Goal: Transaction & Acquisition: Purchase product/service

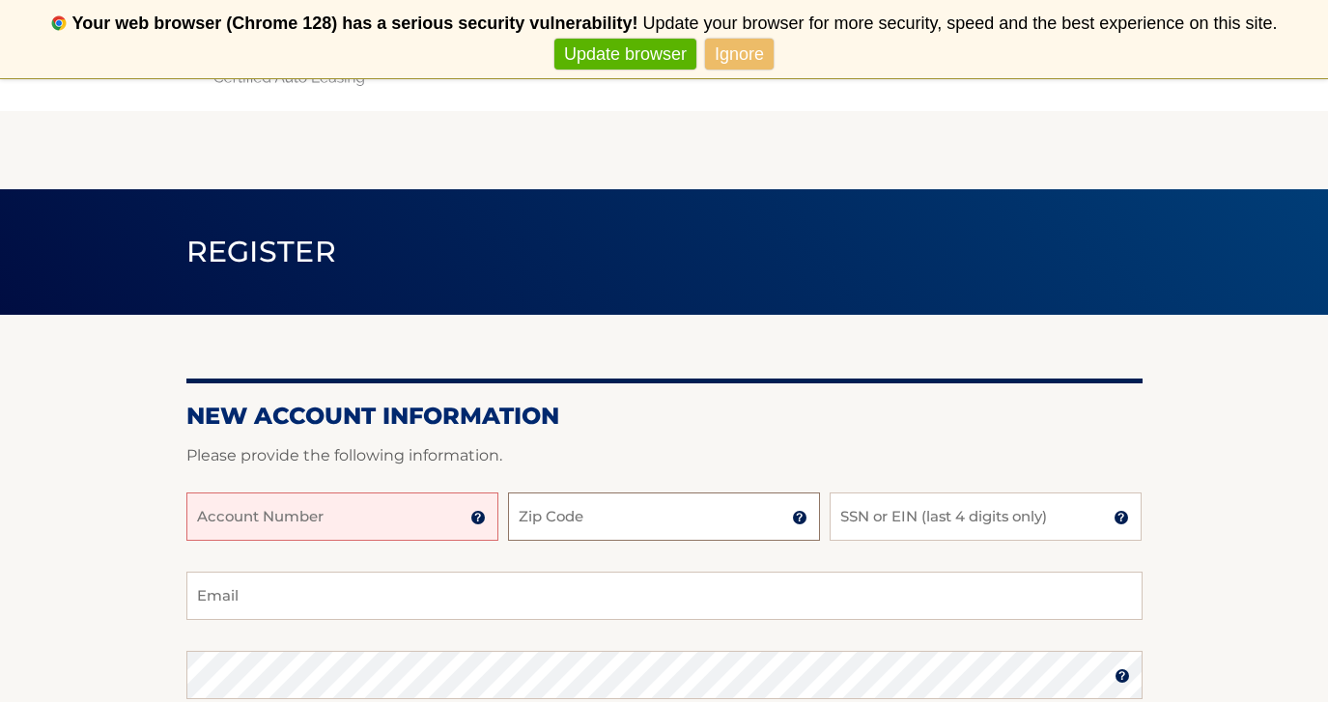
click at [588, 504] on input "Zip Code" at bounding box center [664, 517] width 312 height 48
click at [400, 503] on input "Account Number" at bounding box center [342, 517] width 312 height 48
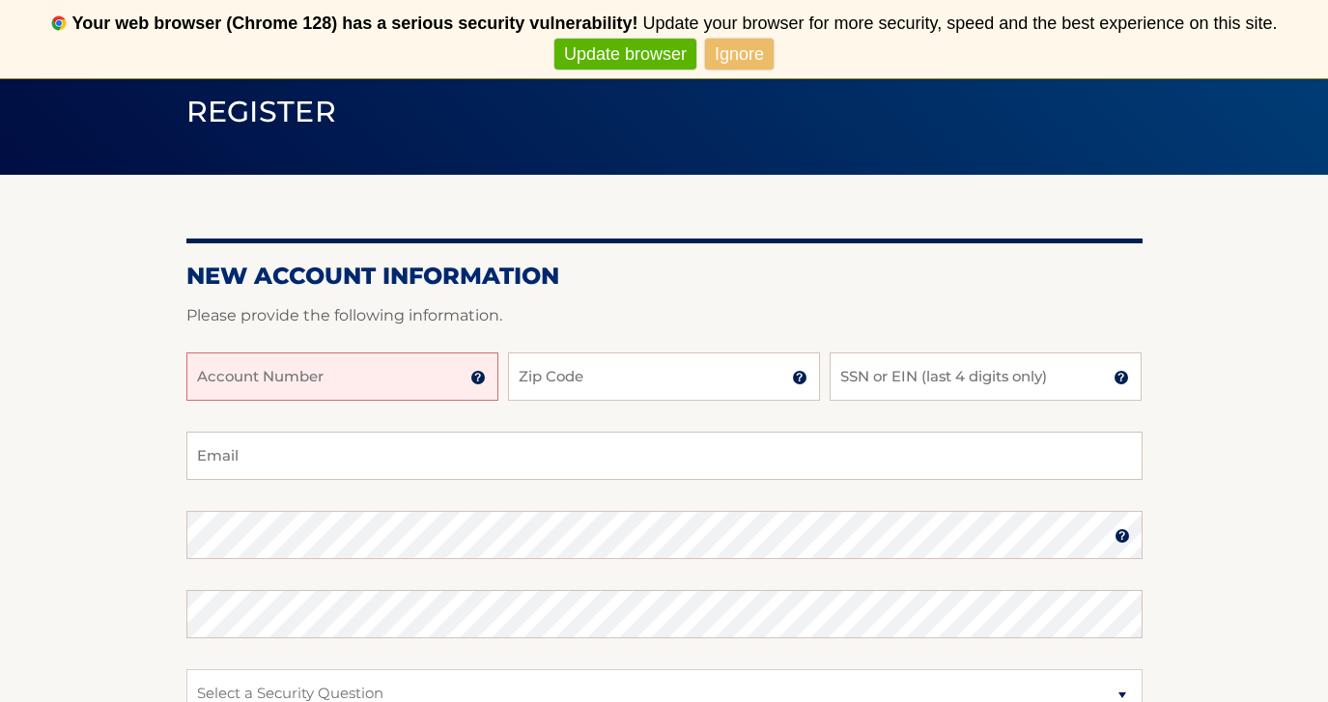
scroll to position [167, 0]
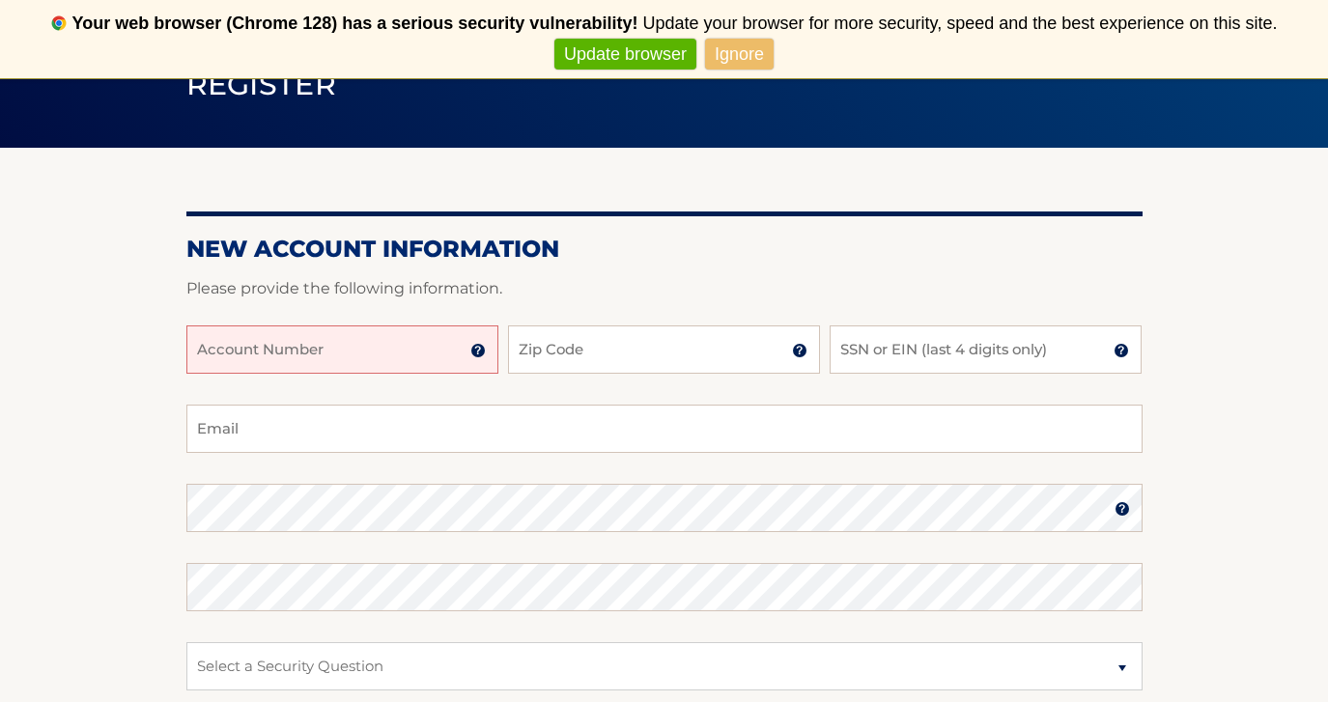
click at [479, 360] on input "Account Number" at bounding box center [342, 349] width 312 height 48
click at [478, 351] on img at bounding box center [477, 350] width 15 height 15
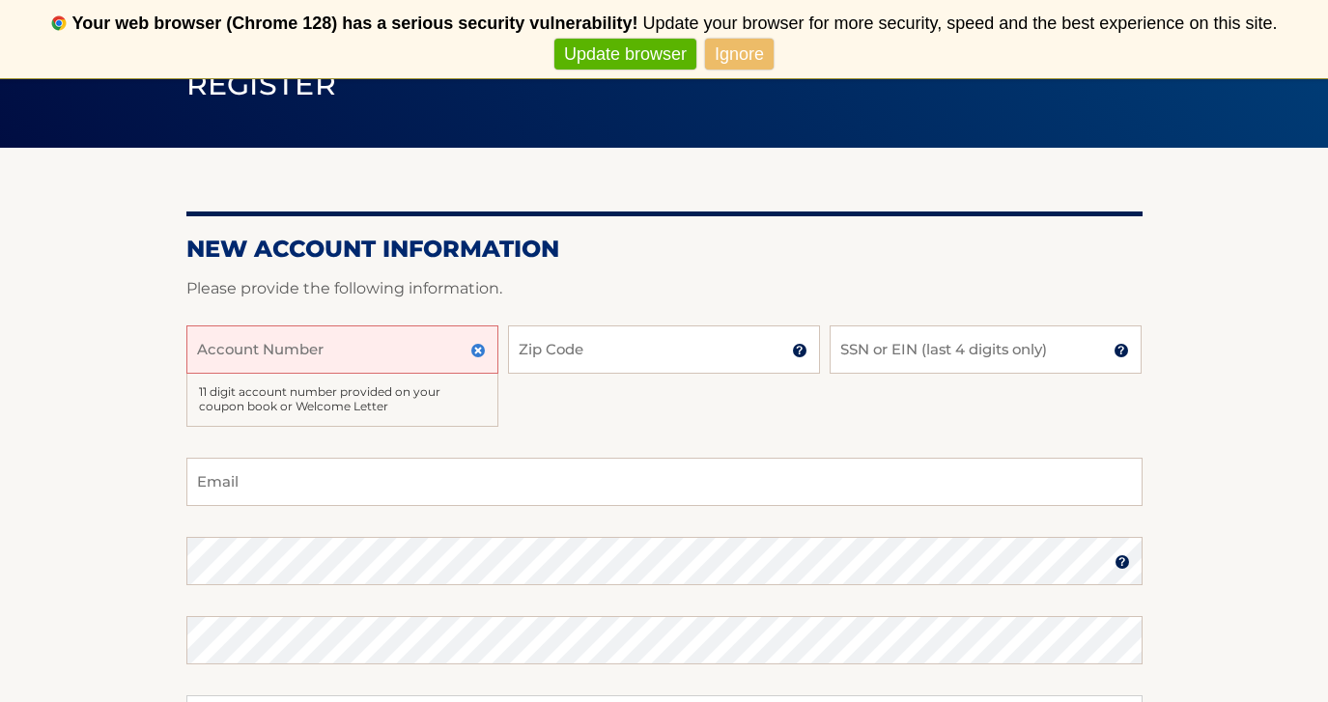
click at [416, 349] on input "Account Number" at bounding box center [342, 349] width 312 height 48
type input "44456013710"
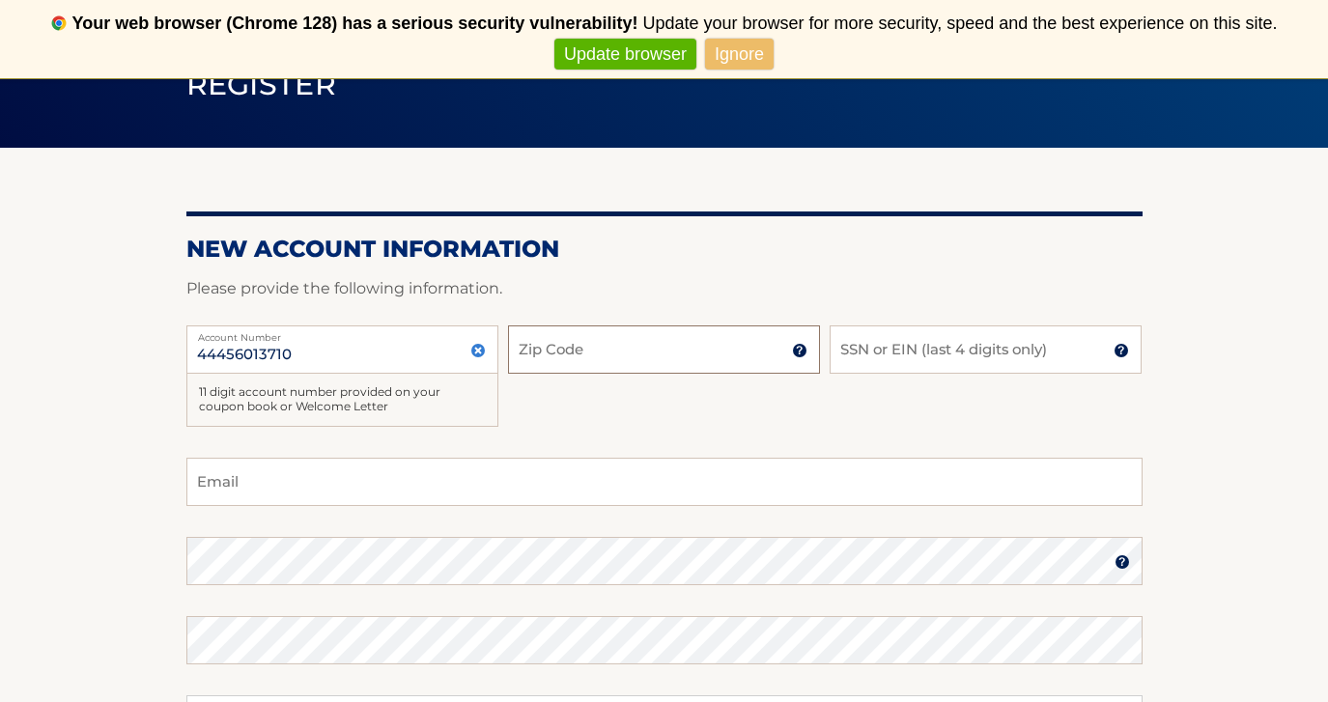
click at [662, 350] on input "Zip Code" at bounding box center [664, 349] width 312 height 48
type input "10707"
type input "francescaricigliano422@gmail.com"
click at [881, 348] on input "SSN or EIN (last 4 digits only)" at bounding box center [986, 349] width 312 height 48
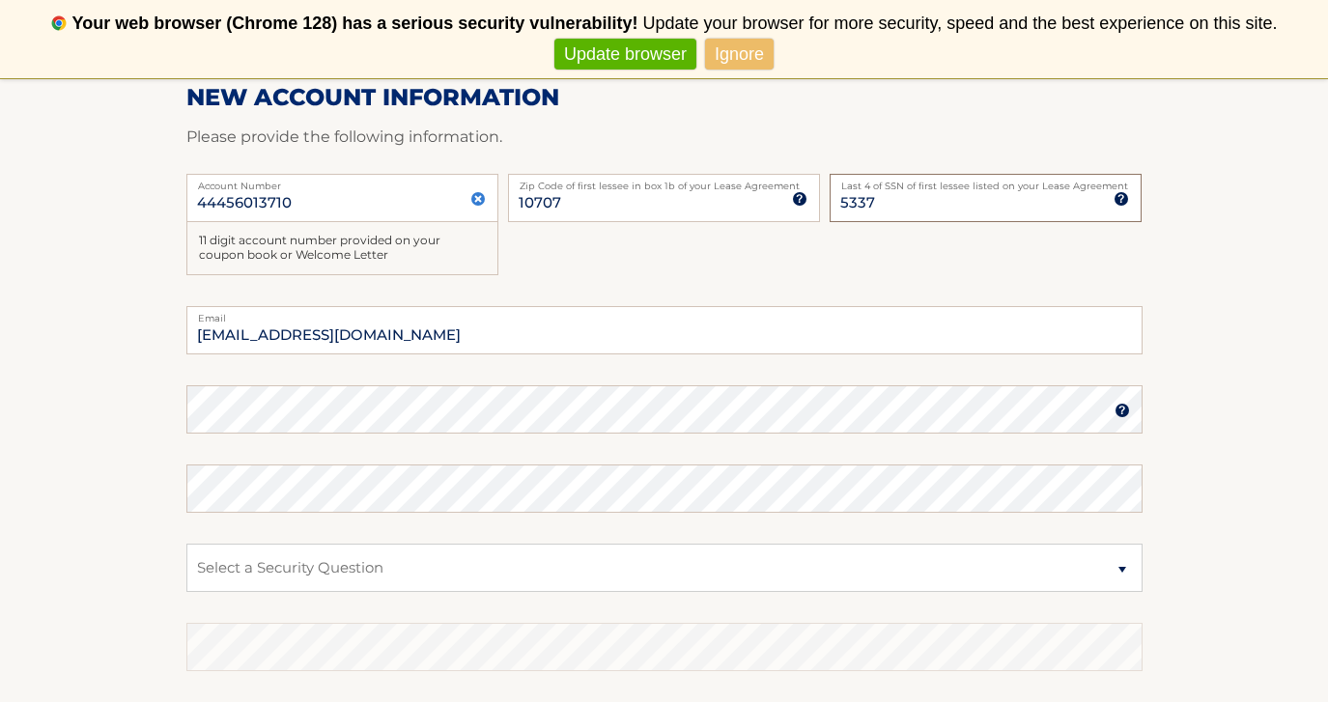
scroll to position [345, 0]
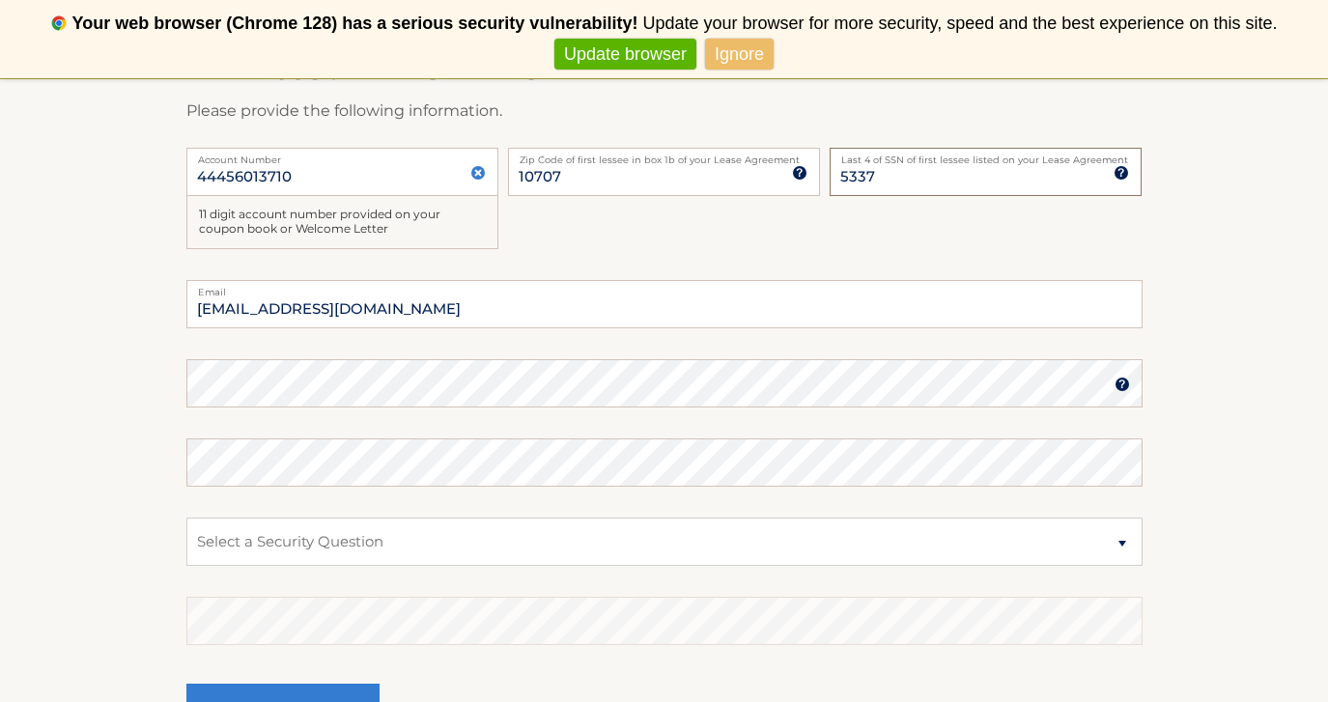
type input "5337"
click at [178, 373] on section "New Account Information Please provide the following information. 44456013710 A…" at bounding box center [664, 373] width 1328 height 807
click at [324, 541] on select "Select a Security Question What was the name of your elementary school? What is…" at bounding box center [664, 542] width 956 height 48
select select "2"
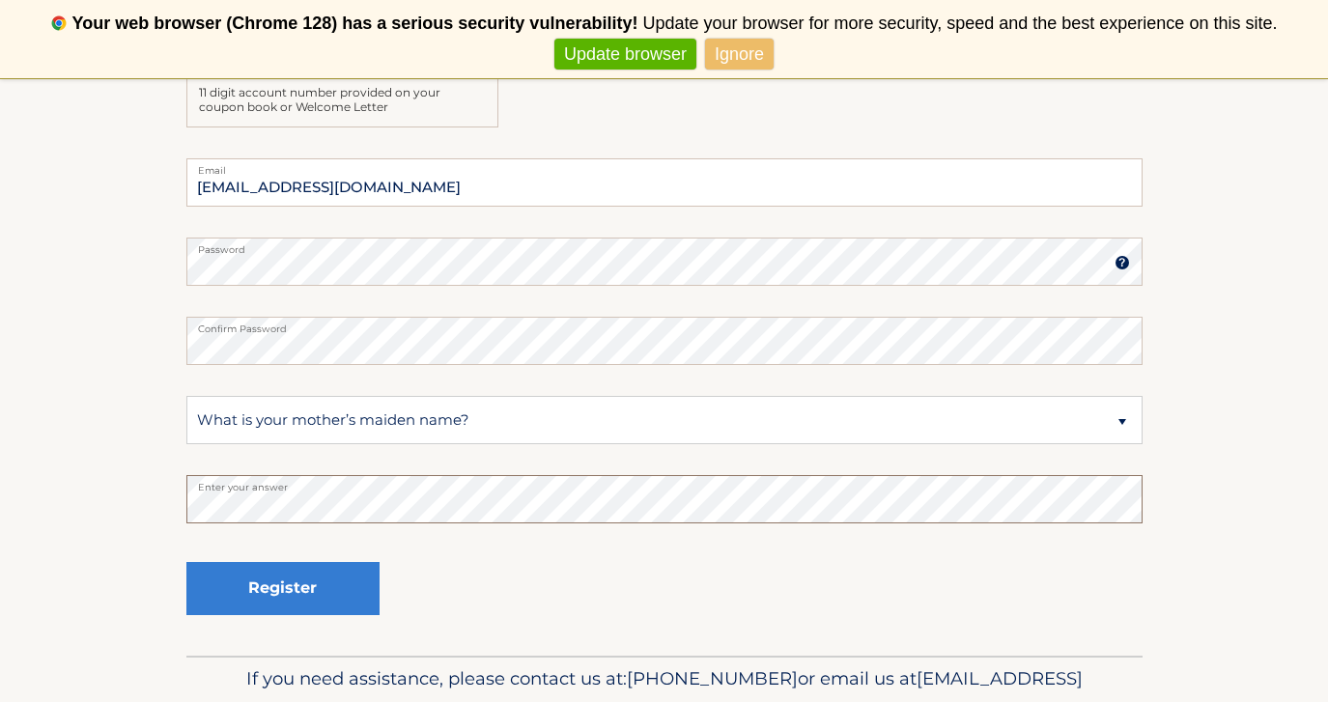
scroll to position [480, 0]
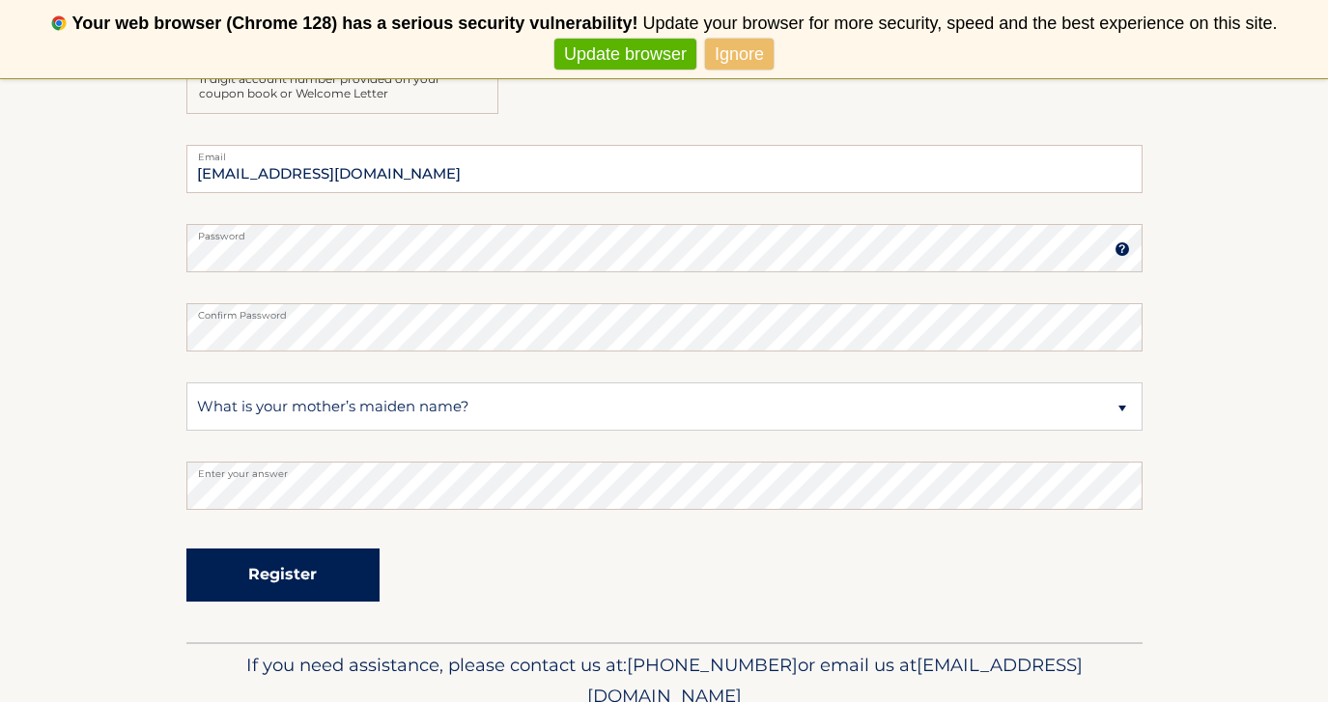
click at [322, 575] on button "Register" at bounding box center [282, 575] width 193 height 53
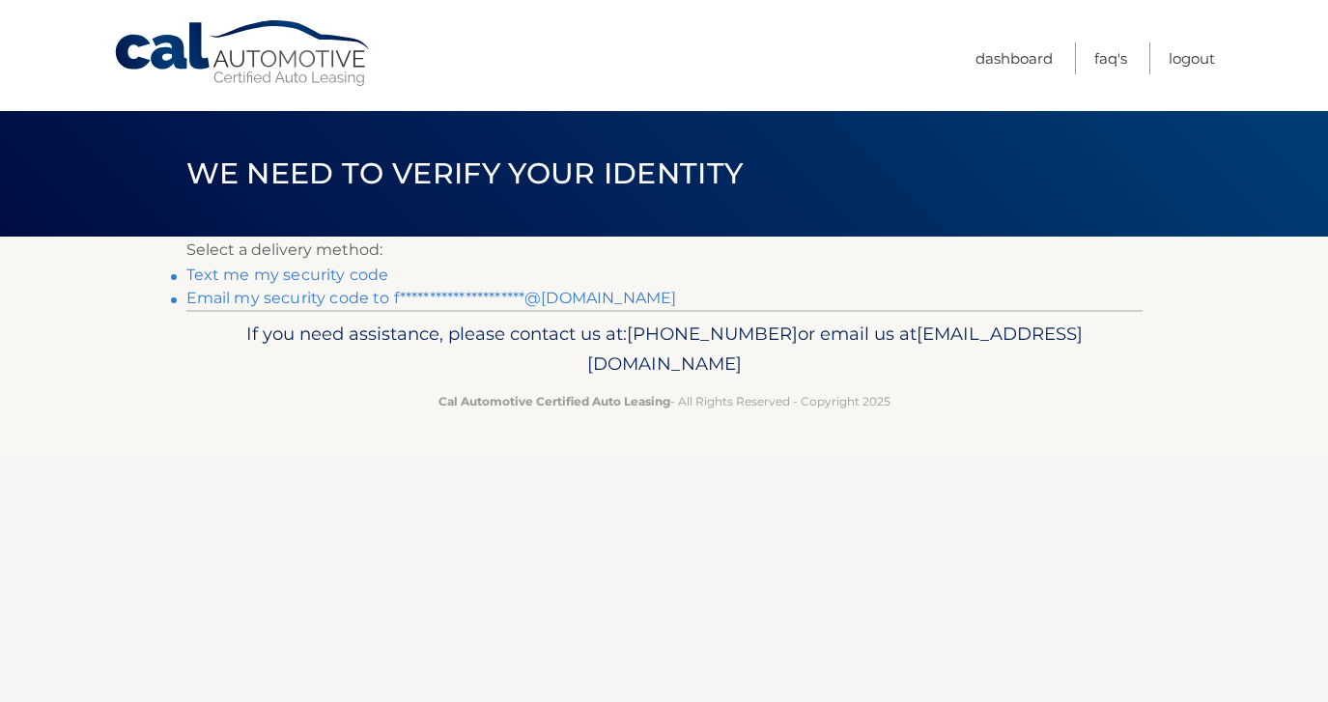
click at [313, 274] on link "Text me my security code" at bounding box center [287, 275] width 203 height 18
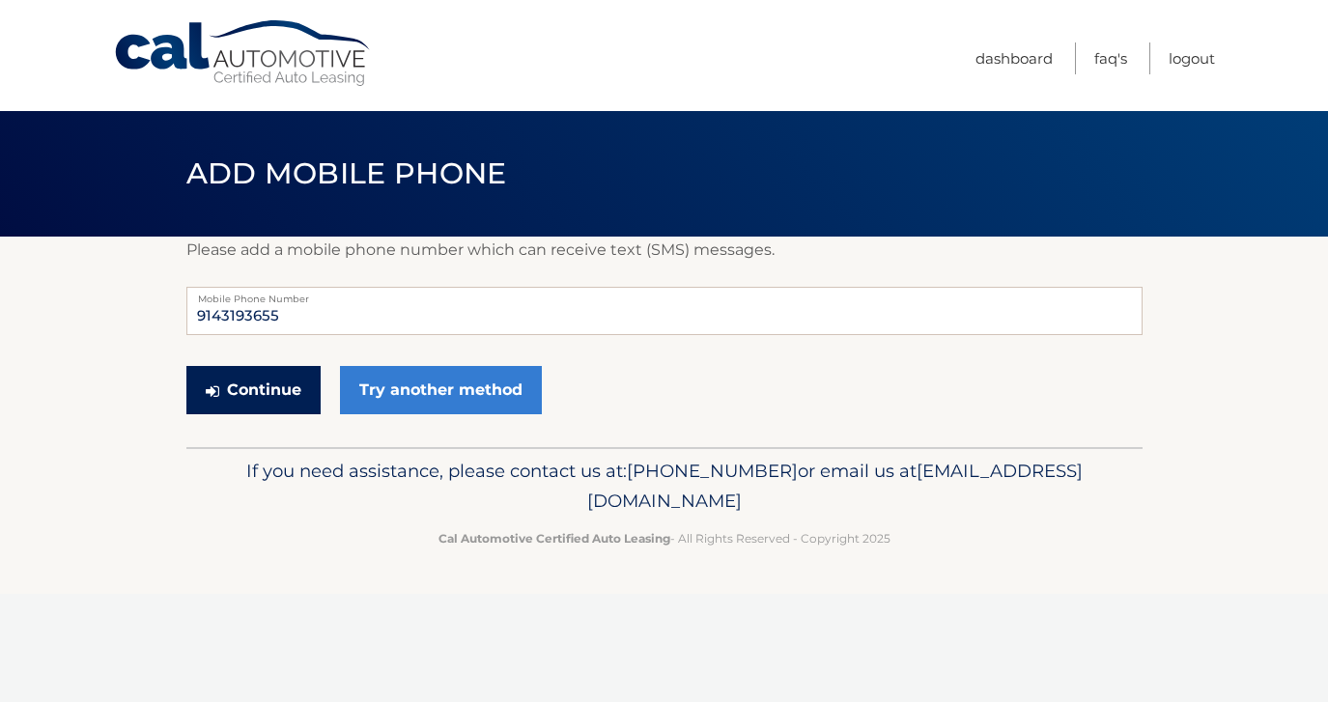
click at [298, 406] on button "Continue" at bounding box center [253, 390] width 134 height 48
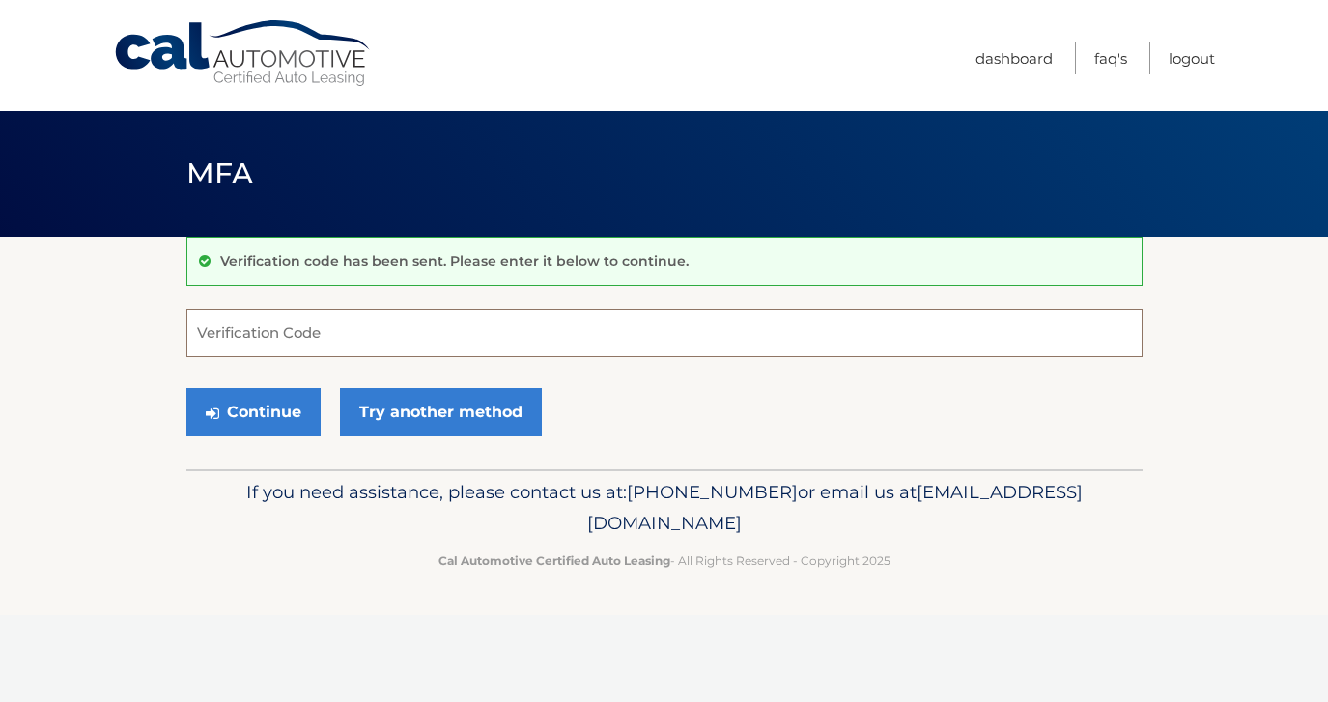
click at [497, 335] on input "Verification Code" at bounding box center [664, 333] width 956 height 48
type input "760391"
click at [274, 425] on button "Continue" at bounding box center [253, 412] width 134 height 48
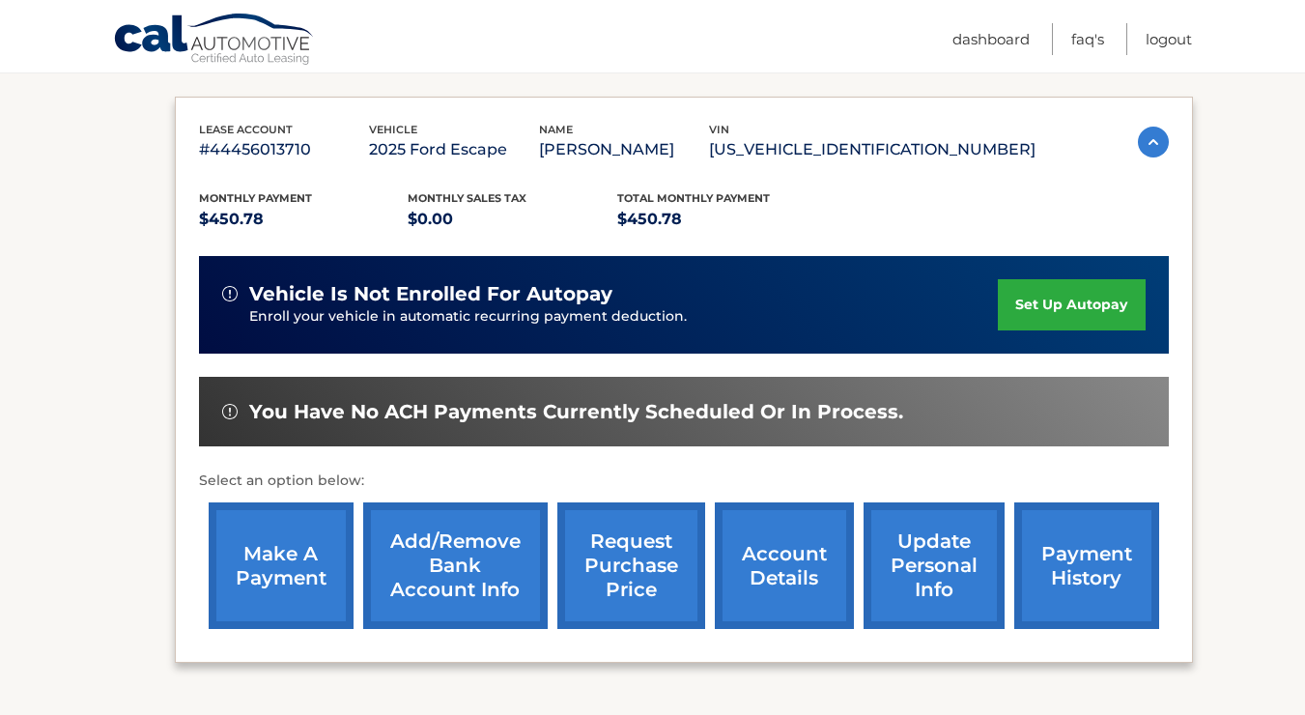
scroll to position [358, 0]
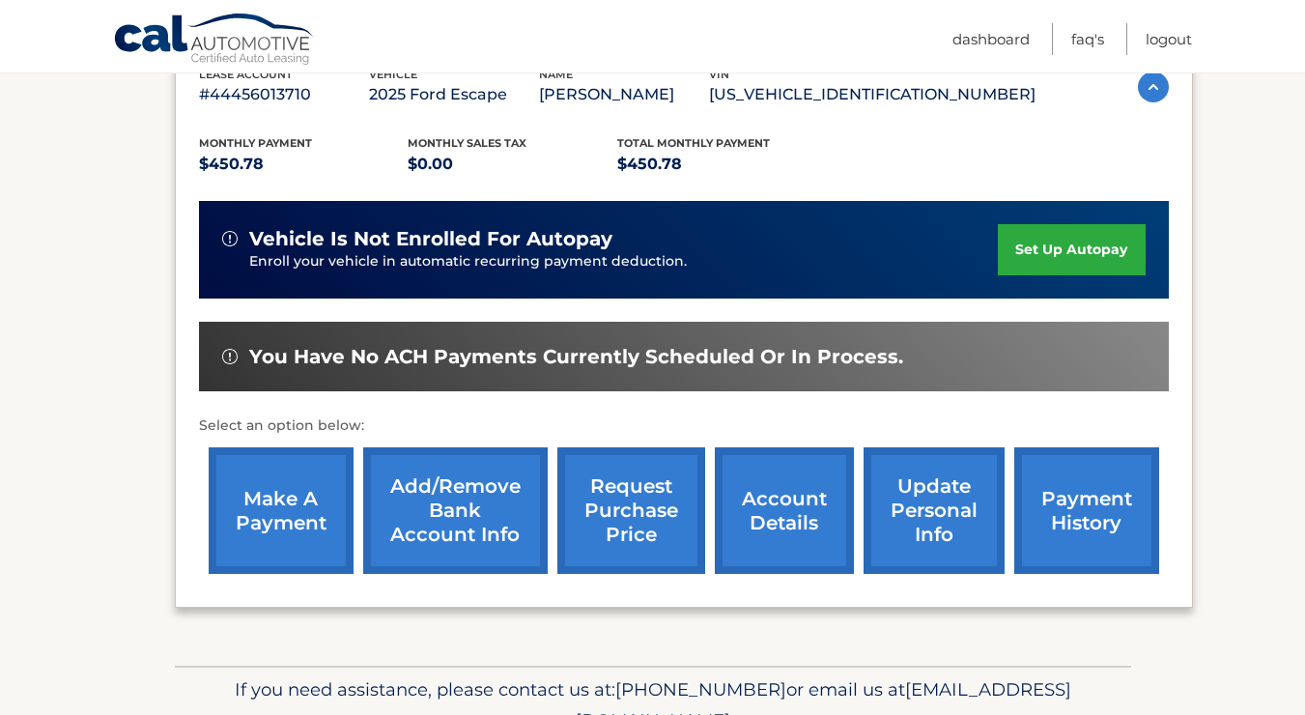
click at [298, 506] on link "make a payment" at bounding box center [281, 510] width 145 height 127
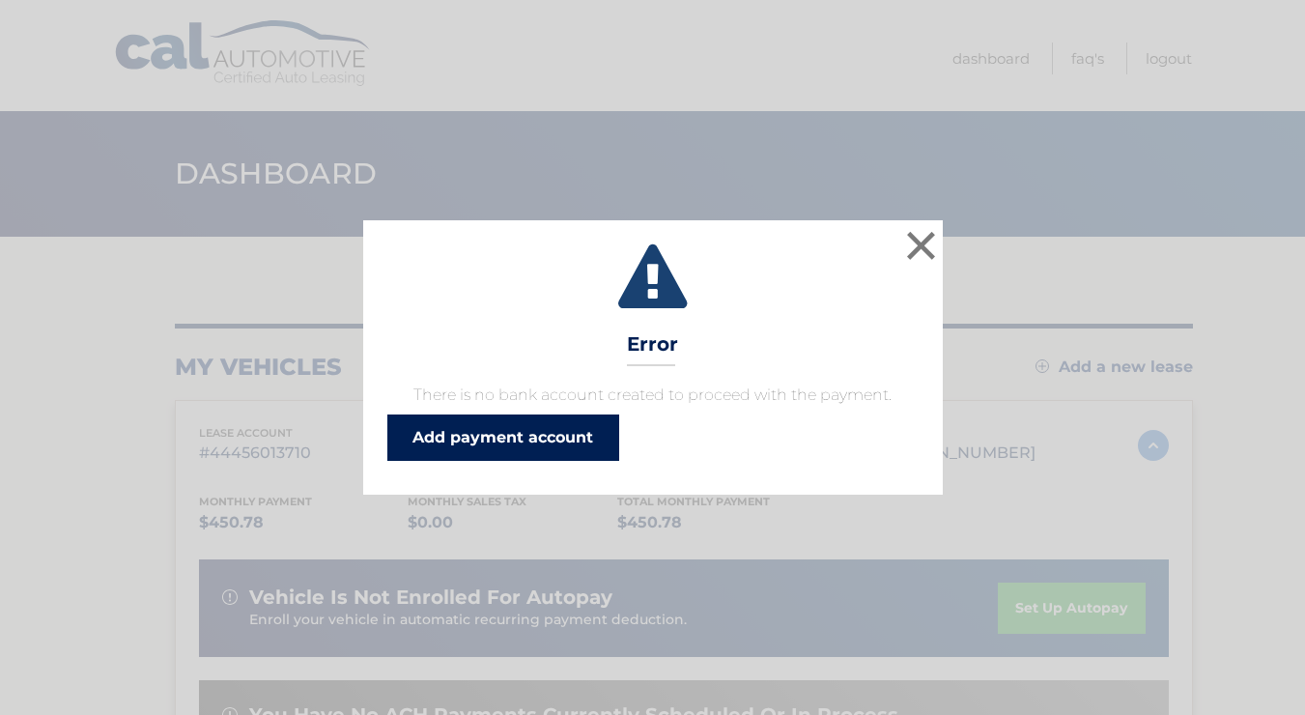
click at [536, 439] on link "Add payment account" at bounding box center [503, 437] width 232 height 46
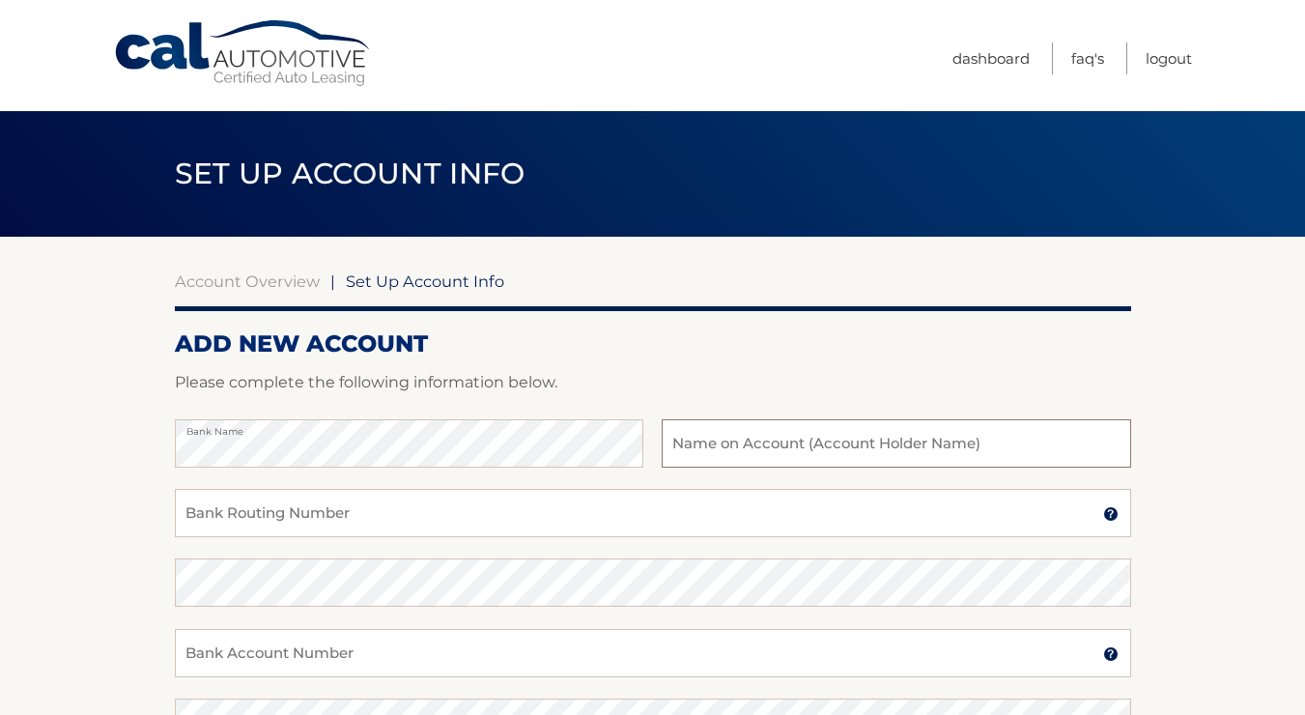
click at [693, 451] on input "text" at bounding box center [896, 443] width 468 height 48
type input "Francesca Ricigliano"
click at [394, 530] on input "Bank Routing Number" at bounding box center [653, 513] width 956 height 48
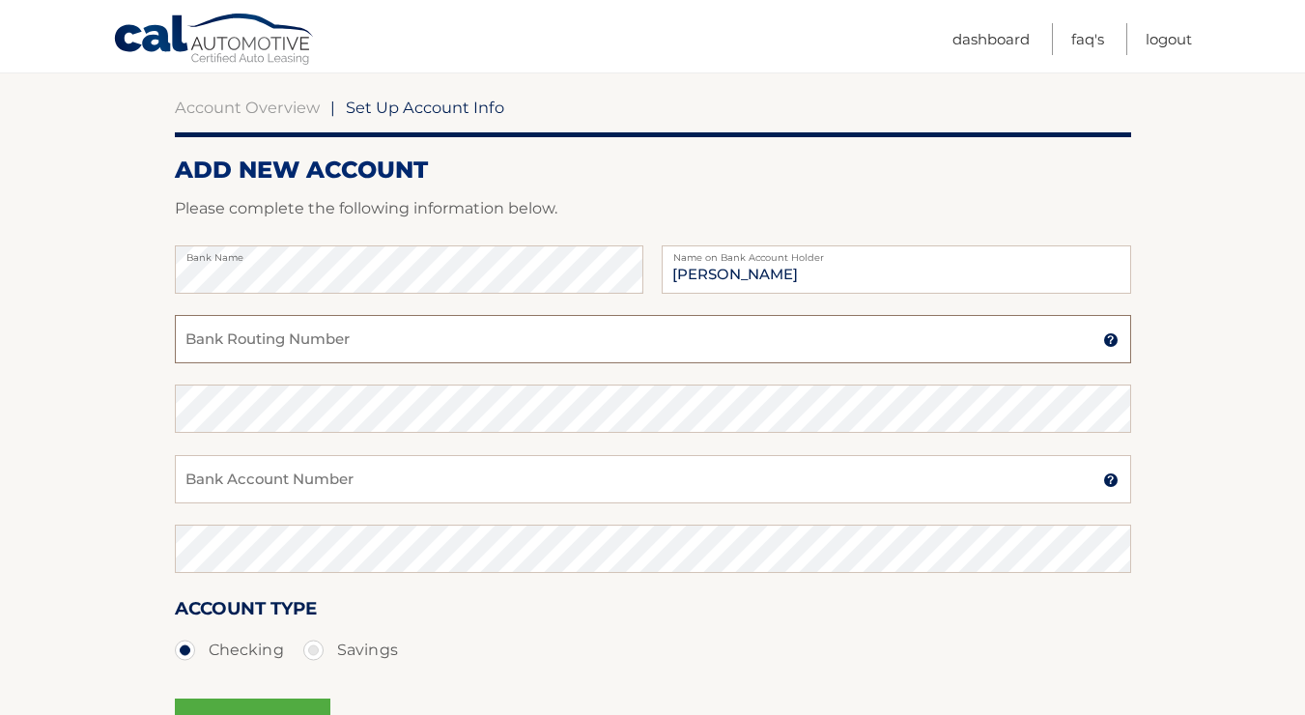
scroll to position [193, 0]
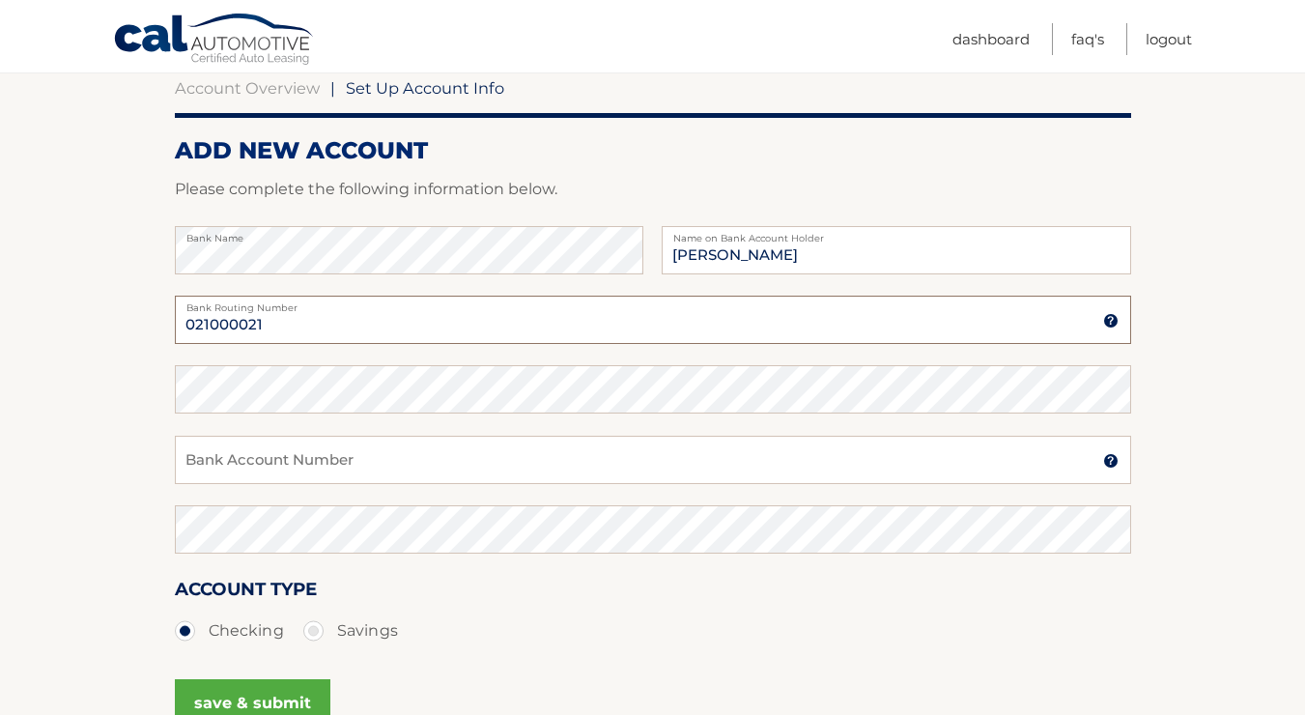
type input "021000021"
click at [407, 459] on input "Bank Account Number" at bounding box center [653, 460] width 956 height 48
type input "675092386"
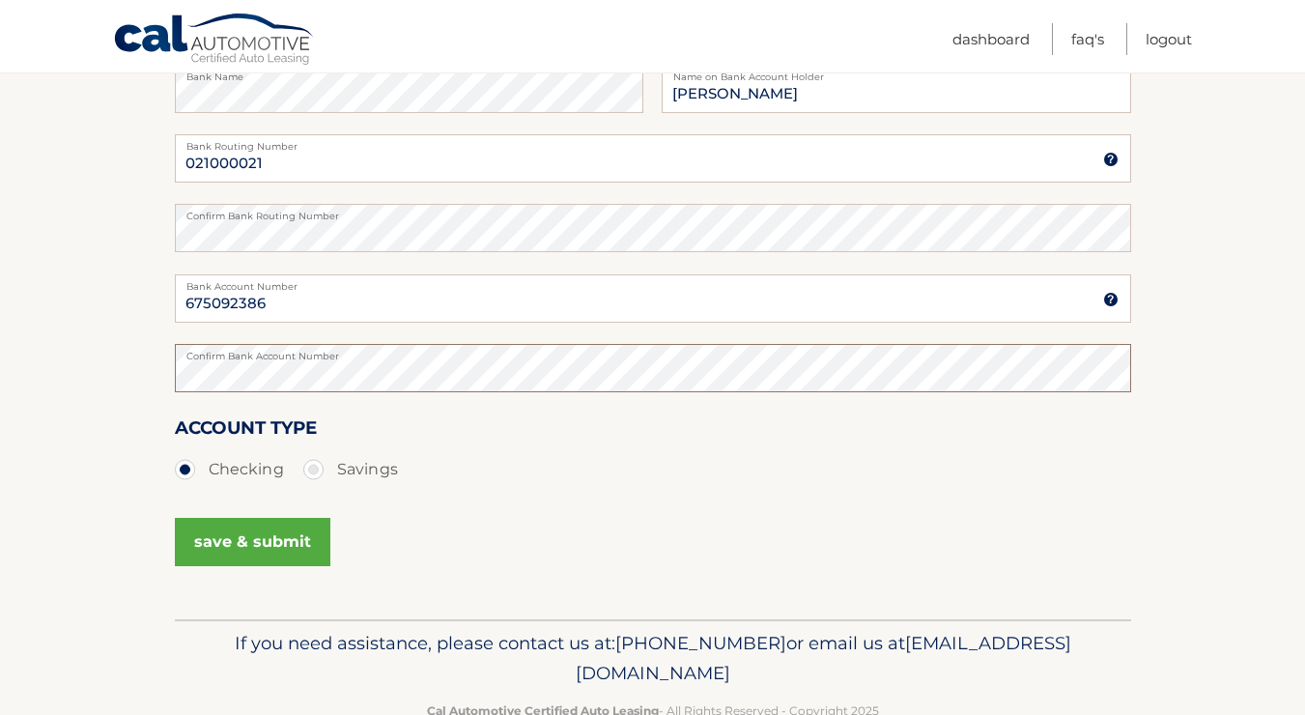
scroll to position [364, 0]
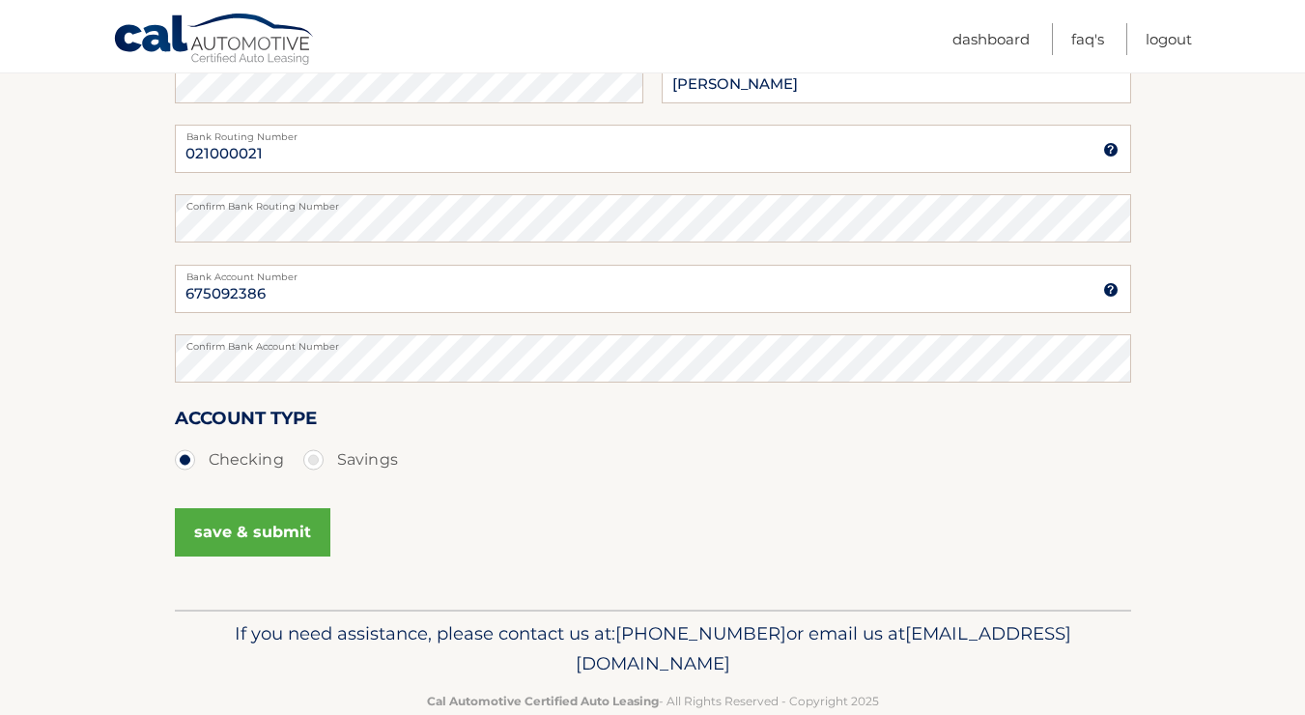
click at [264, 526] on button "save & submit" at bounding box center [252, 532] width 155 height 48
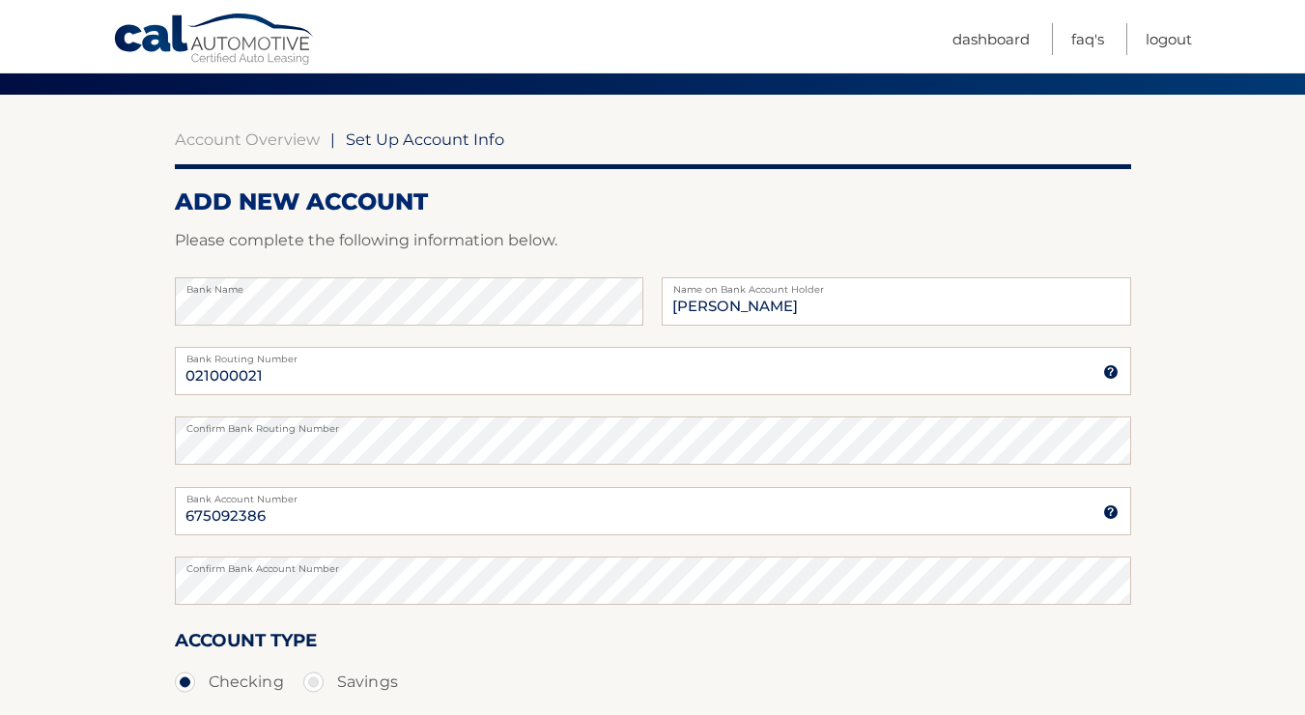
scroll to position [298, 0]
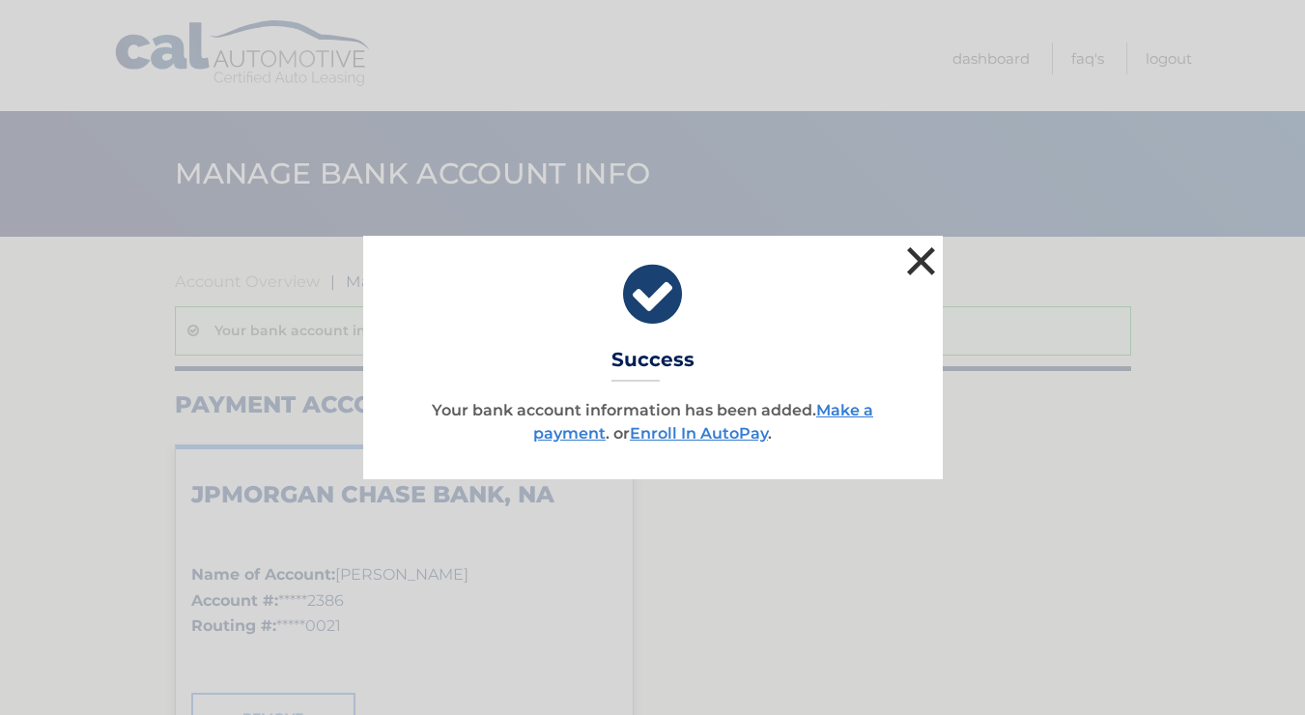
click at [917, 266] on button "×" at bounding box center [921, 260] width 39 height 39
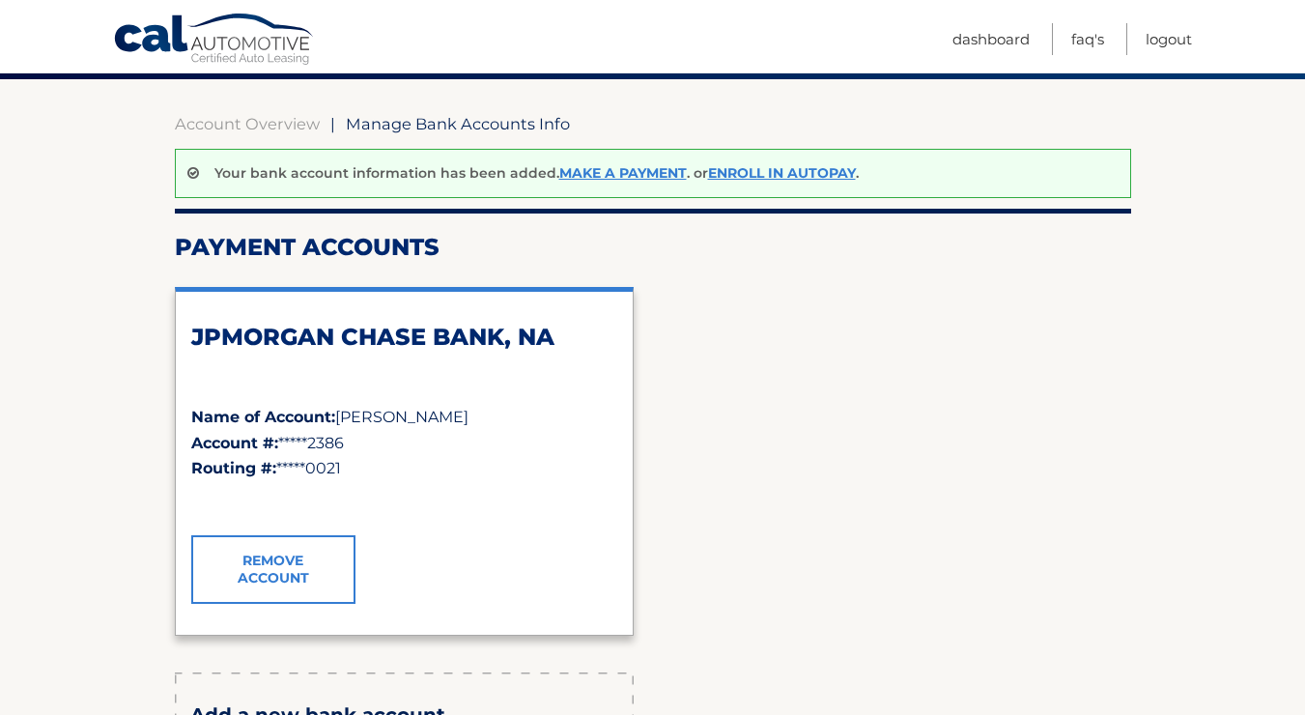
scroll to position [181, 0]
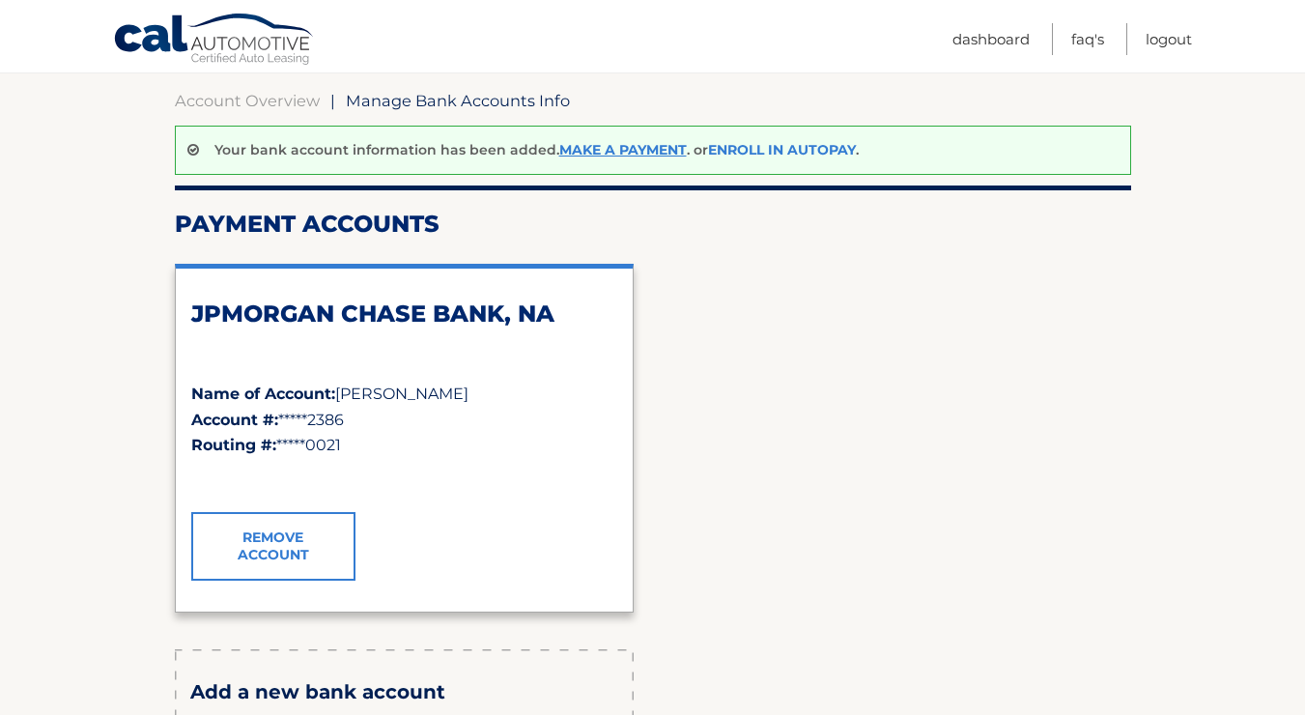
click at [772, 154] on link "Enroll In AutoPay" at bounding box center [782, 149] width 148 height 17
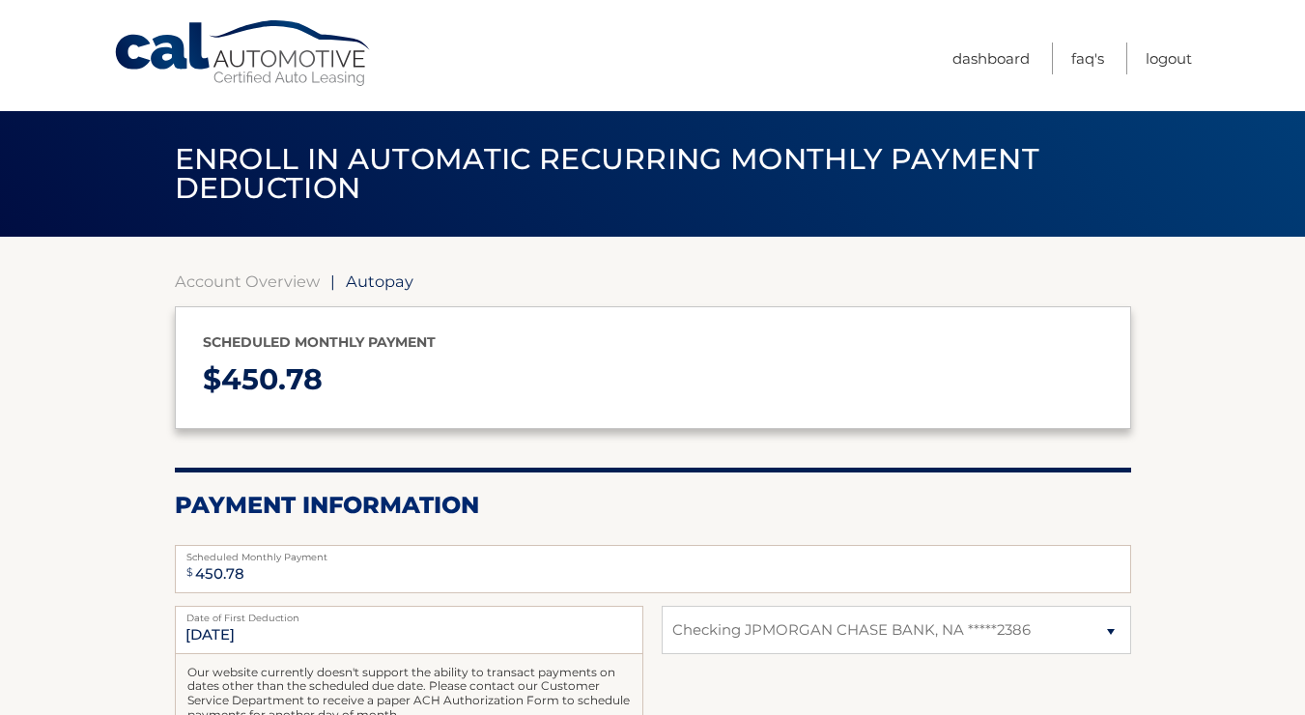
select select "ZjAyYTQ4NTYtZjM2Mi00MzU2LThhMzMtZjBlYjMwNjJmMDgz"
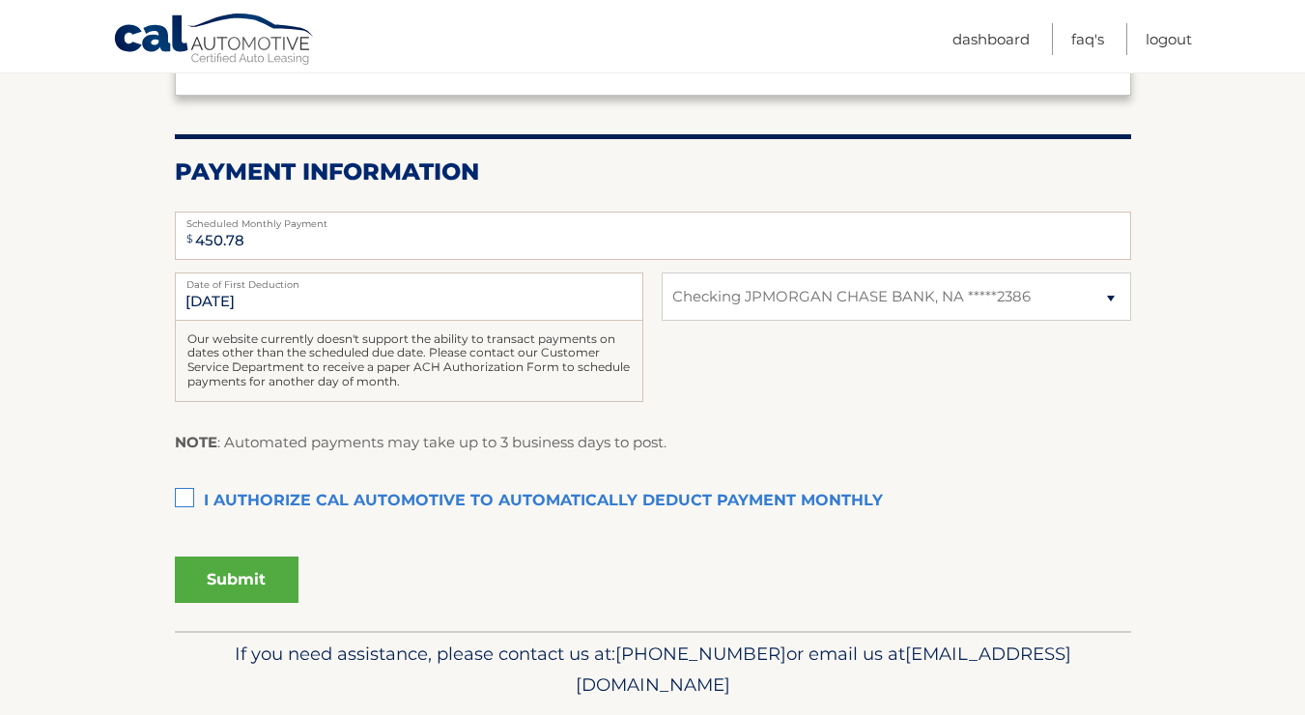
scroll to position [338, 0]
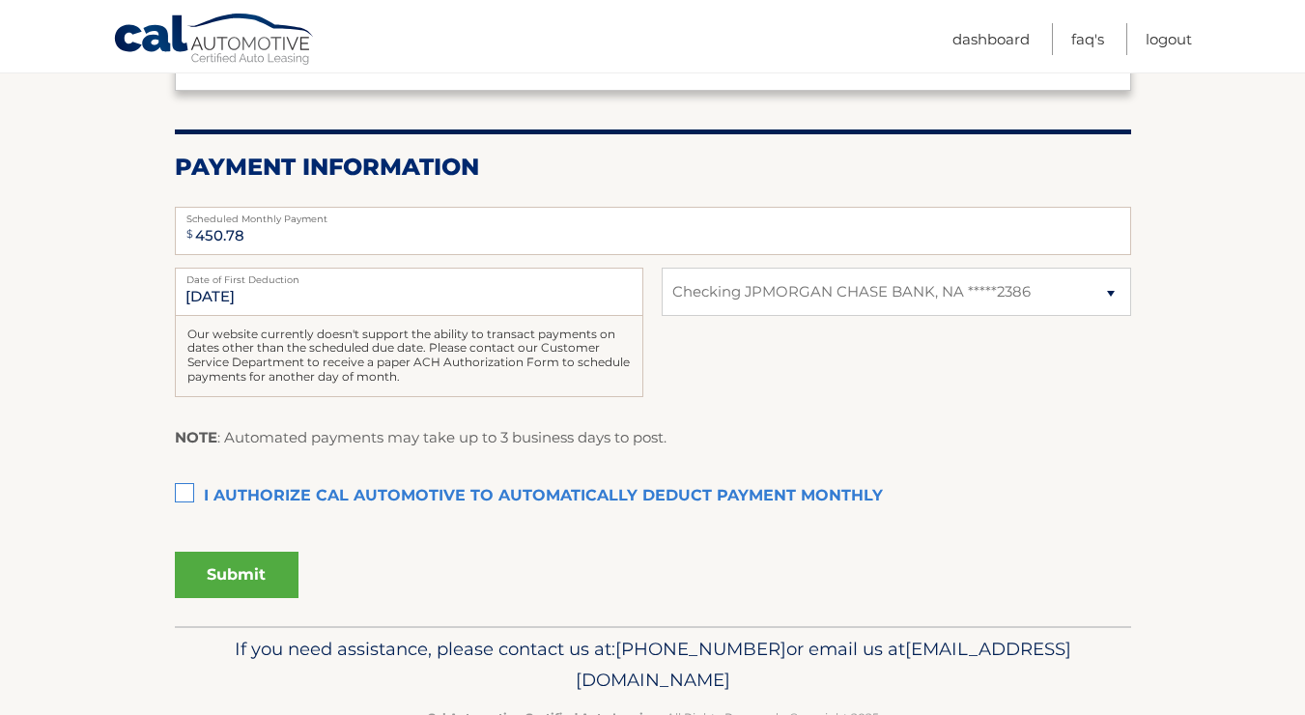
click at [190, 496] on label "I authorize cal automotive to automatically deduct payment monthly This checkbo…" at bounding box center [653, 496] width 956 height 39
click at [0, 0] on input "I authorize cal automotive to automatically deduct payment monthly This checkbo…" at bounding box center [0, 0] width 0 height 0
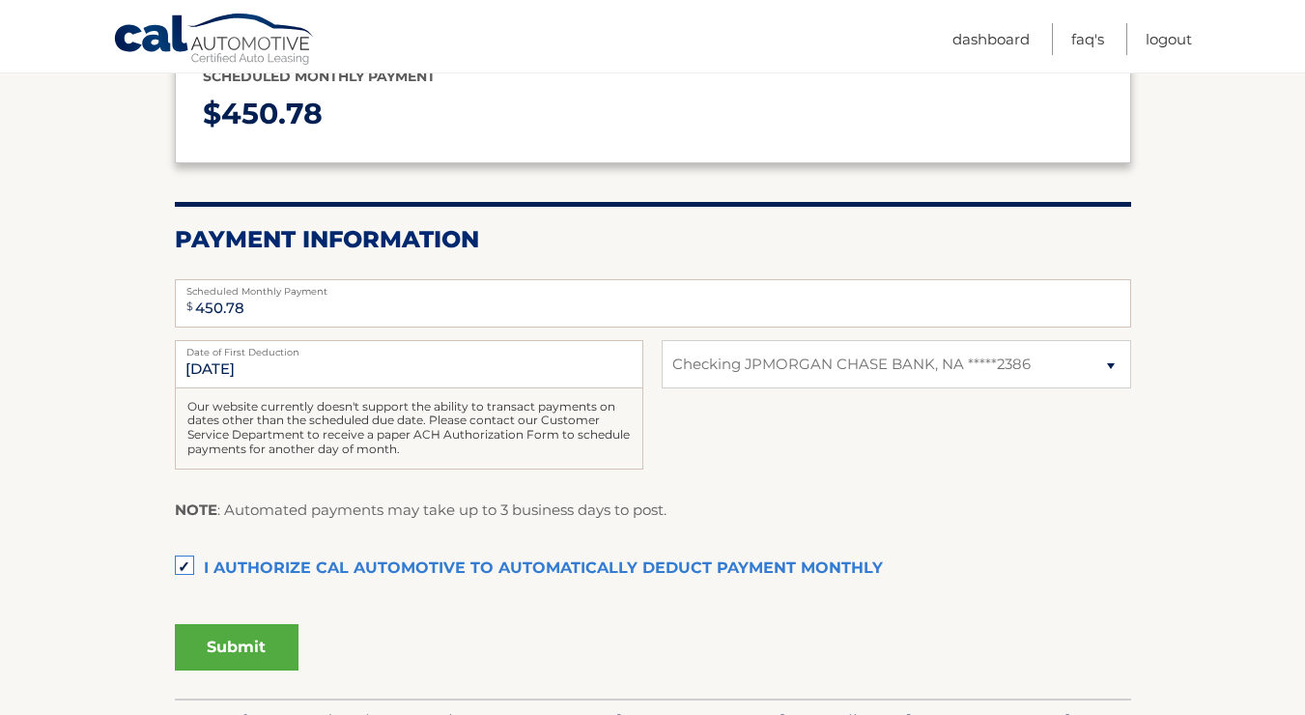
scroll to position [267, 0]
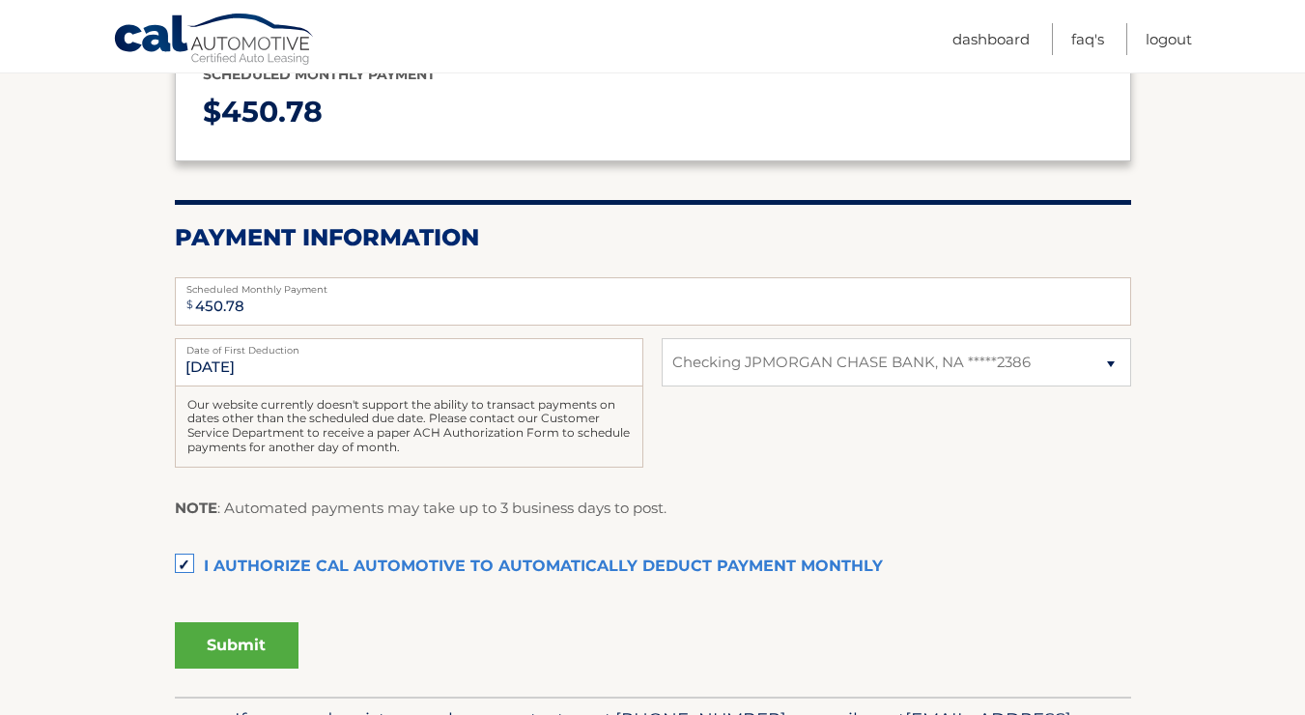
click at [247, 649] on button "Submit" at bounding box center [237, 645] width 124 height 46
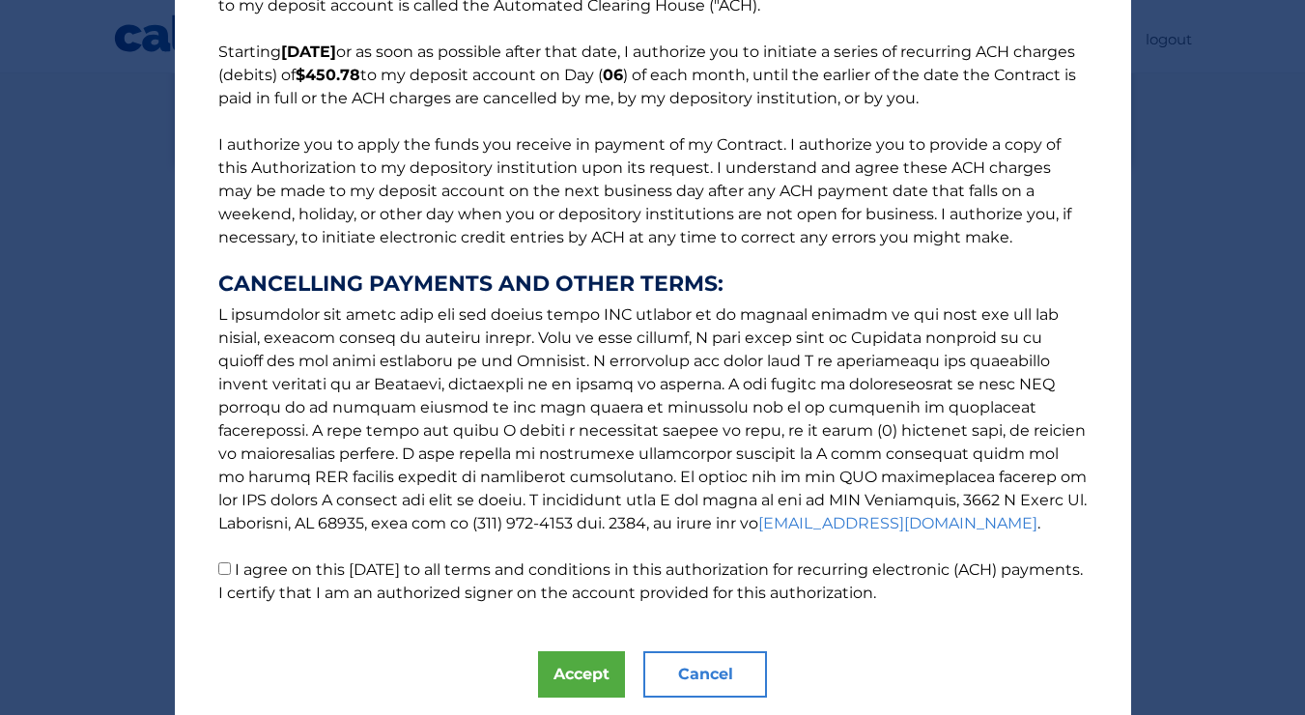
scroll to position [197, 0]
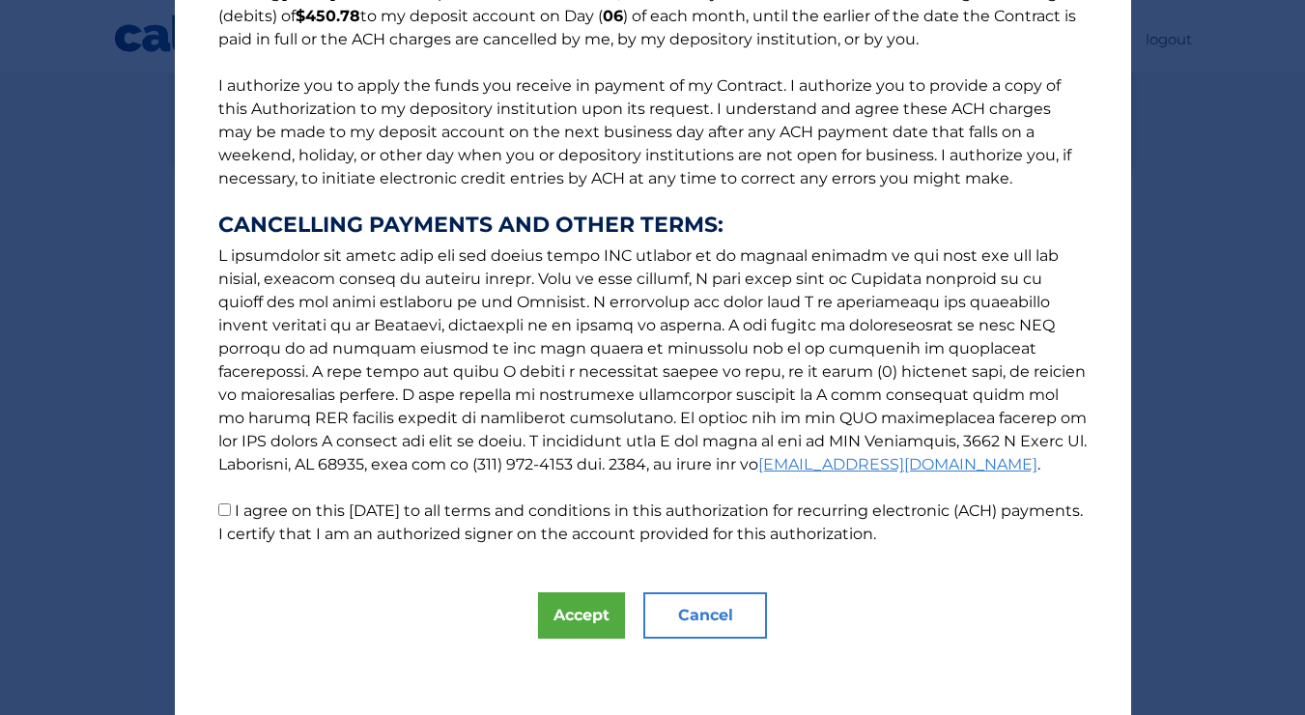
click at [223, 509] on input "I agree on this [DATE] to all terms and conditions in this authorization for re…" at bounding box center [224, 509] width 13 height 13
checkbox input "true"
click at [593, 614] on button "Accept" at bounding box center [581, 615] width 87 height 46
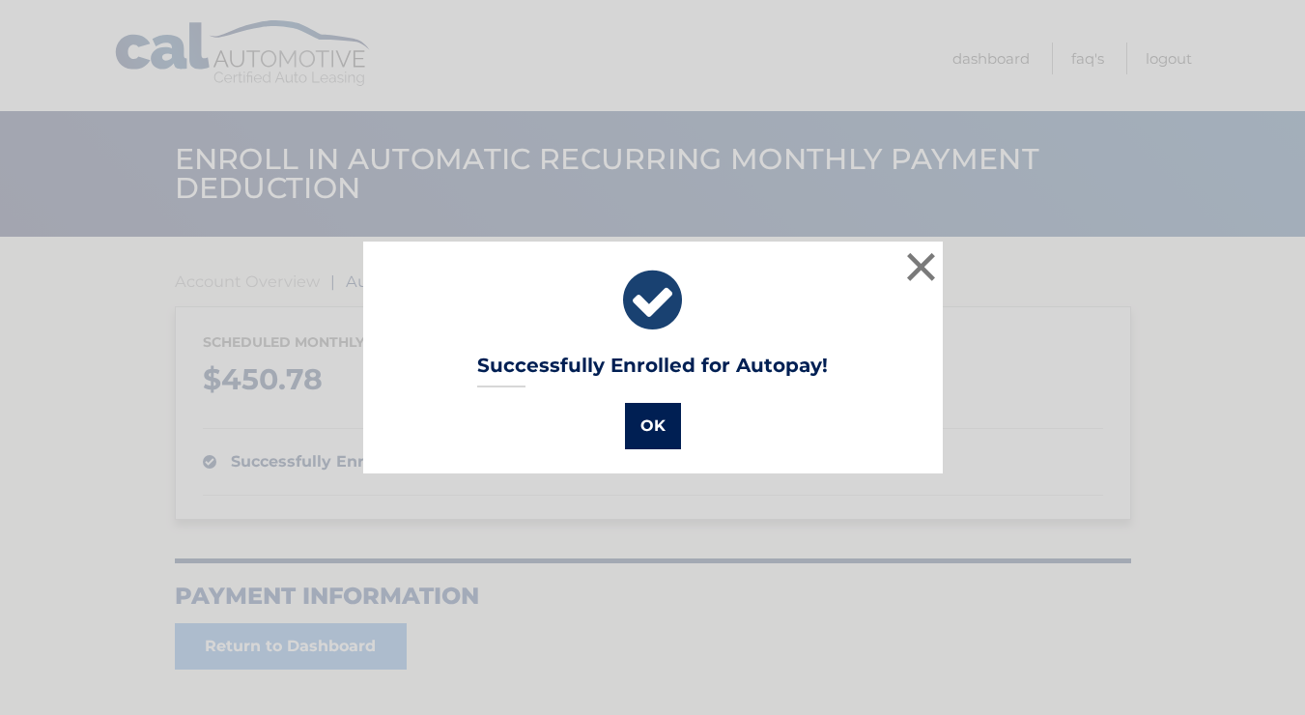
click at [655, 443] on button "OK" at bounding box center [653, 426] width 56 height 46
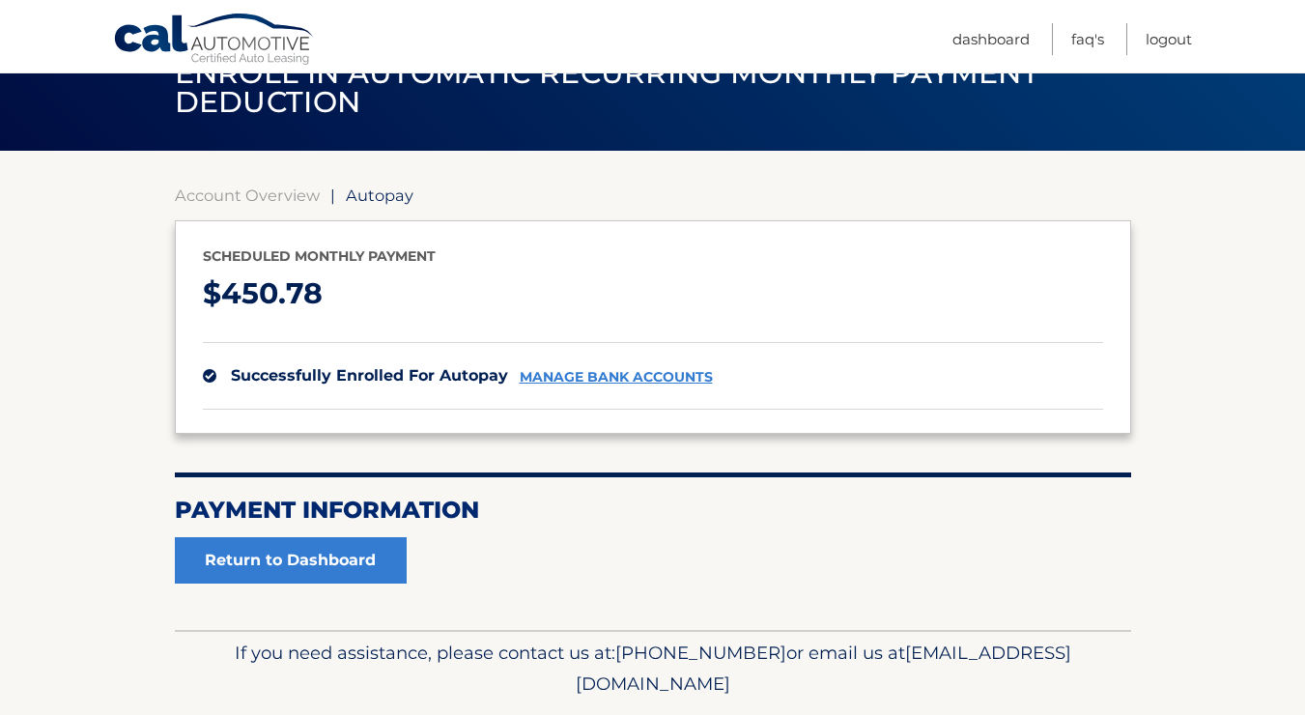
scroll to position [148, 0]
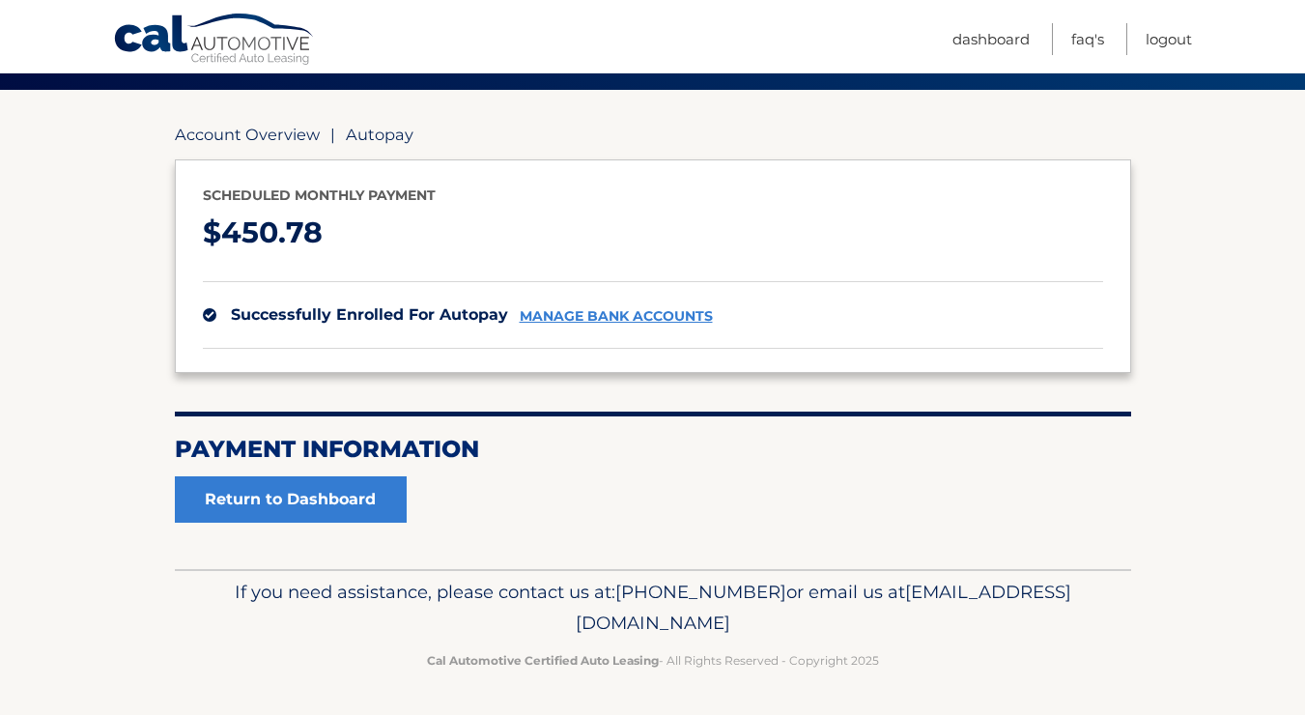
click at [252, 130] on link "Account Overview" at bounding box center [247, 134] width 145 height 19
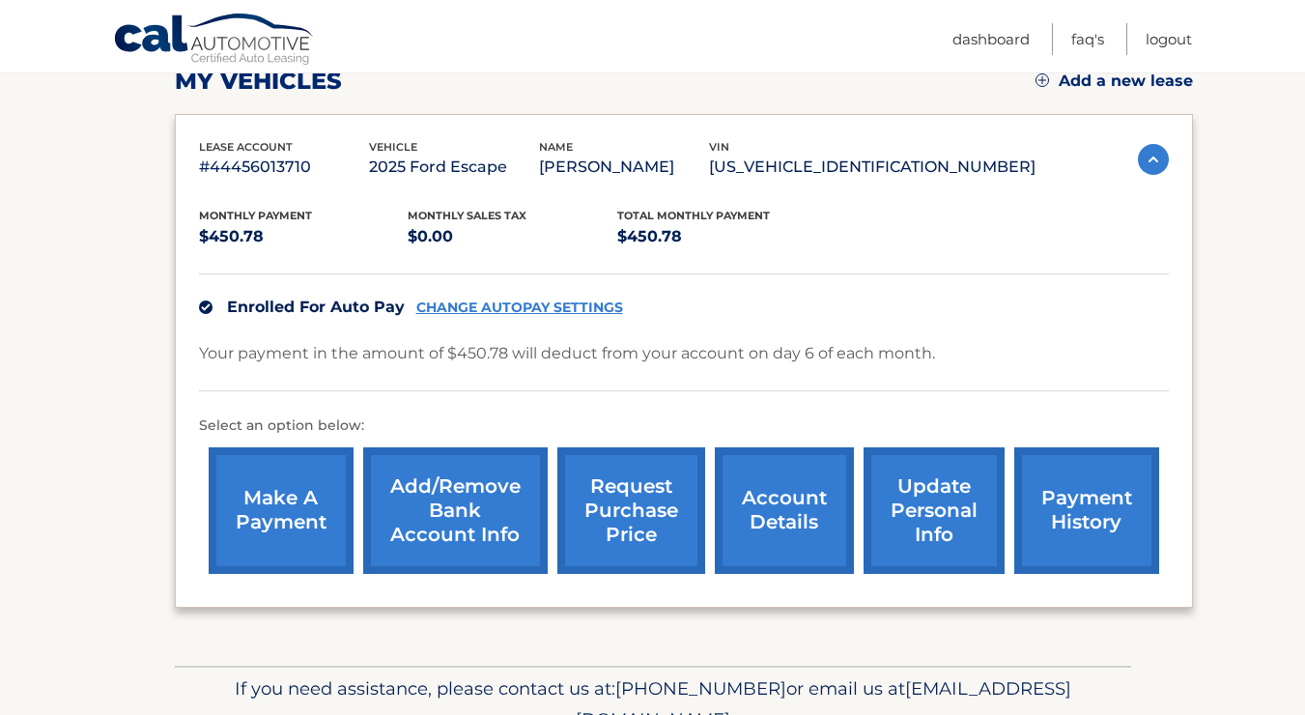
scroll to position [288, 0]
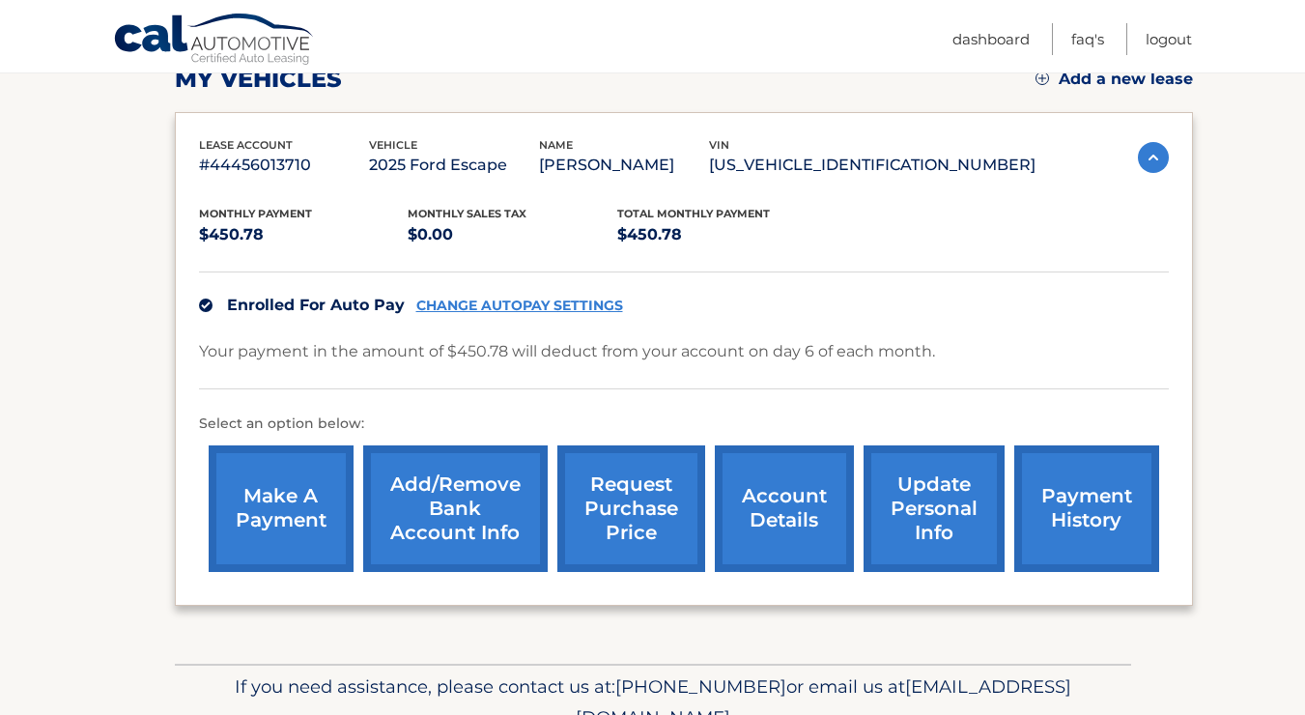
click at [1102, 521] on link "payment history" at bounding box center [1086, 508] width 145 height 127
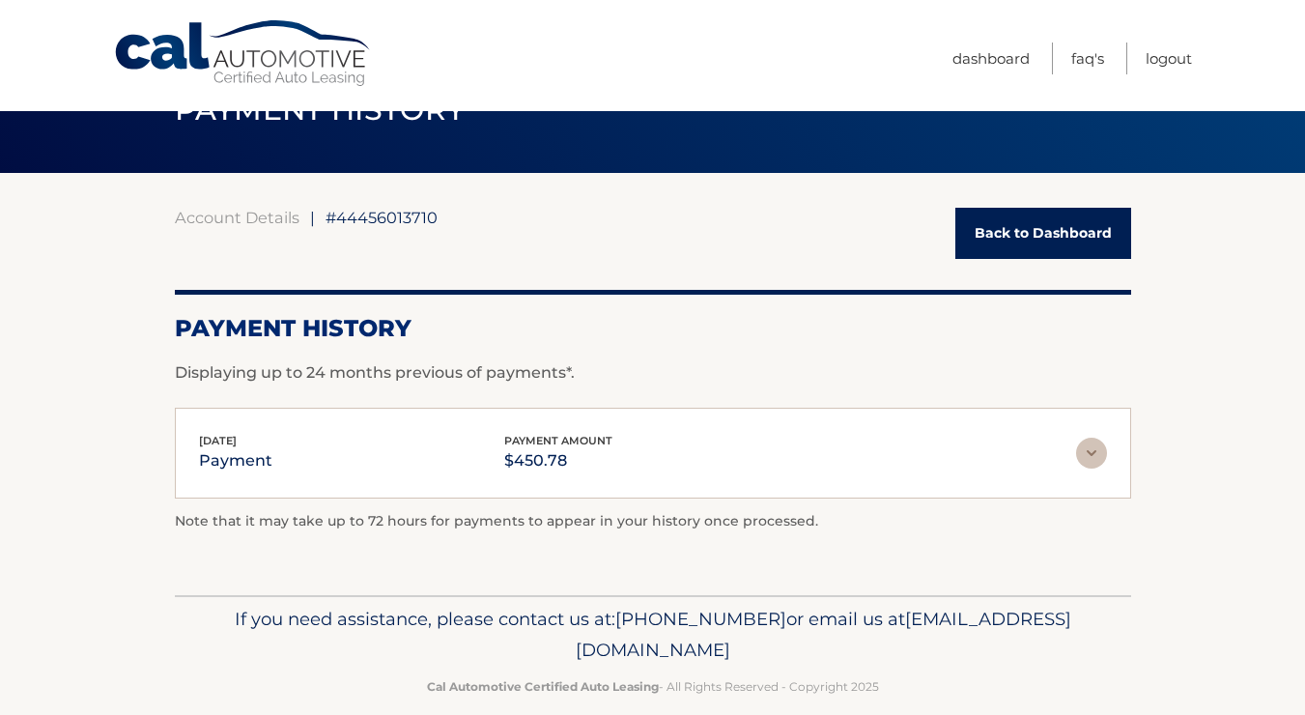
scroll to position [71, 0]
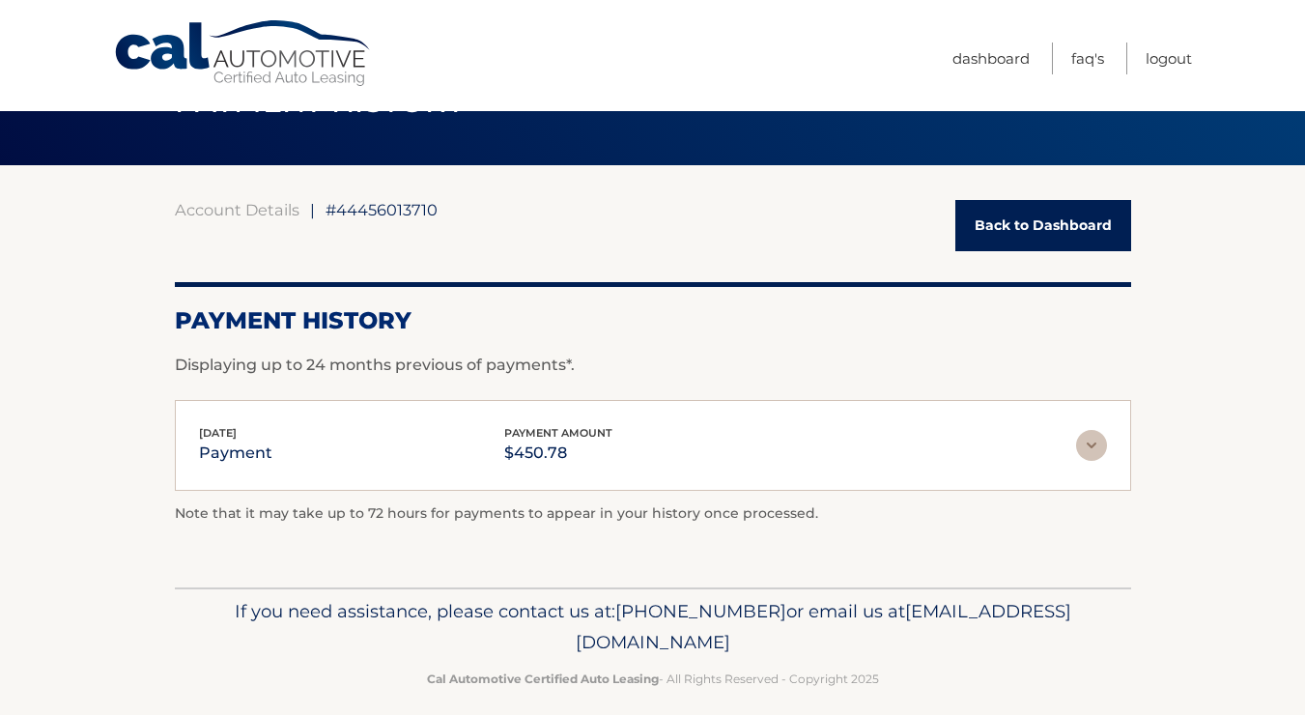
click at [1089, 446] on img at bounding box center [1091, 445] width 31 height 31
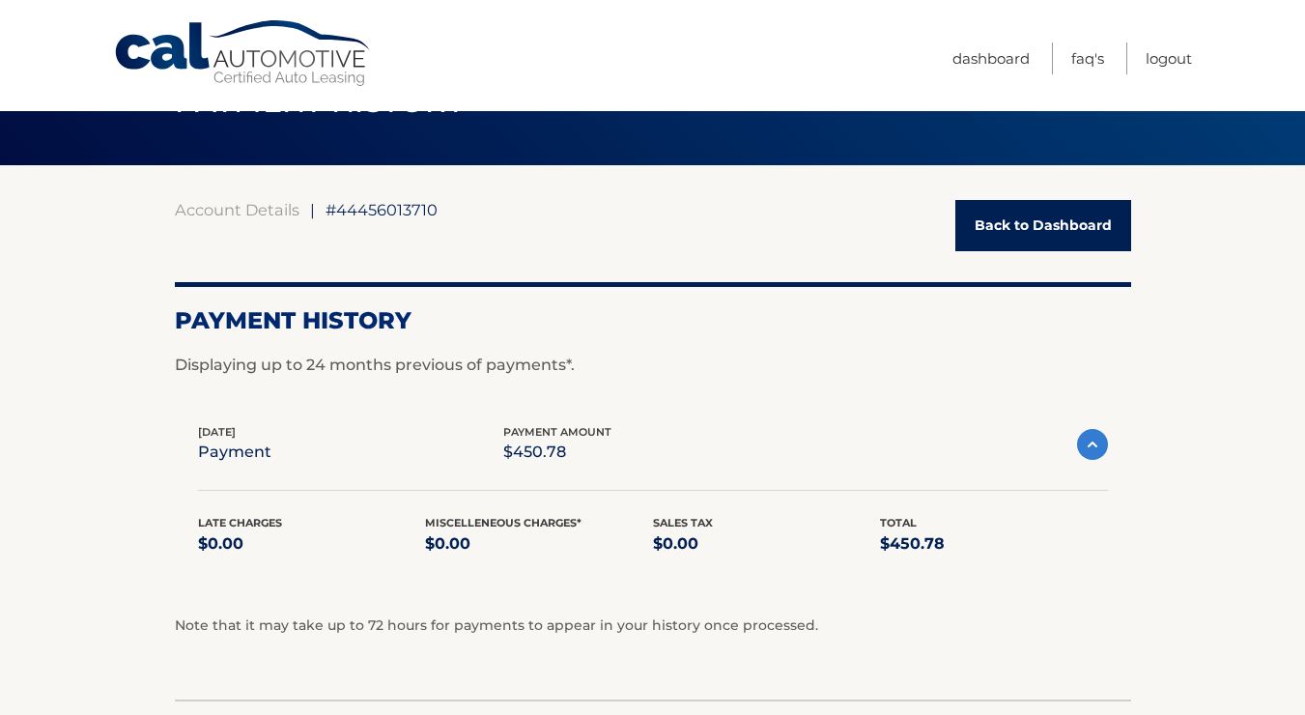
click at [1089, 446] on img at bounding box center [1092, 444] width 31 height 31
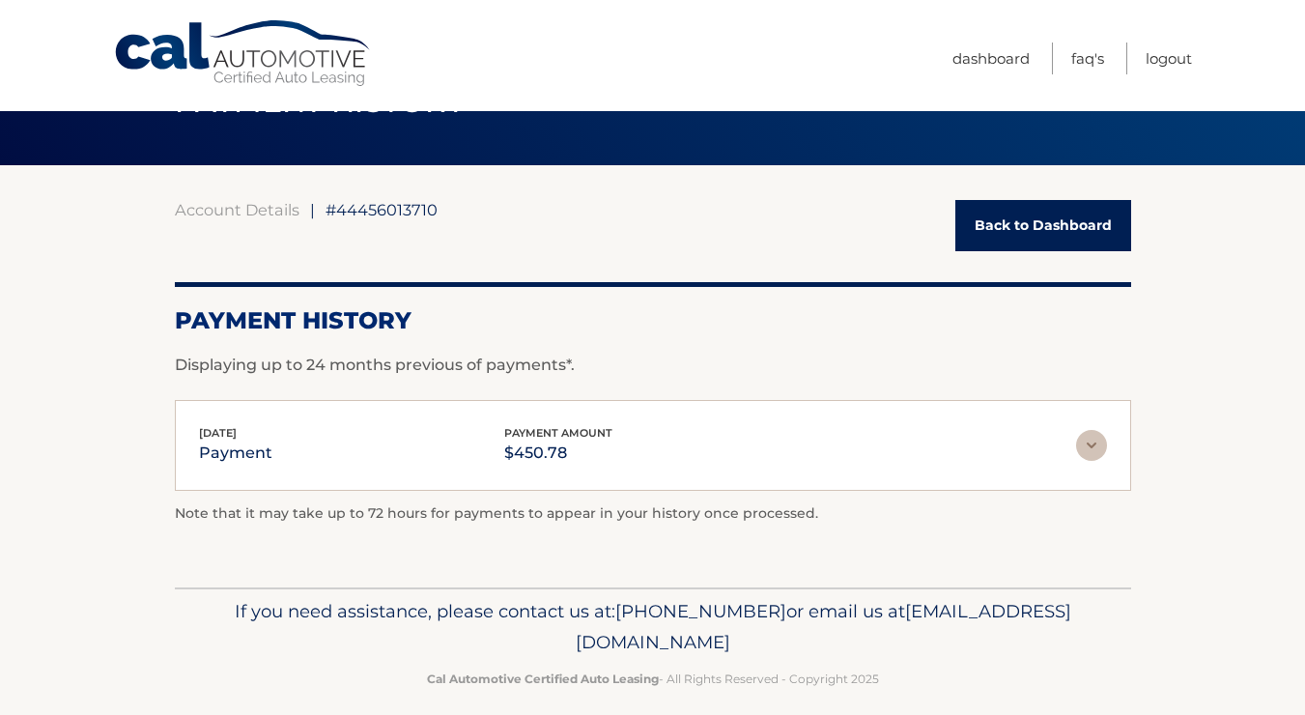
click at [1031, 232] on link "Back to Dashboard" at bounding box center [1043, 225] width 176 height 51
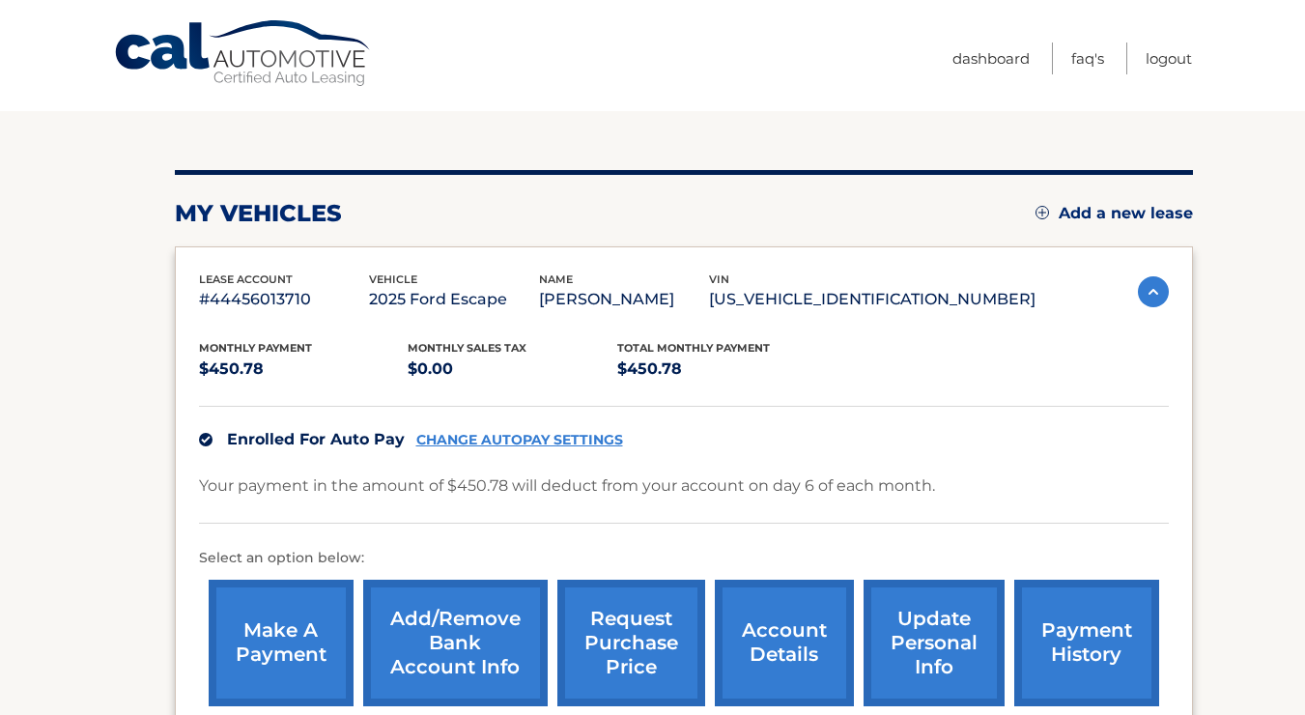
scroll to position [307, 0]
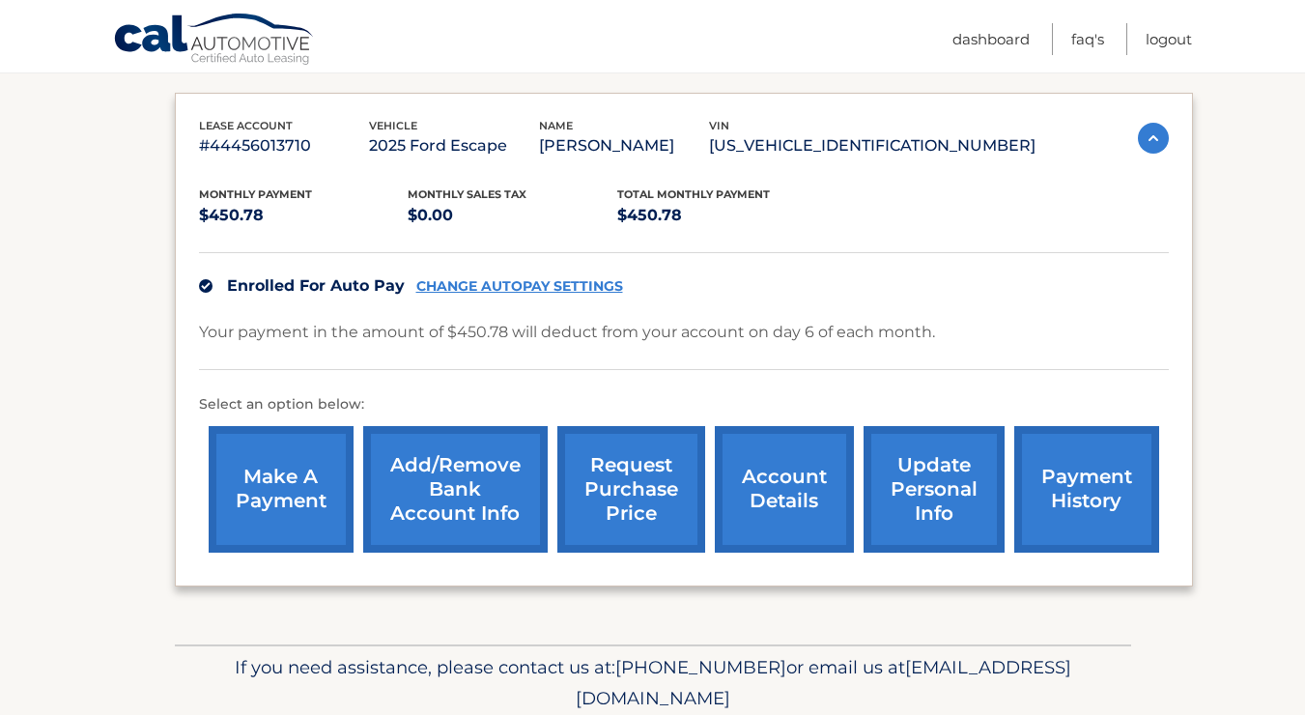
click at [783, 506] on link "account details" at bounding box center [784, 489] width 139 height 127
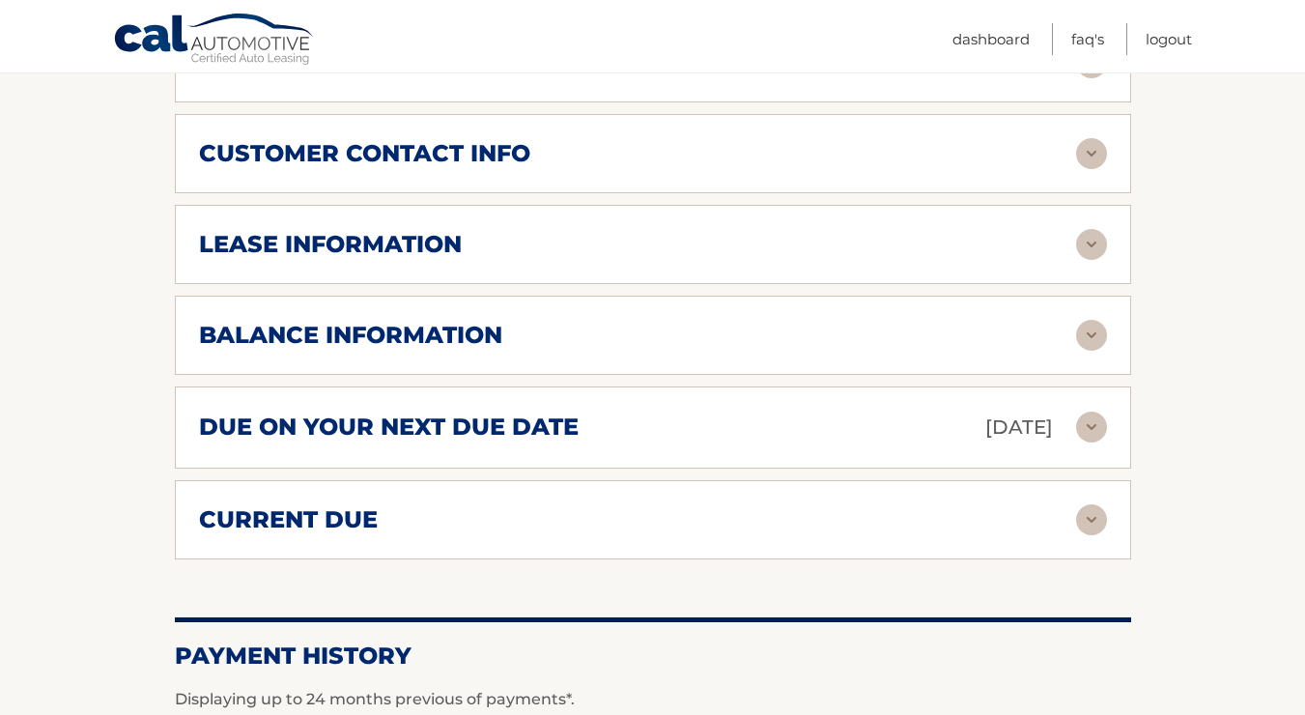
scroll to position [939, 0]
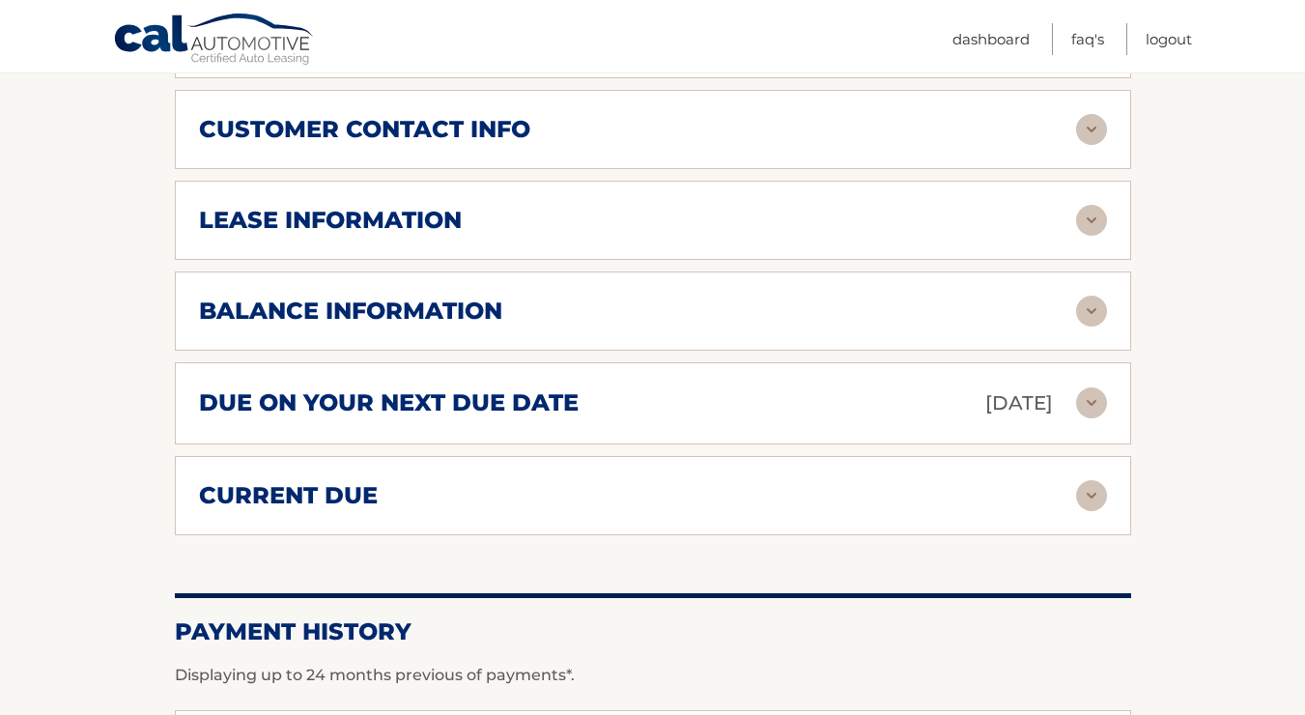
click at [571, 417] on h2 "due on your next due date" at bounding box center [389, 402] width 380 height 29
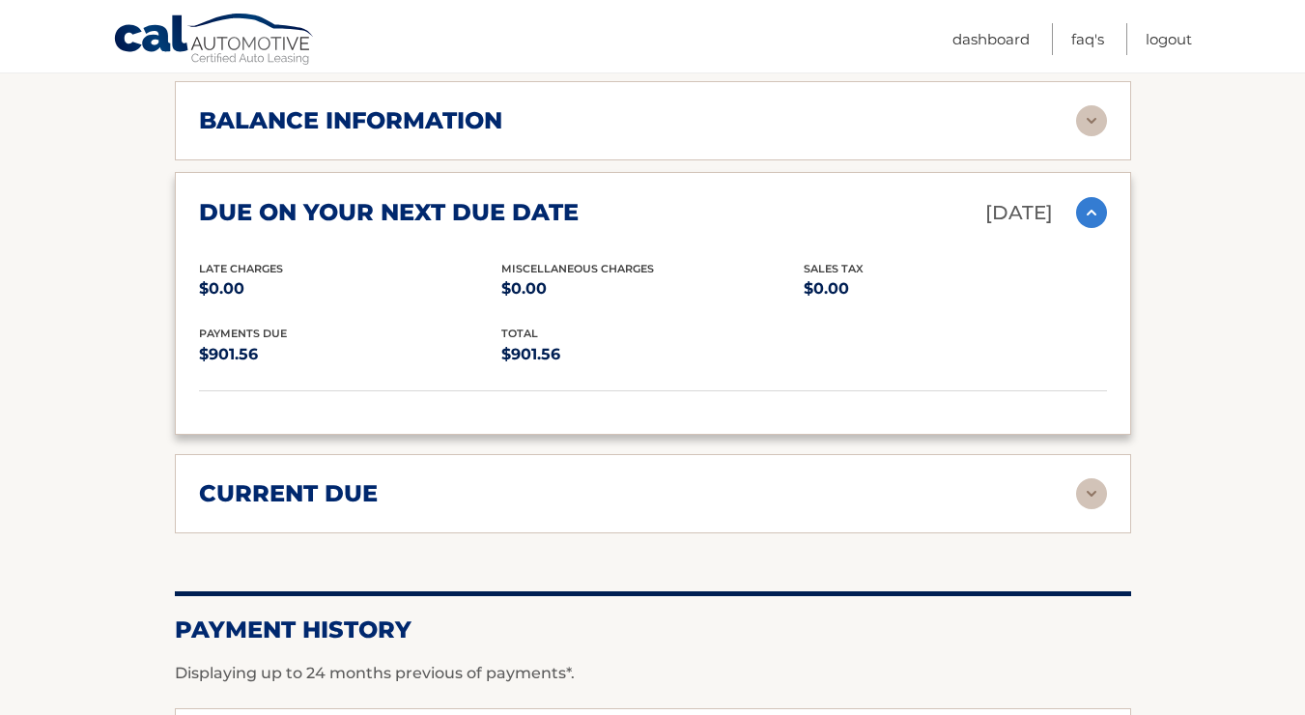
scroll to position [1137, 0]
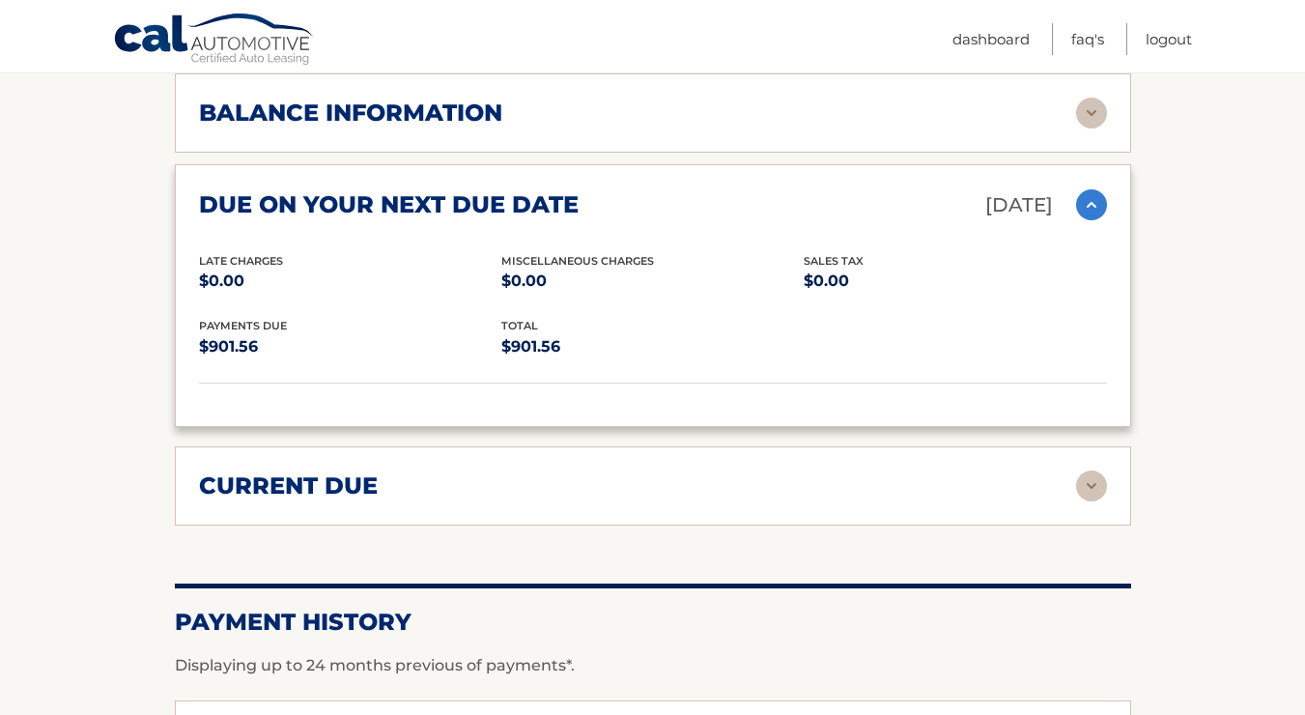
click at [501, 493] on div "current due Late Charges $0.00 Miscelleneous Charges* $0.00 Sales Tax $0.00 pay…" at bounding box center [653, 485] width 956 height 79
click at [500, 500] on div "current due" at bounding box center [637, 485] width 877 height 29
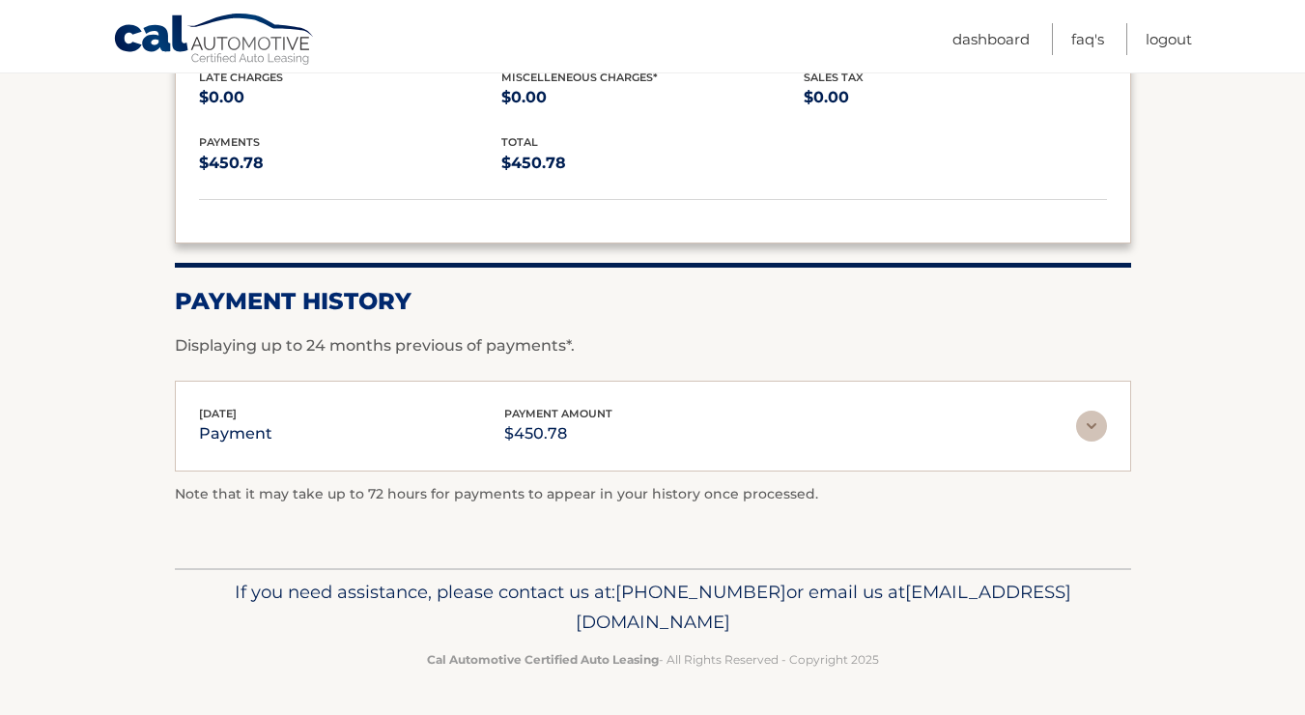
scroll to position [1620, 0]
click at [792, 446] on div "Sep 06, 2025 payment payment amount $450.78" at bounding box center [637, 426] width 877 height 43
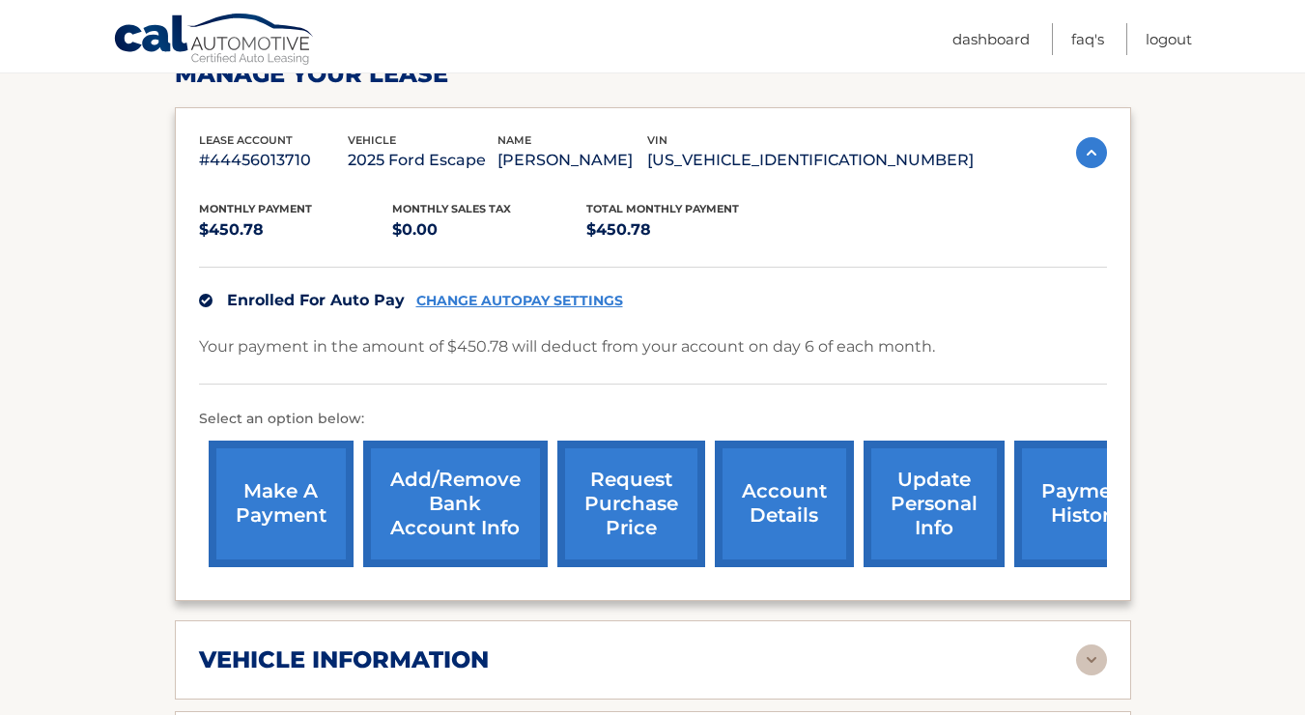
scroll to position [0, 0]
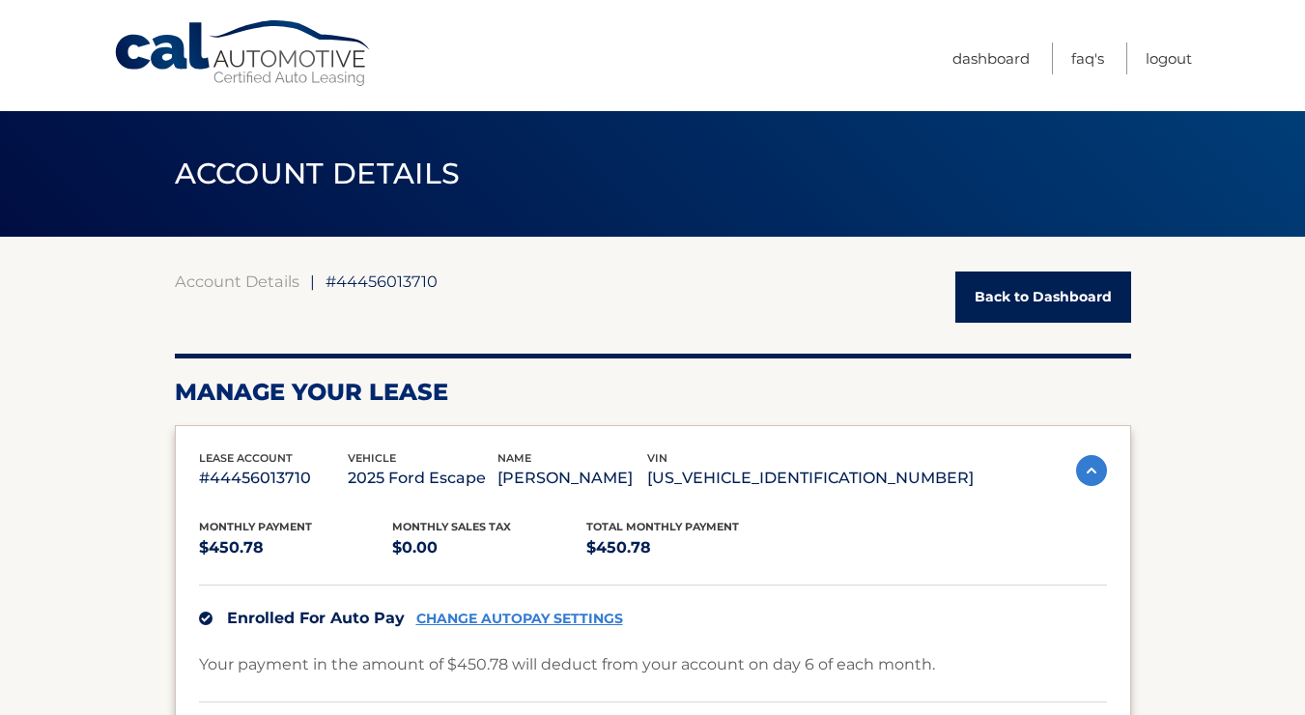
click at [1022, 301] on link "Back to Dashboard" at bounding box center [1043, 296] width 176 height 51
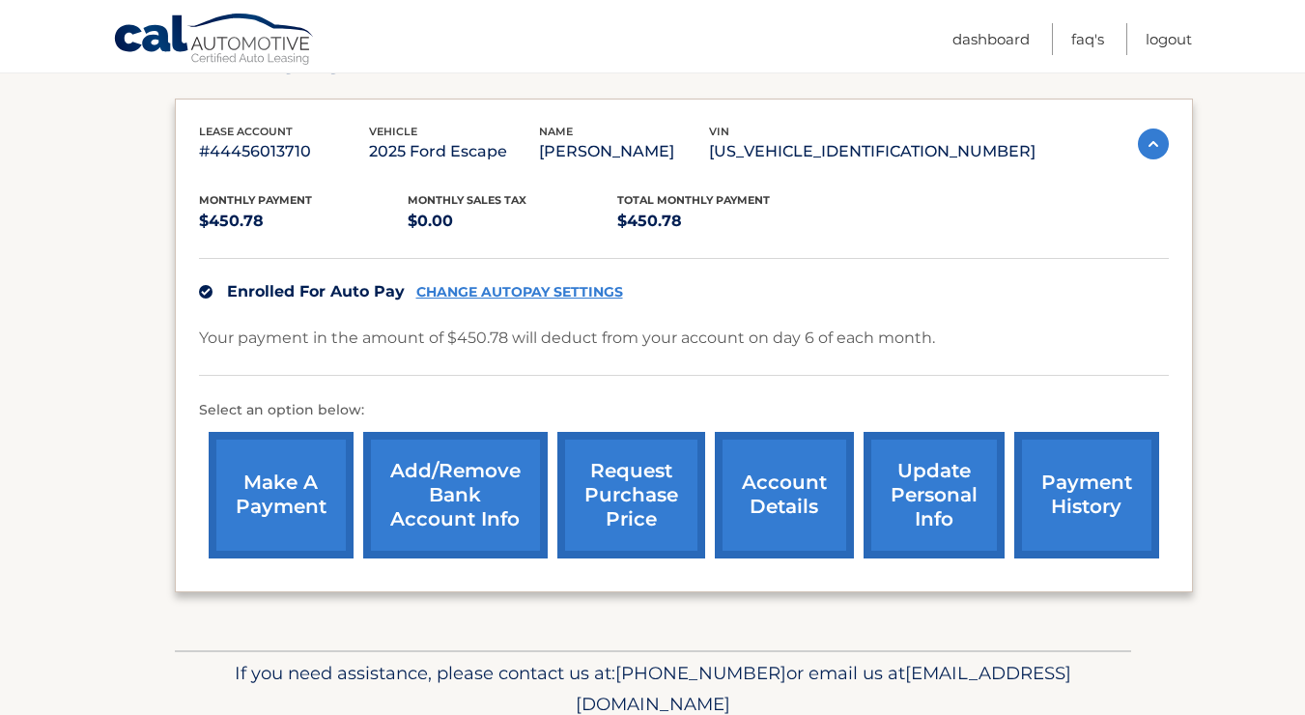
scroll to position [312, 0]
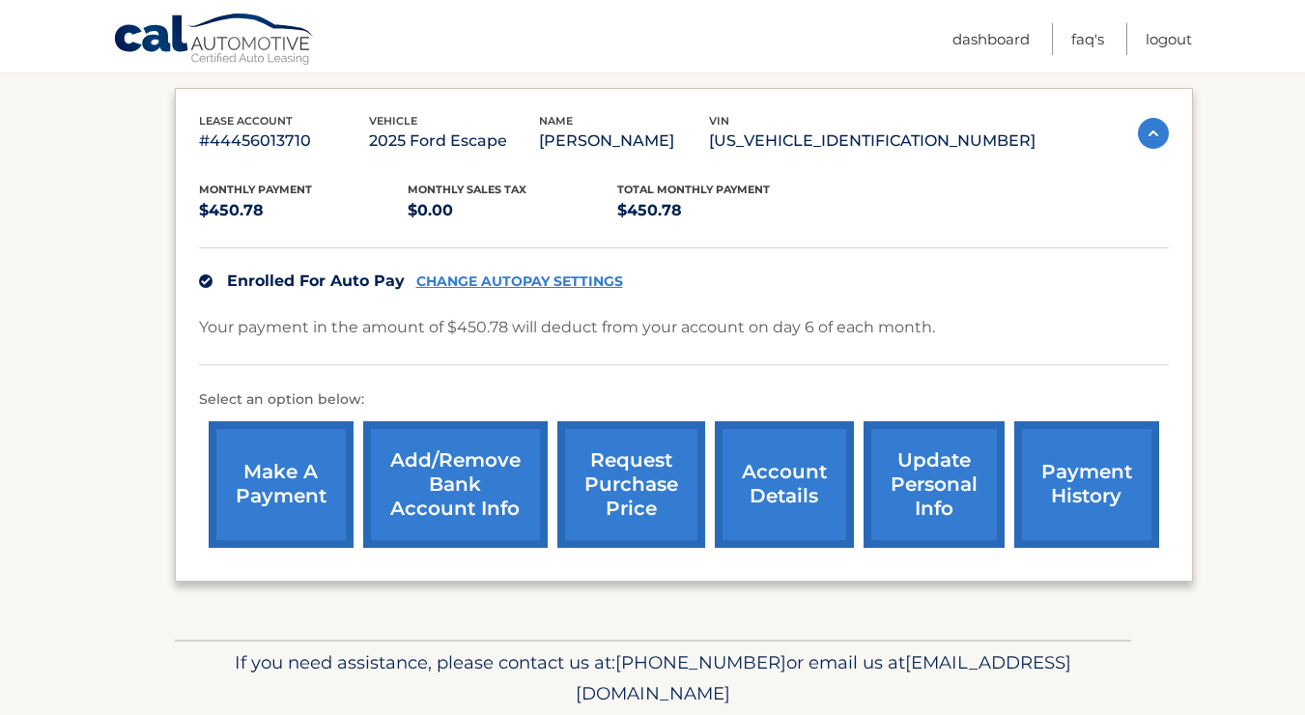
click at [269, 517] on link "make a payment" at bounding box center [281, 484] width 145 height 127
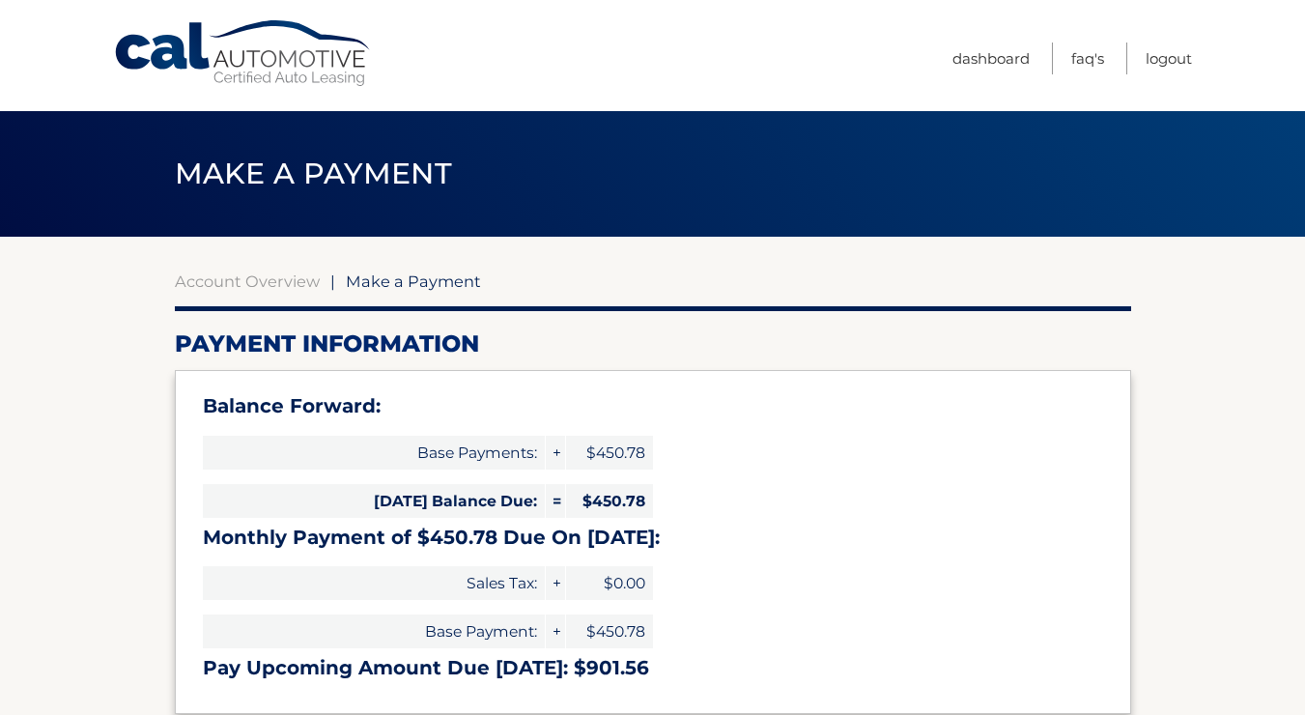
select select "ZjAyYTQ4NTYtZjM2Mi00MzU2LThhMzMtZjBlYjMwNjJmMDgz"
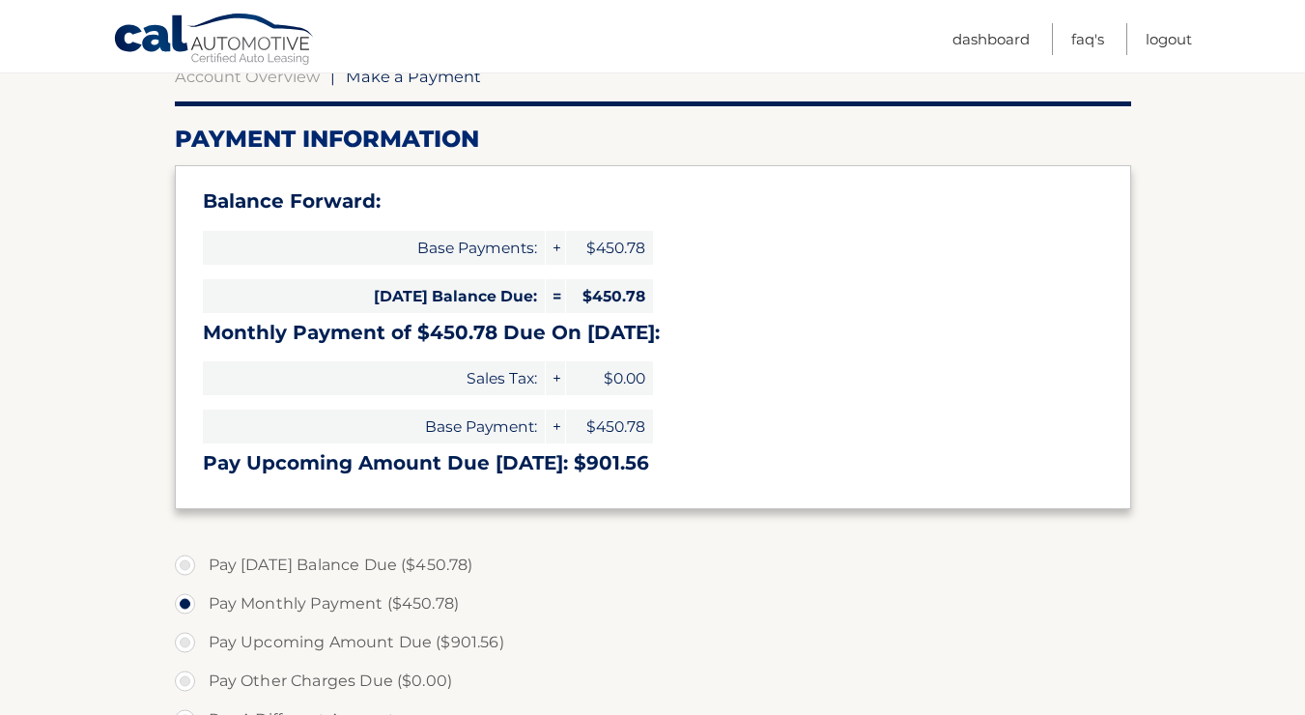
scroll to position [211, 0]
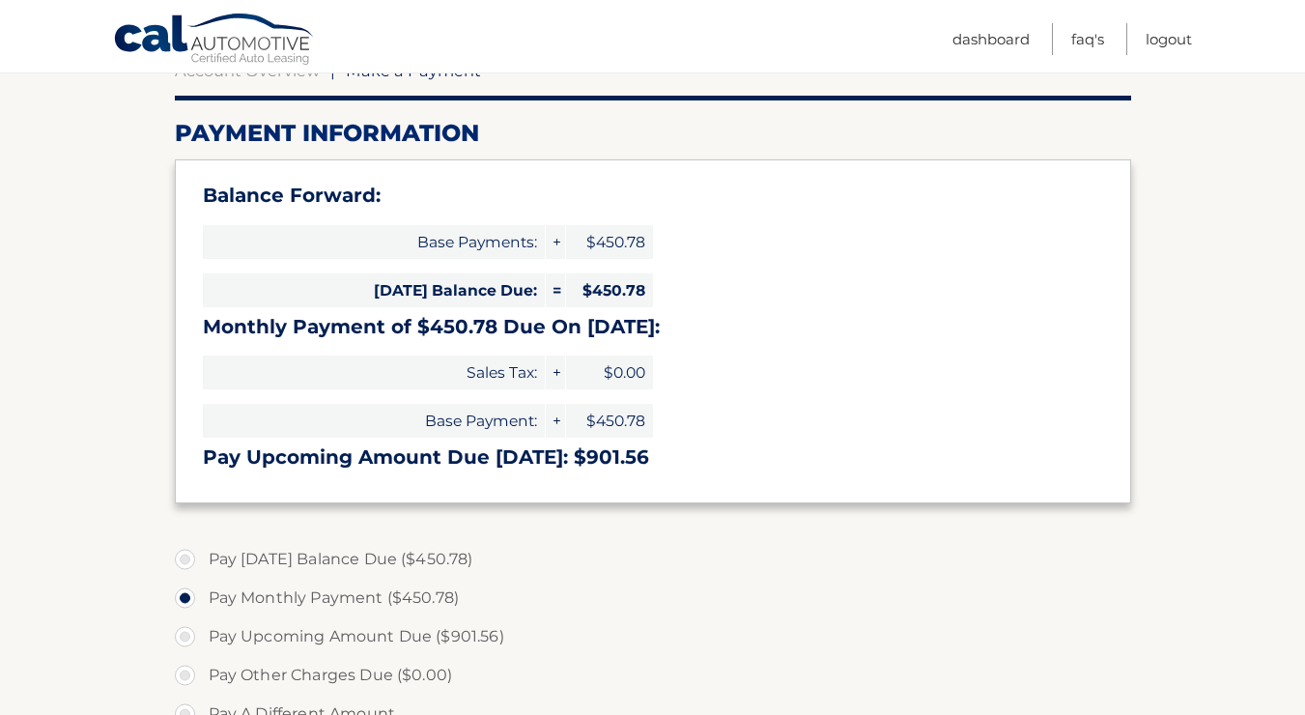
click at [192, 562] on label "Pay Today's Balance Due ($450.78)" at bounding box center [653, 559] width 956 height 39
click at [192, 562] on input "Pay Today's Balance Due ($450.78)" at bounding box center [192, 555] width 19 height 31
radio input "true"
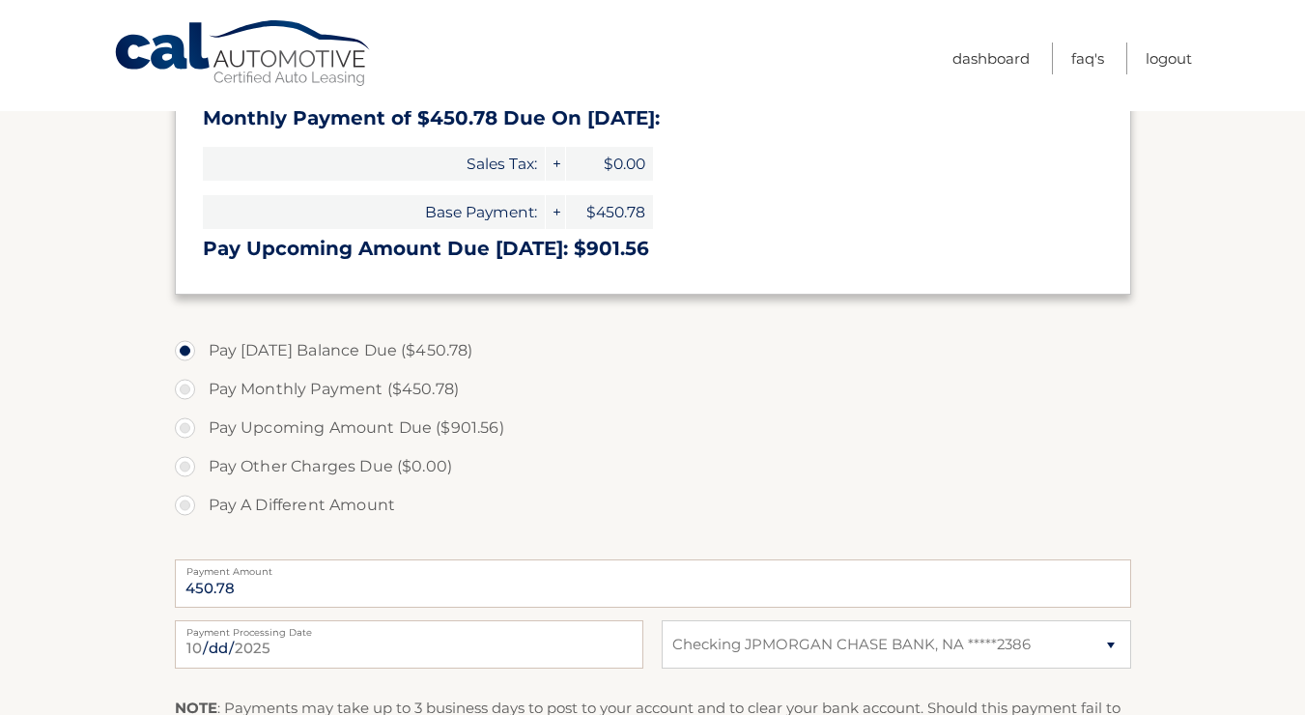
scroll to position [0, 0]
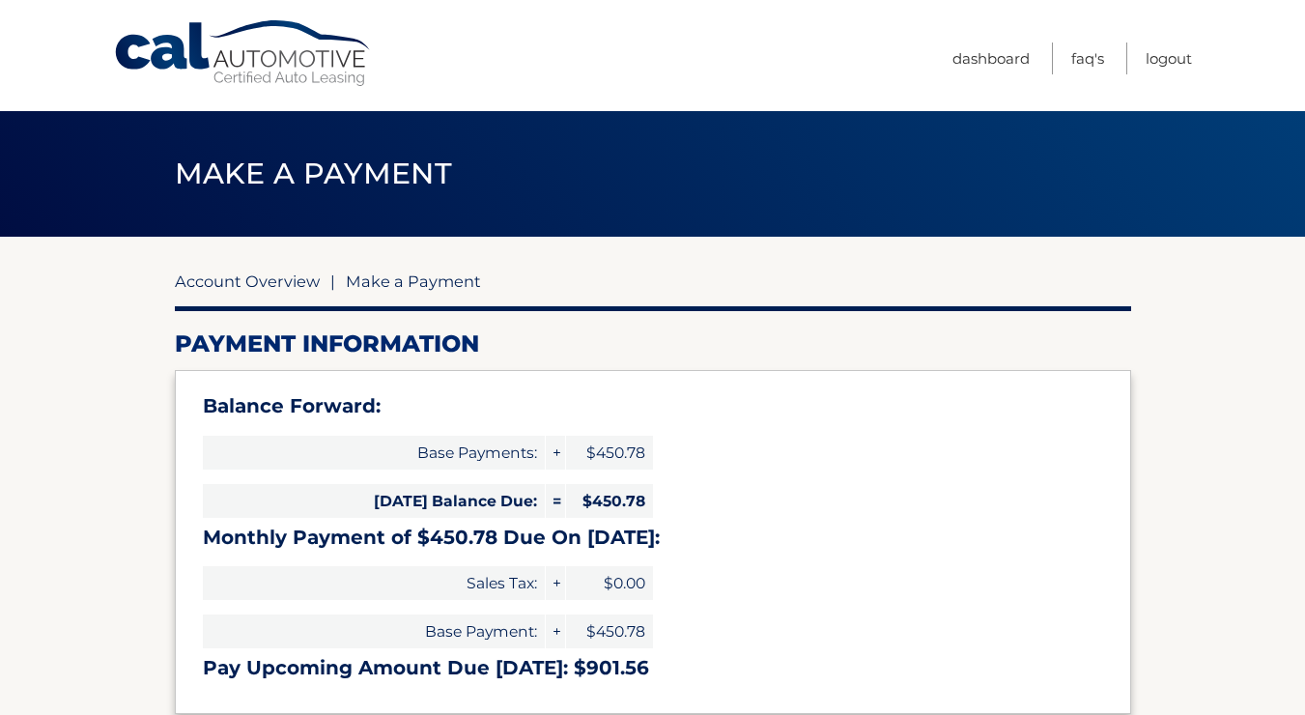
click at [237, 278] on link "Account Overview" at bounding box center [247, 280] width 145 height 19
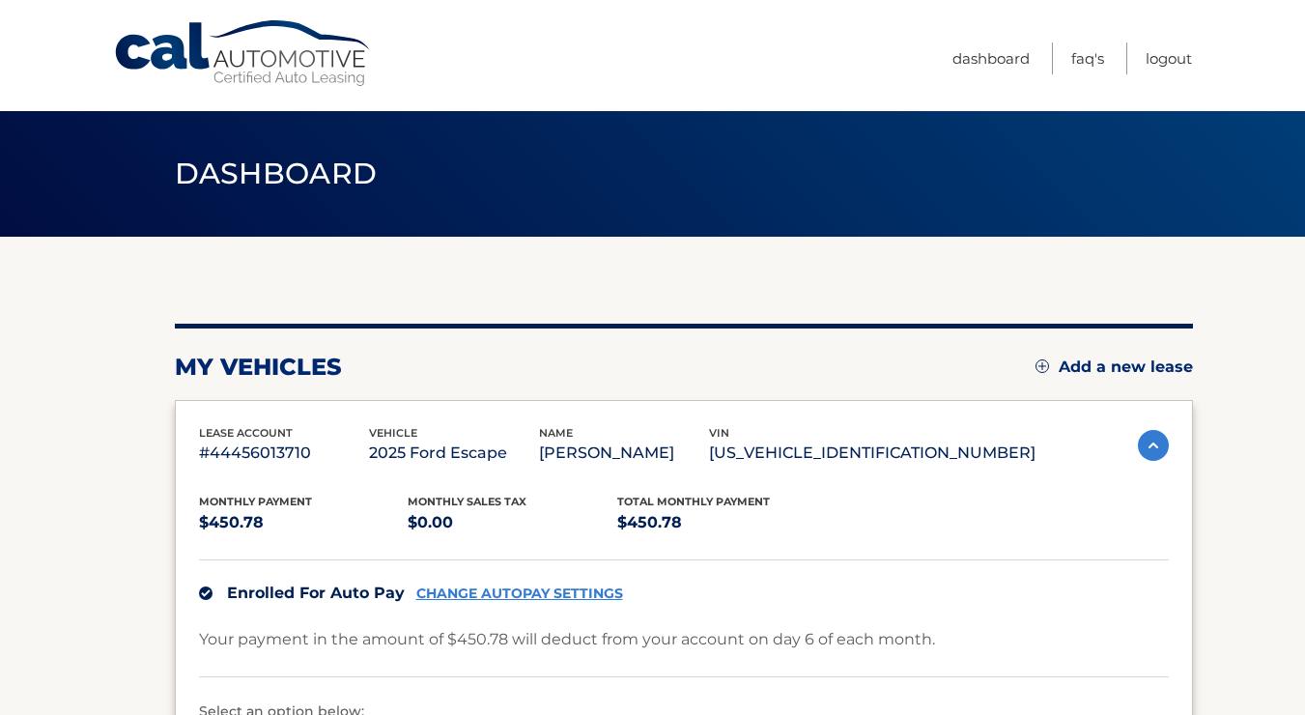
scroll to position [382, 0]
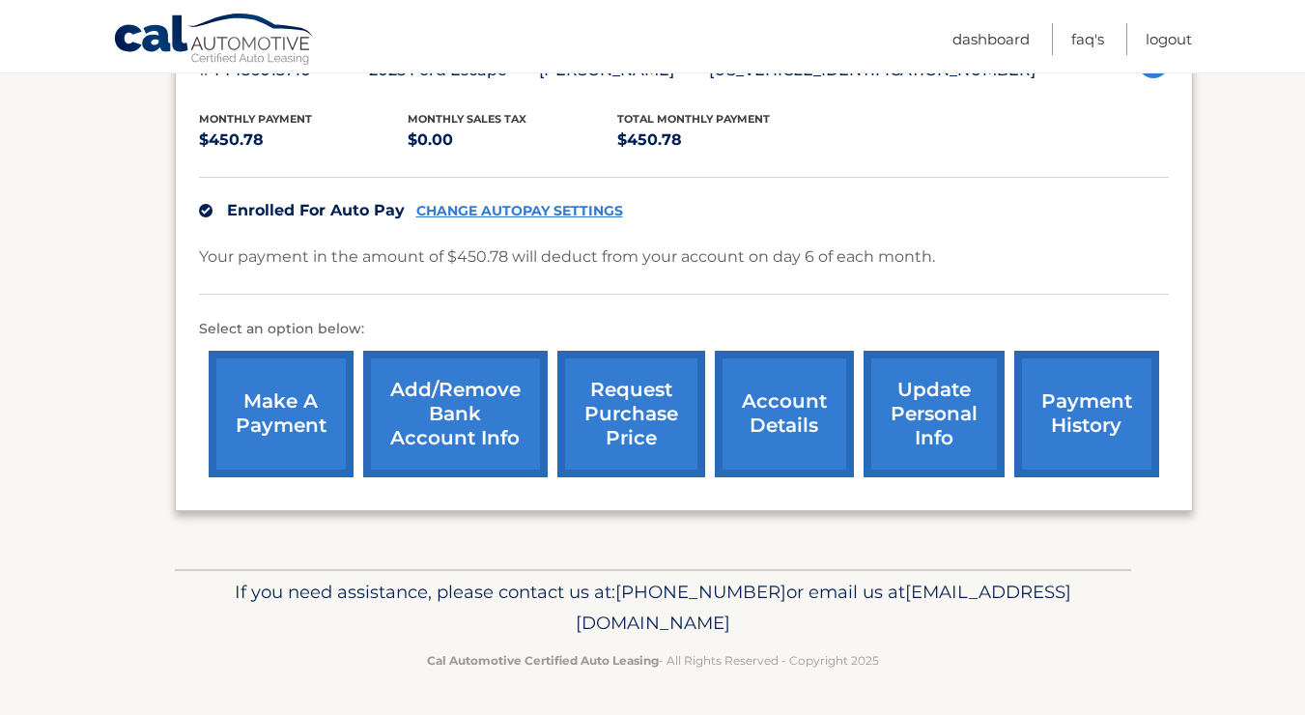
click at [798, 444] on link "account details" at bounding box center [784, 414] width 139 height 127
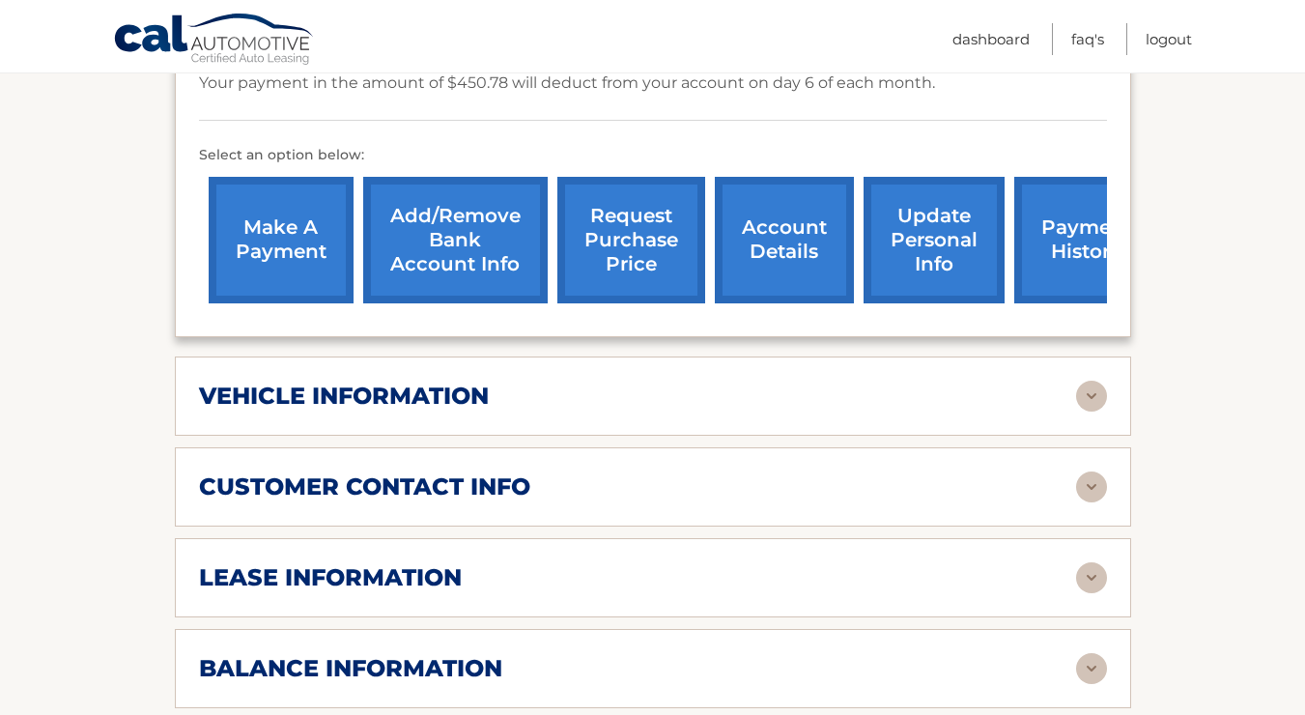
scroll to position [604, 0]
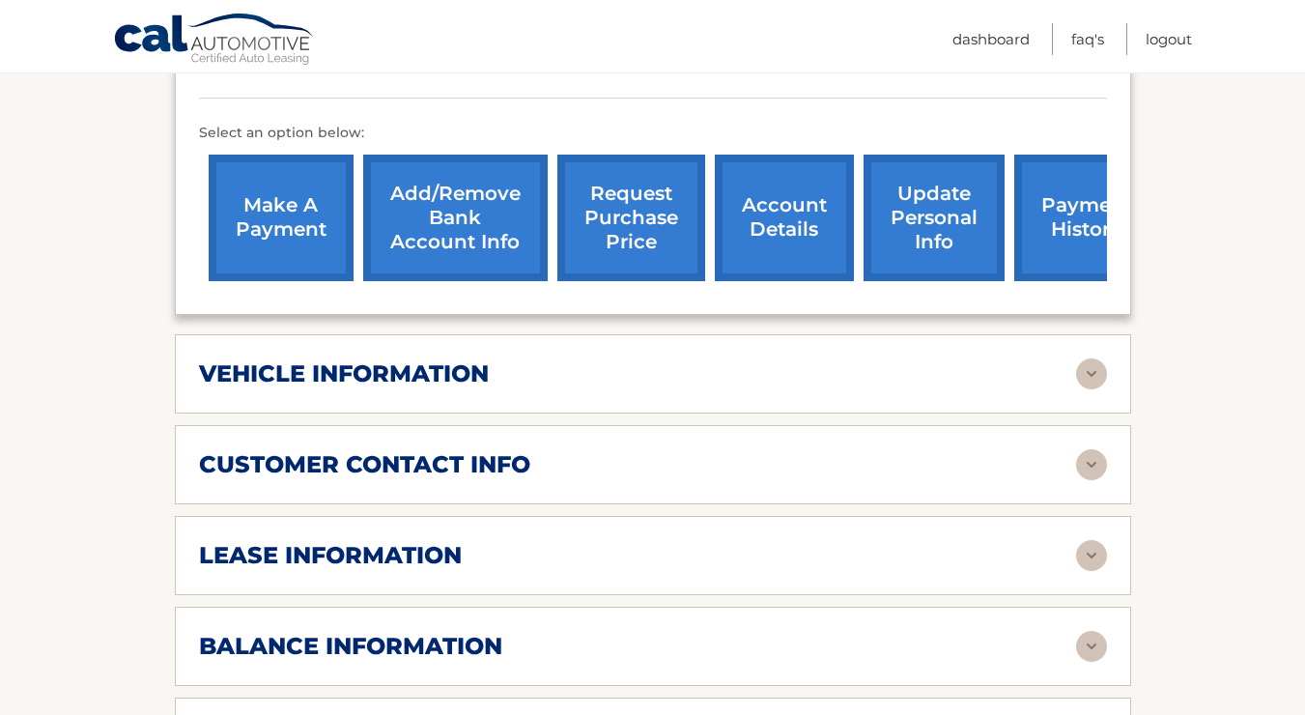
click at [620, 388] on div "vehicle information" at bounding box center [637, 373] width 877 height 29
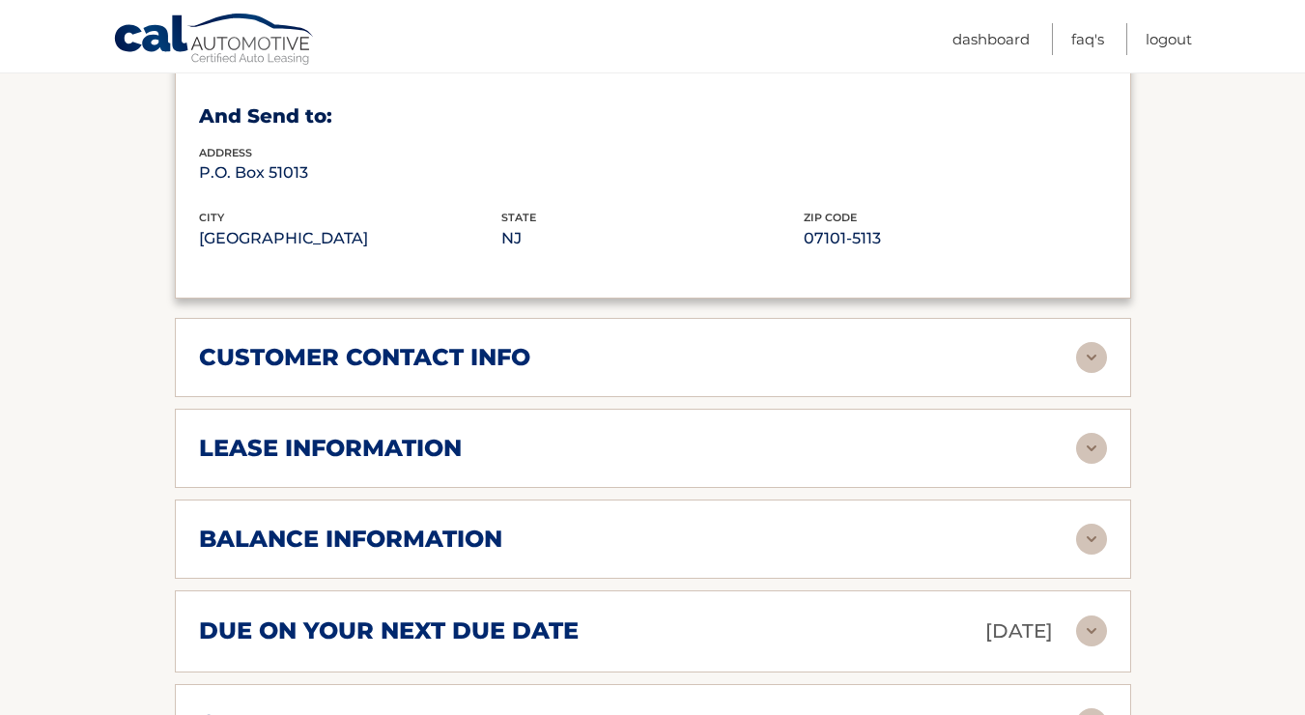
scroll to position [1205, 0]
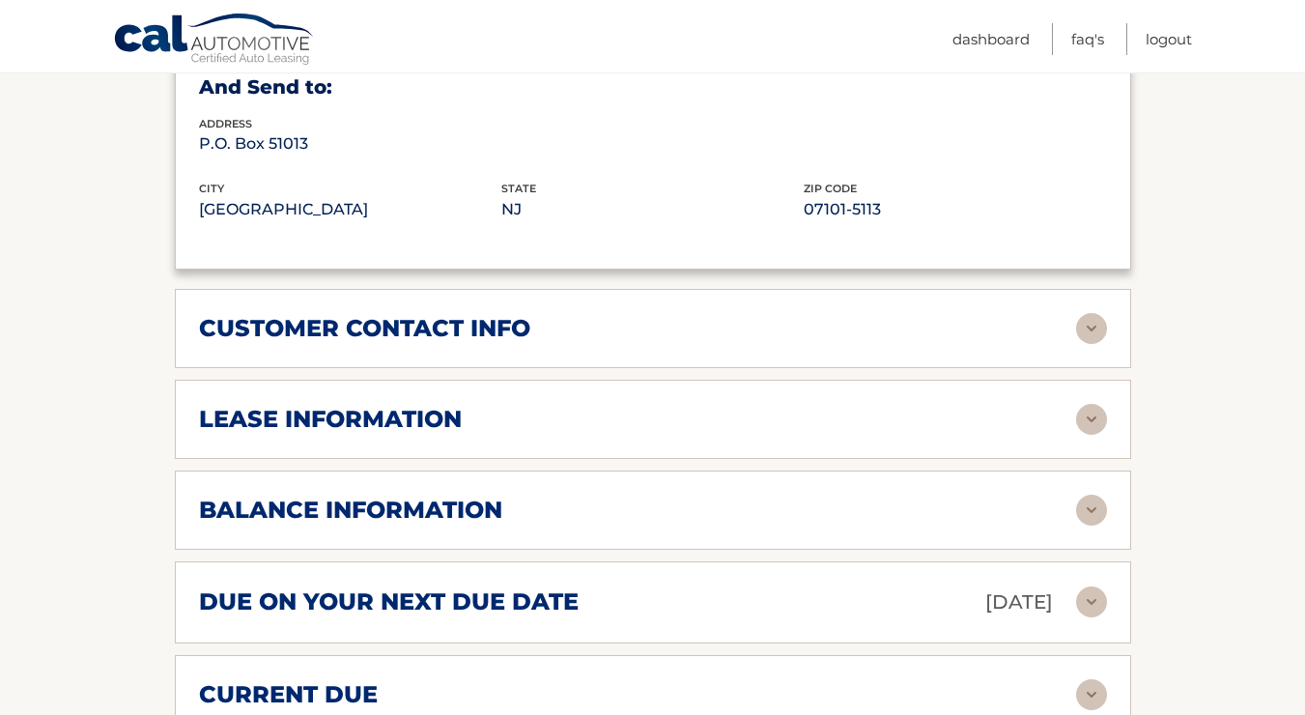
click at [526, 343] on h2 "customer contact info" at bounding box center [364, 328] width 331 height 29
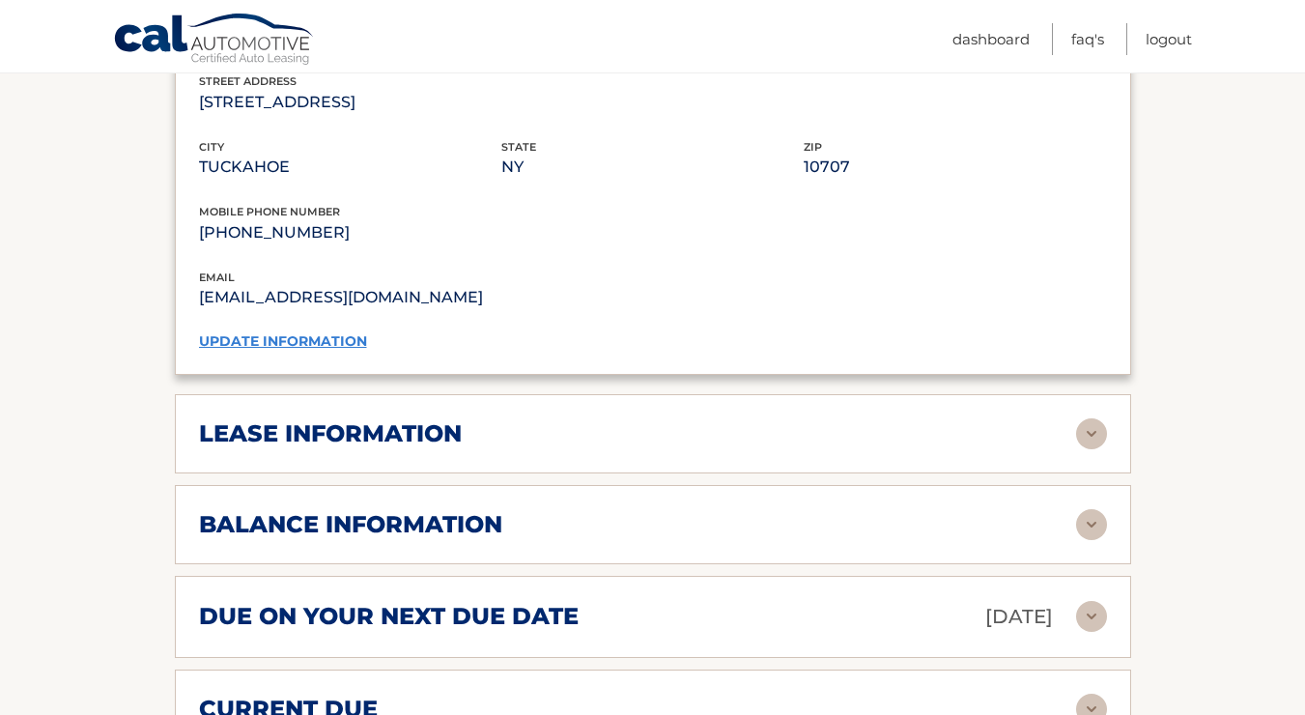
scroll to position [1588, 0]
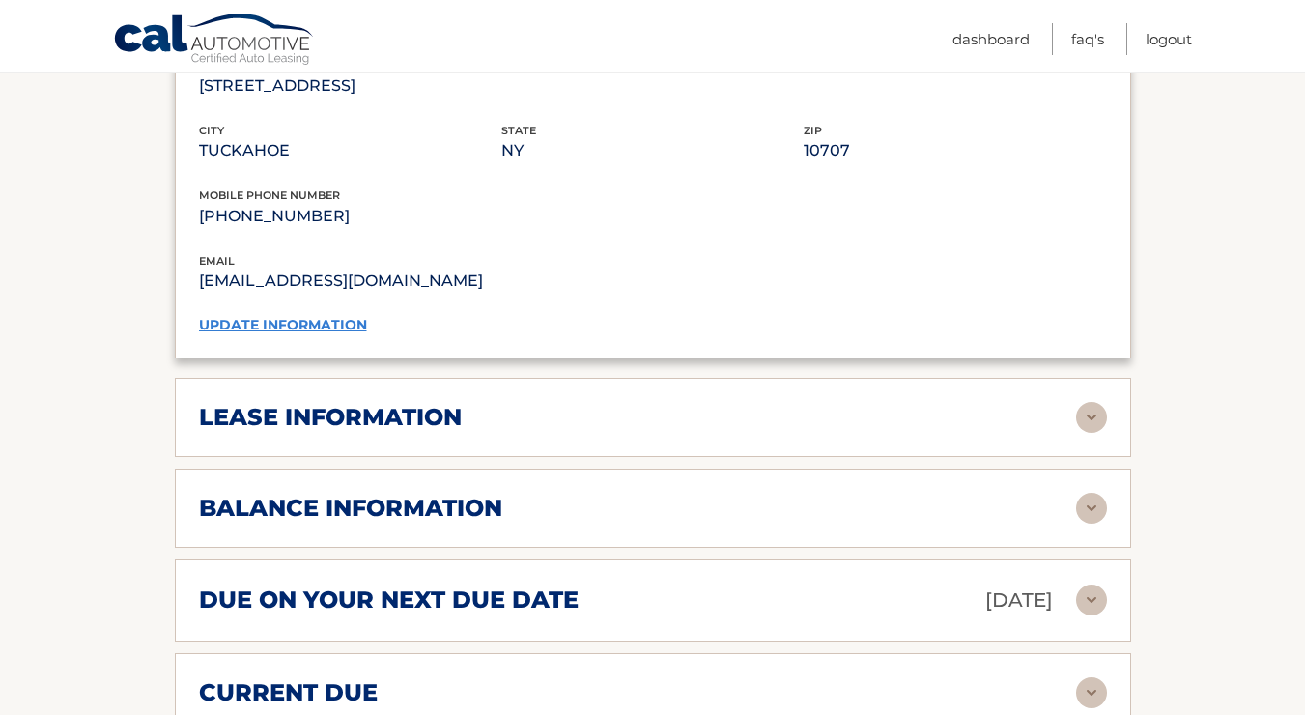
click at [479, 457] on div "lease information Contract Start Date [DATE] Term 39 Maturity Date [DATE] Start…" at bounding box center [653, 417] width 956 height 79
click at [474, 425] on div "lease information" at bounding box center [637, 417] width 877 height 29
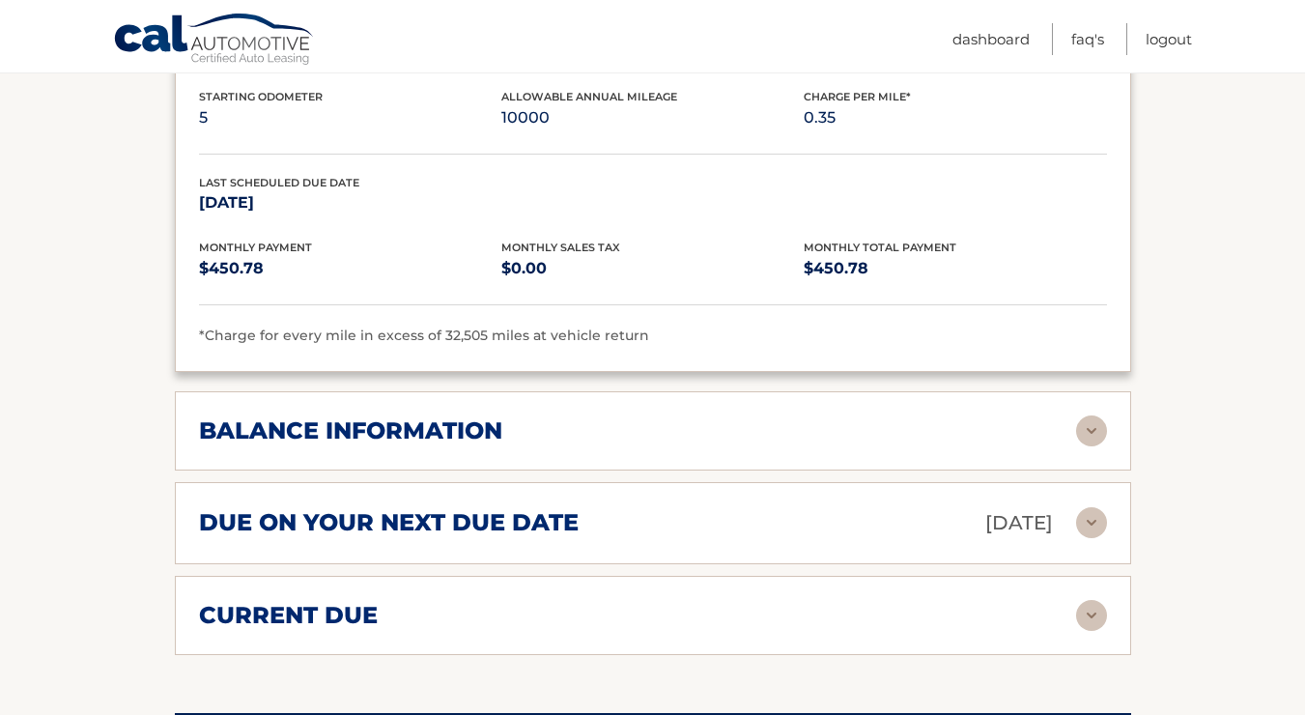
scroll to position [2069, 0]
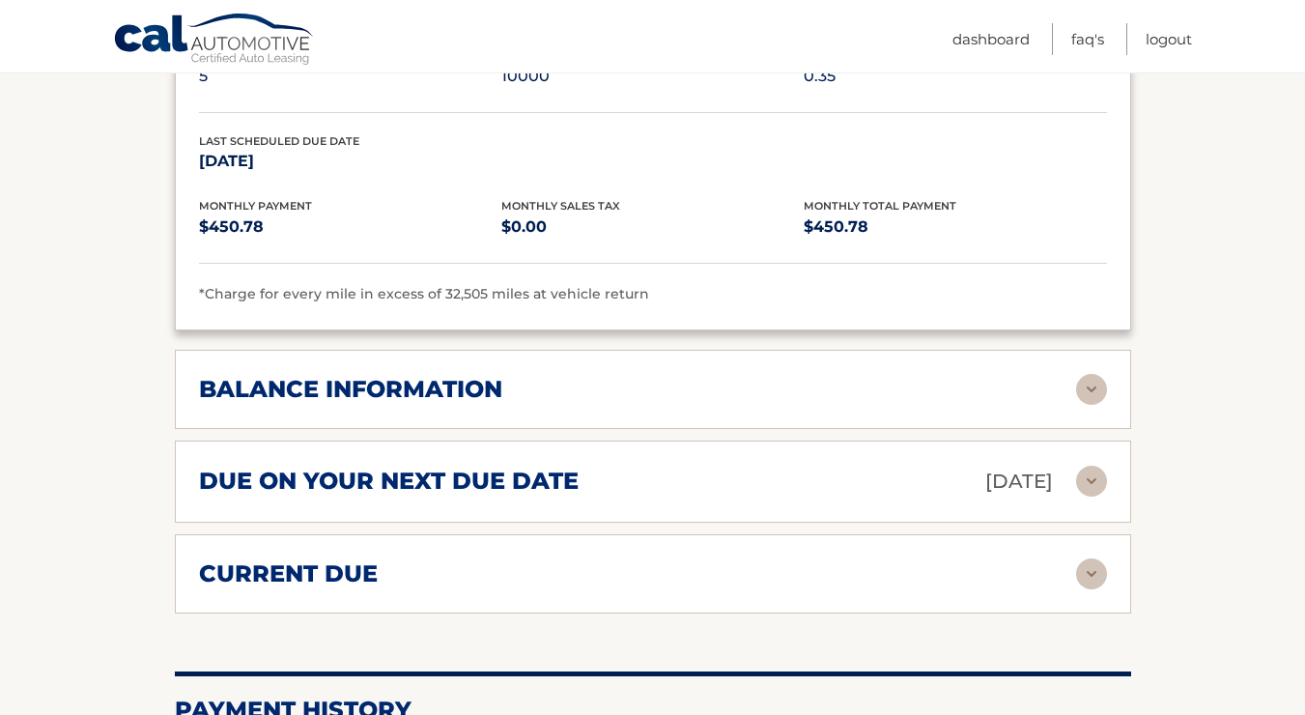
click at [410, 404] on h2 "balance information" at bounding box center [350, 389] width 303 height 29
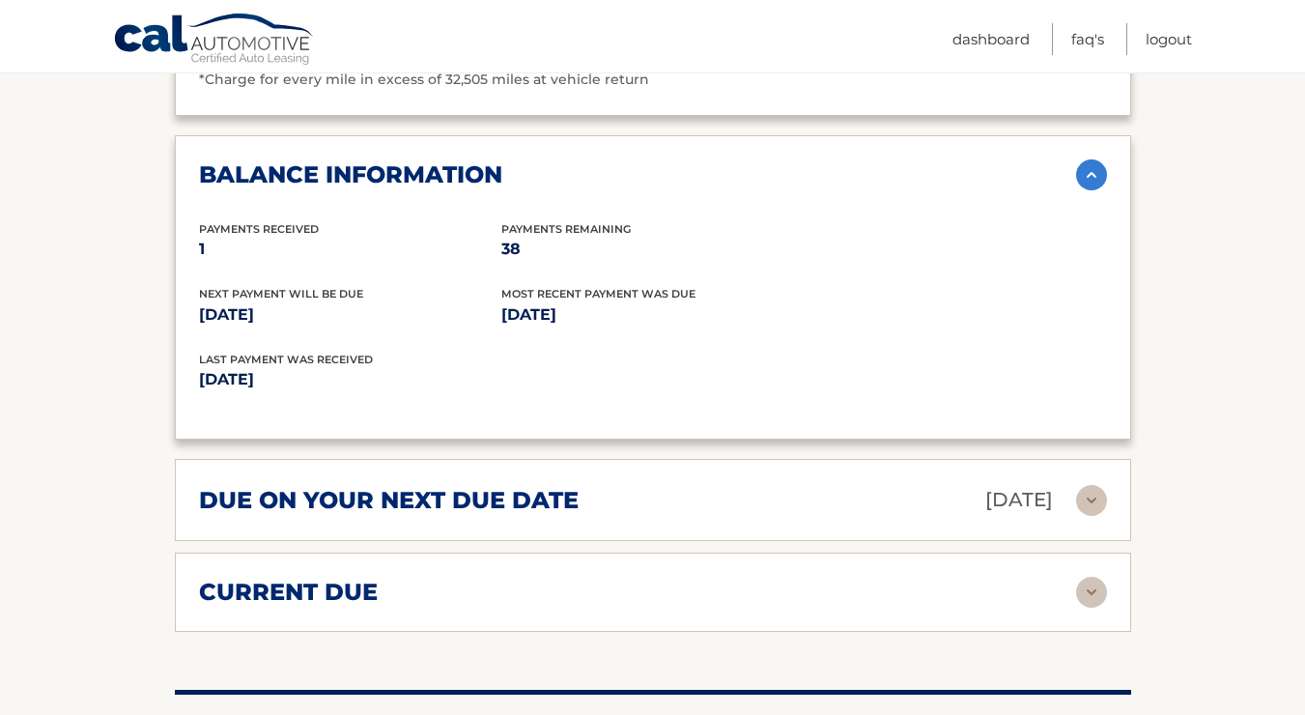
scroll to position [2290, 0]
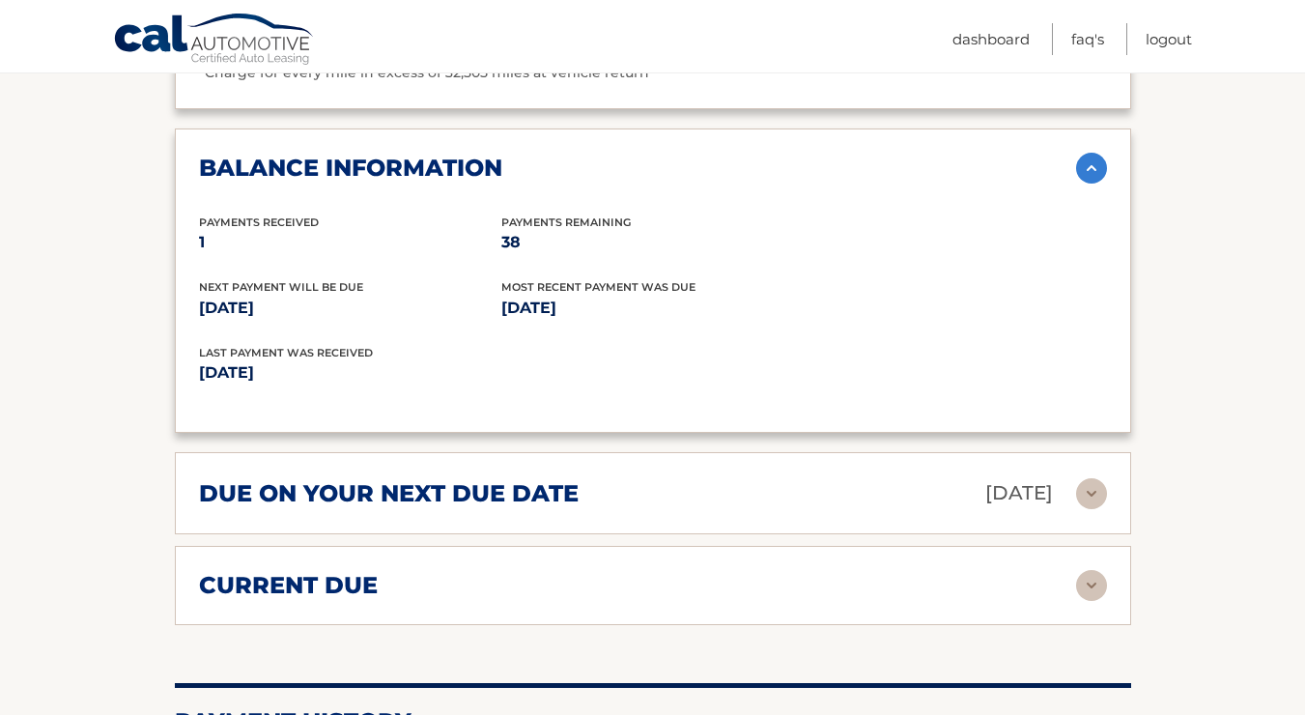
click at [423, 500] on h2 "due on your next due date" at bounding box center [389, 493] width 380 height 29
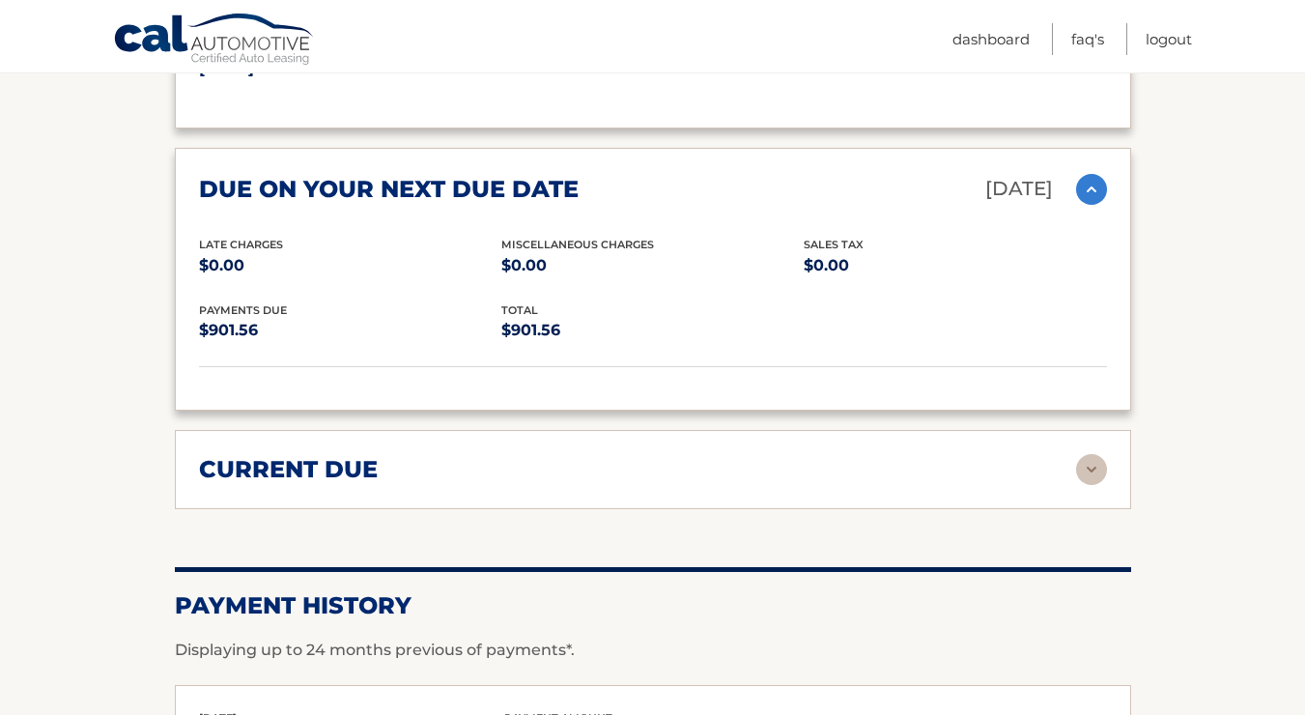
scroll to position [2596, 0]
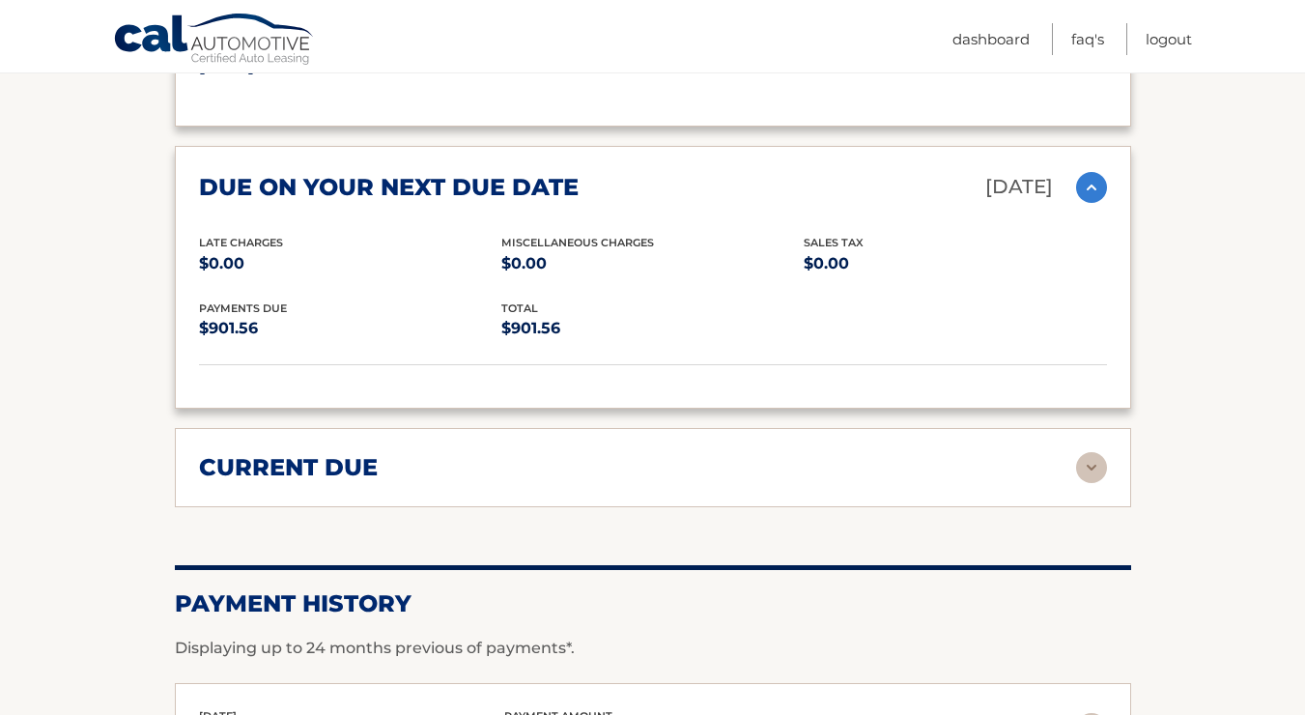
click at [472, 503] on div "current due Late Charges $0.00 Miscelleneous Charges* $0.00 Sales Tax $0.00 pay…" at bounding box center [653, 467] width 956 height 79
click at [533, 482] on div "current due" at bounding box center [637, 467] width 877 height 29
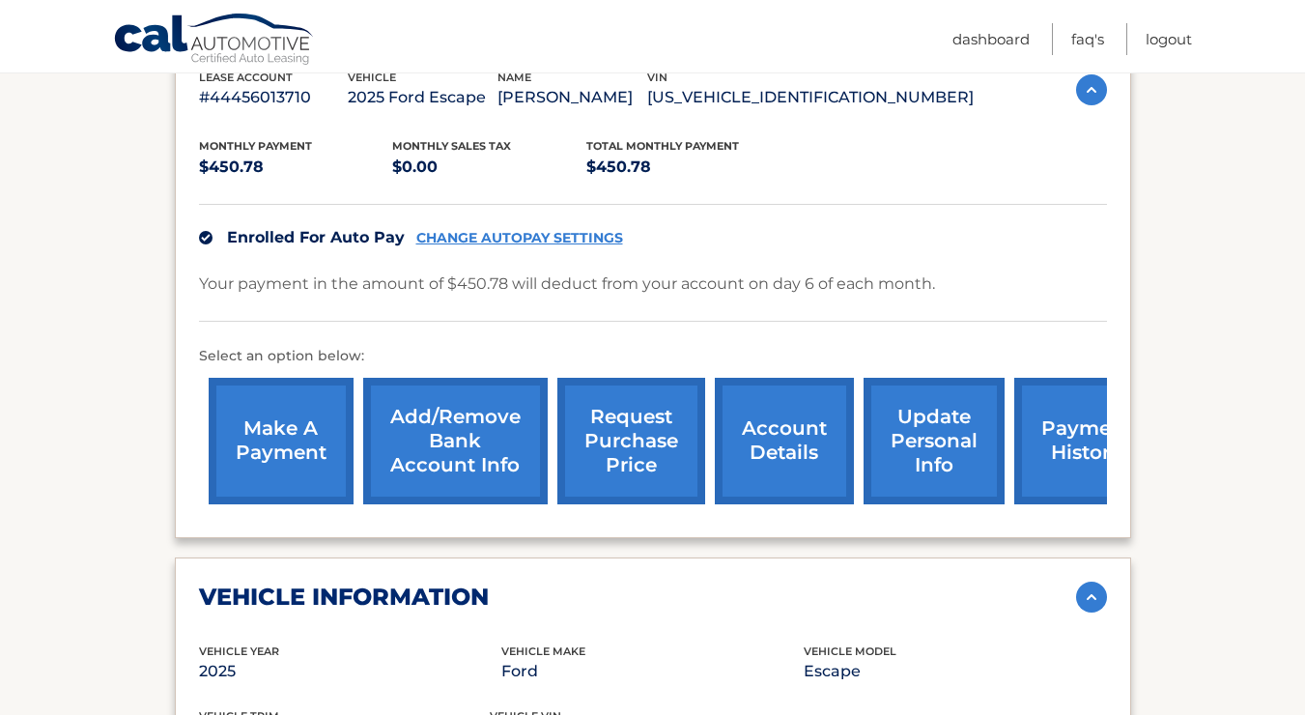
scroll to position [395, 0]
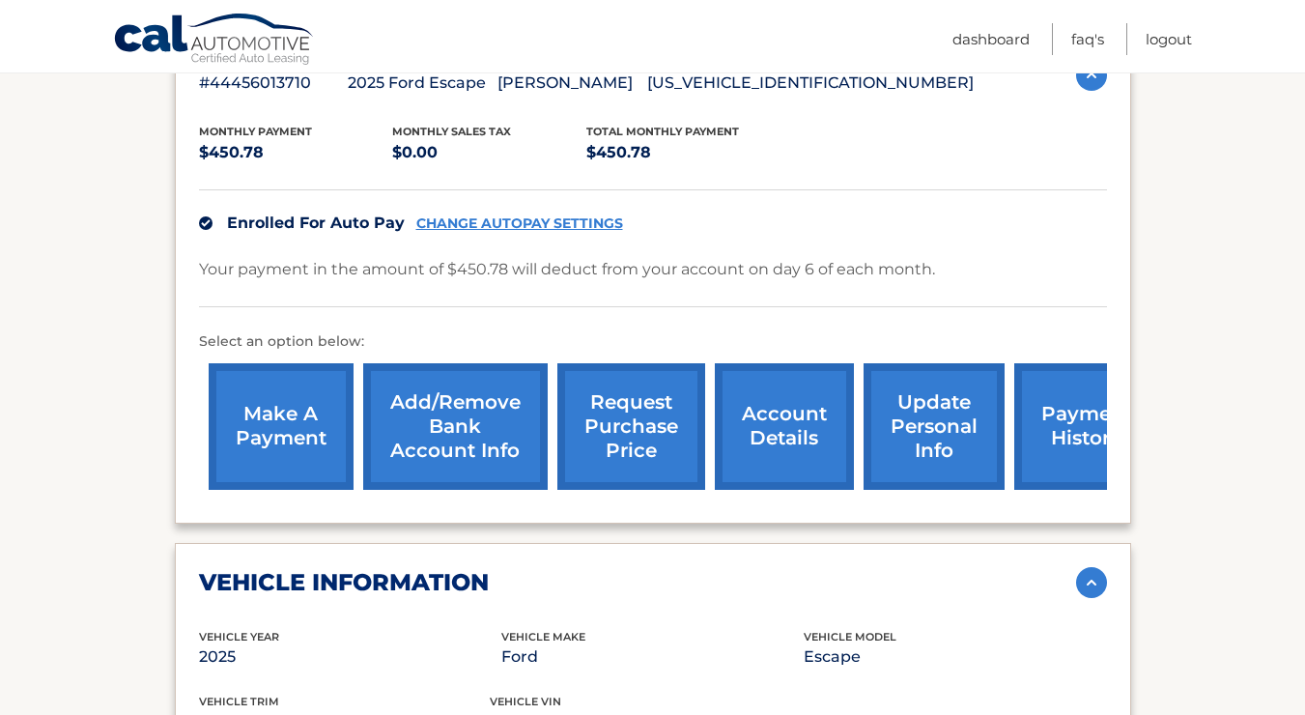
click at [290, 446] on link "make a payment" at bounding box center [281, 426] width 145 height 127
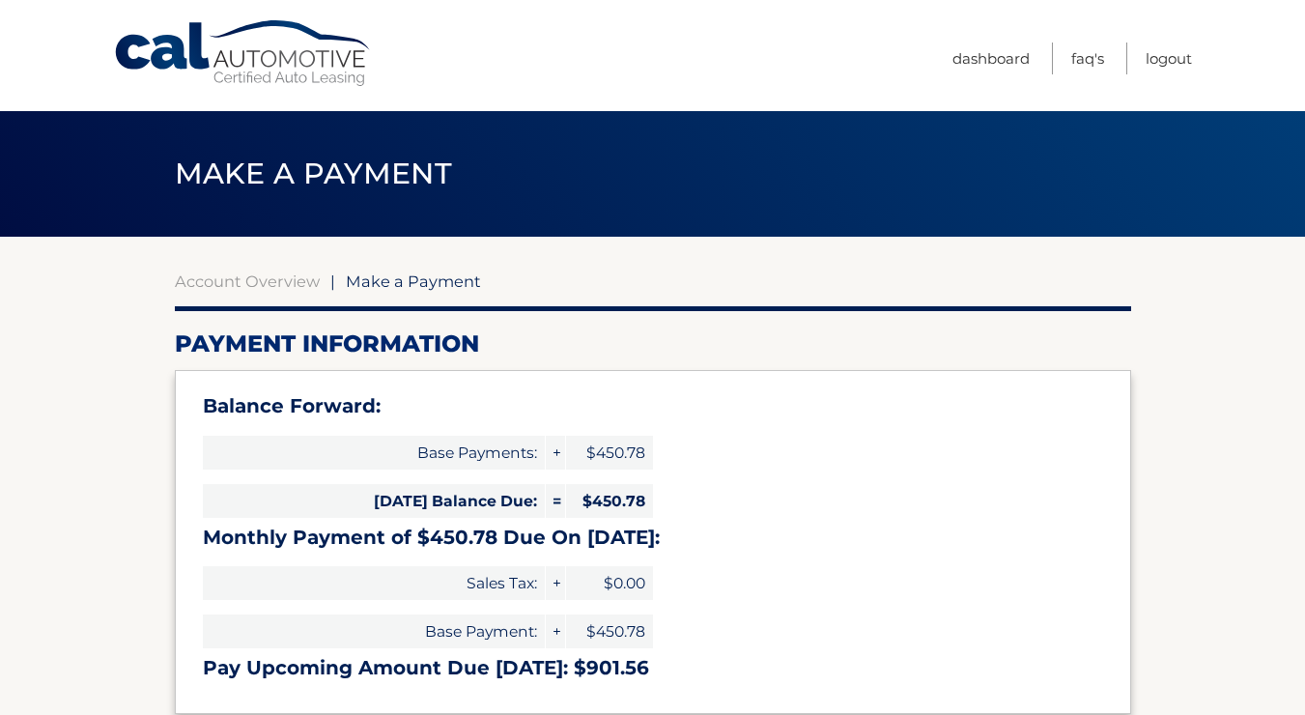
select select "ZjAyYTQ4NTYtZjM2Mi00MzU2LThhMzMtZjBlYjMwNjJmMDgz"
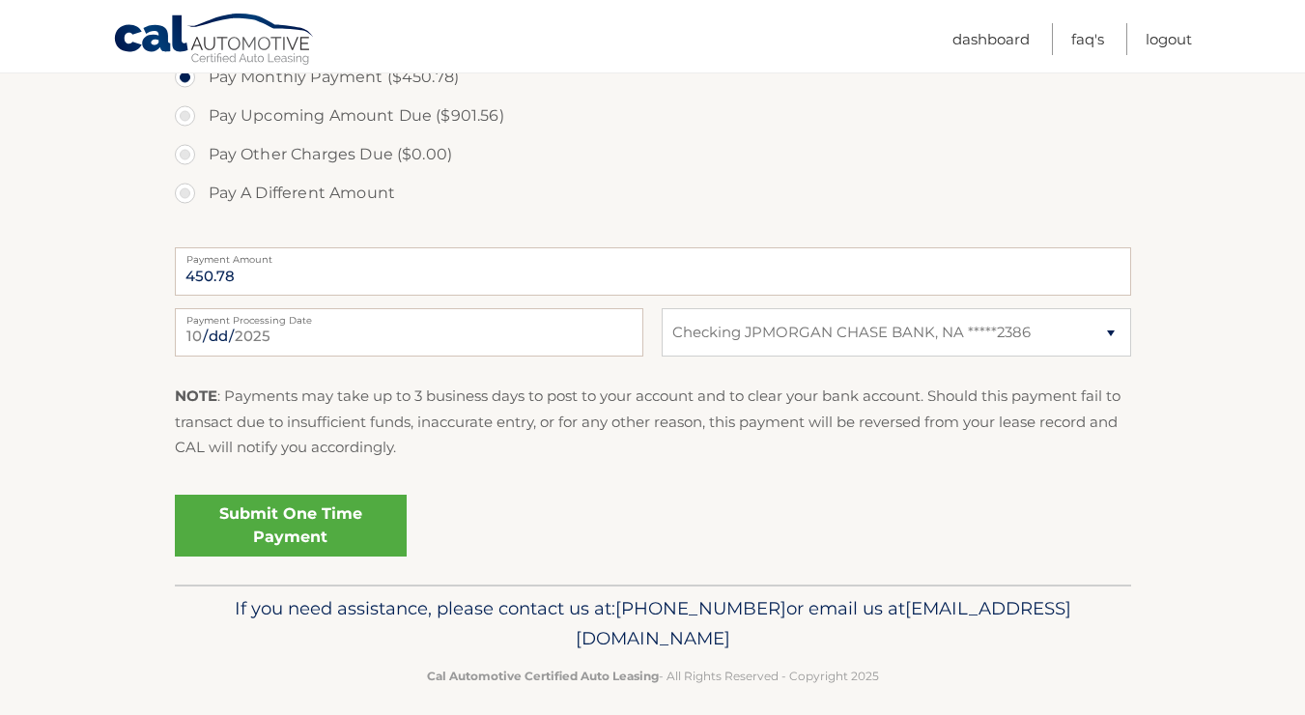
scroll to position [744, 0]
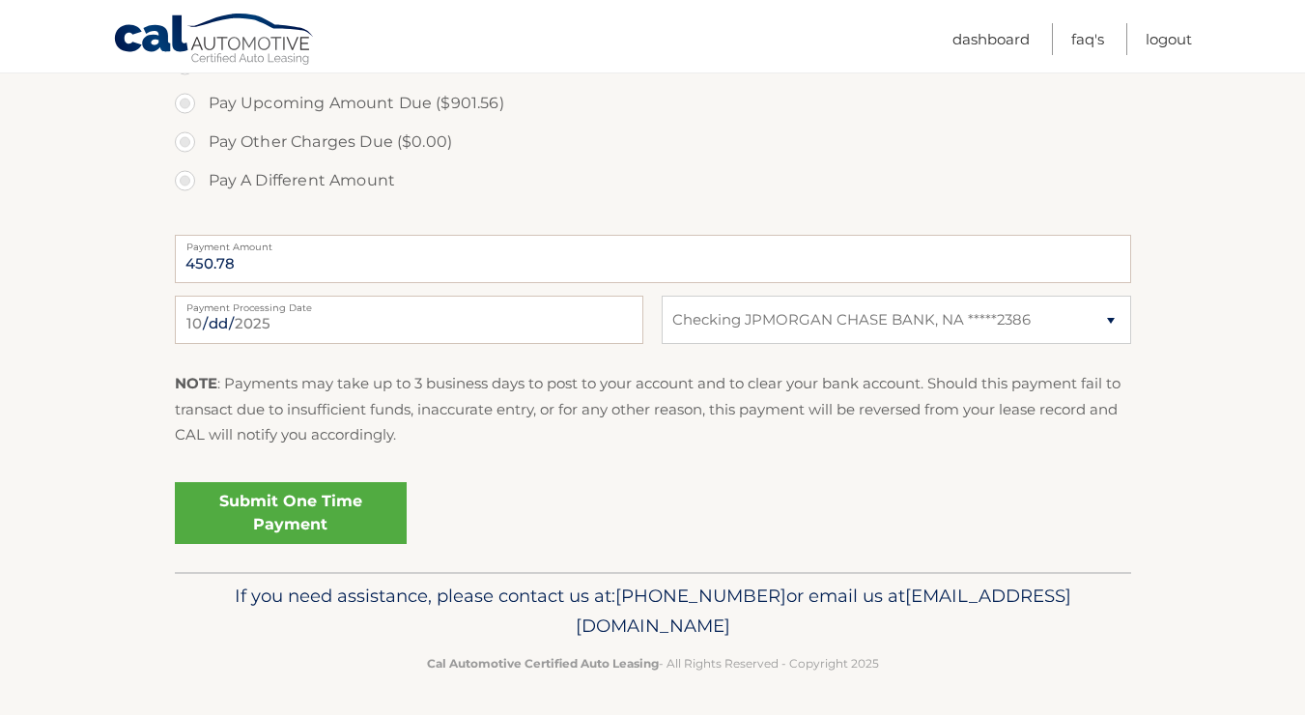
click at [352, 524] on link "Submit One Time Payment" at bounding box center [291, 513] width 232 height 62
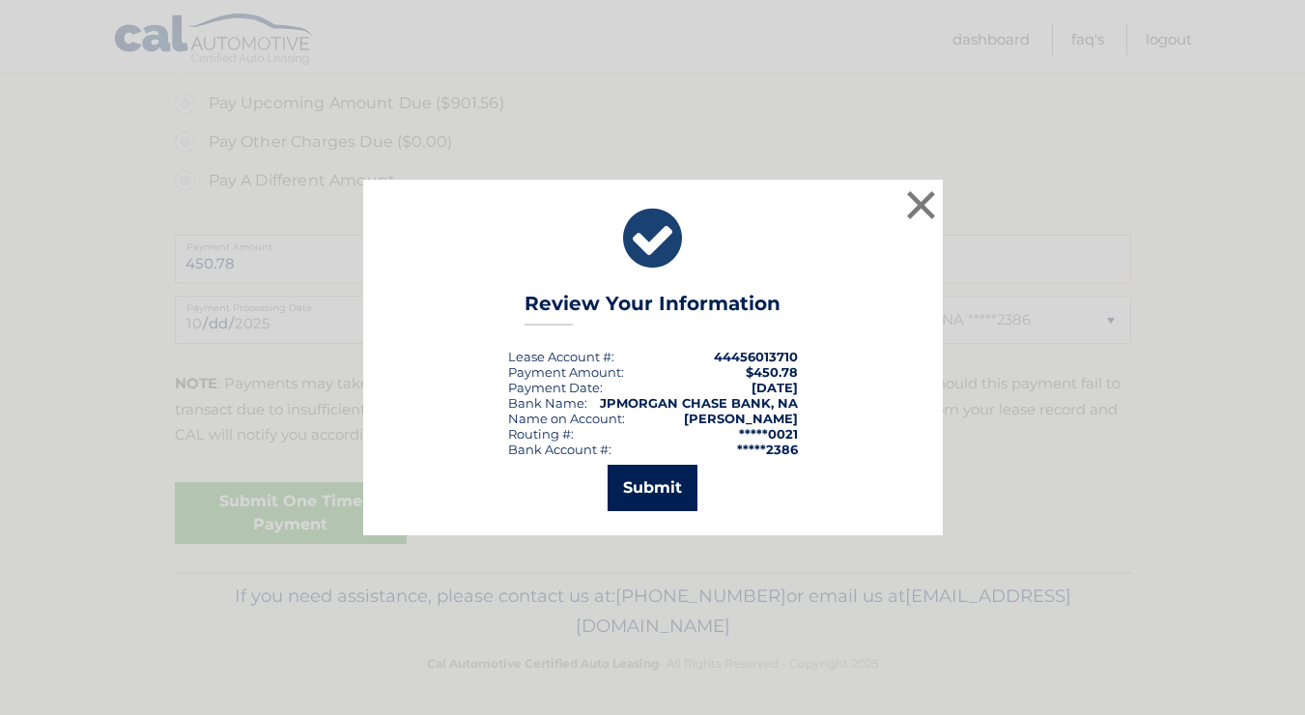
click at [651, 491] on button "Submit" at bounding box center [652, 487] width 90 height 46
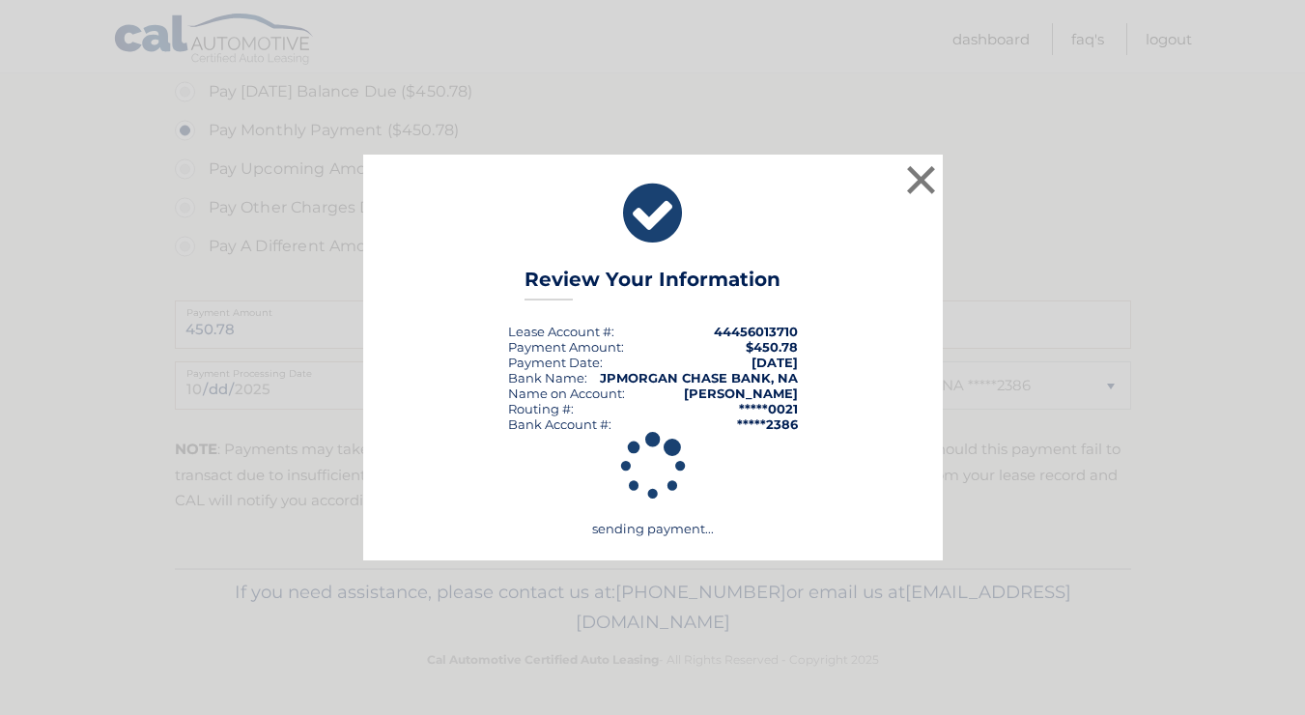
scroll to position [678, 0]
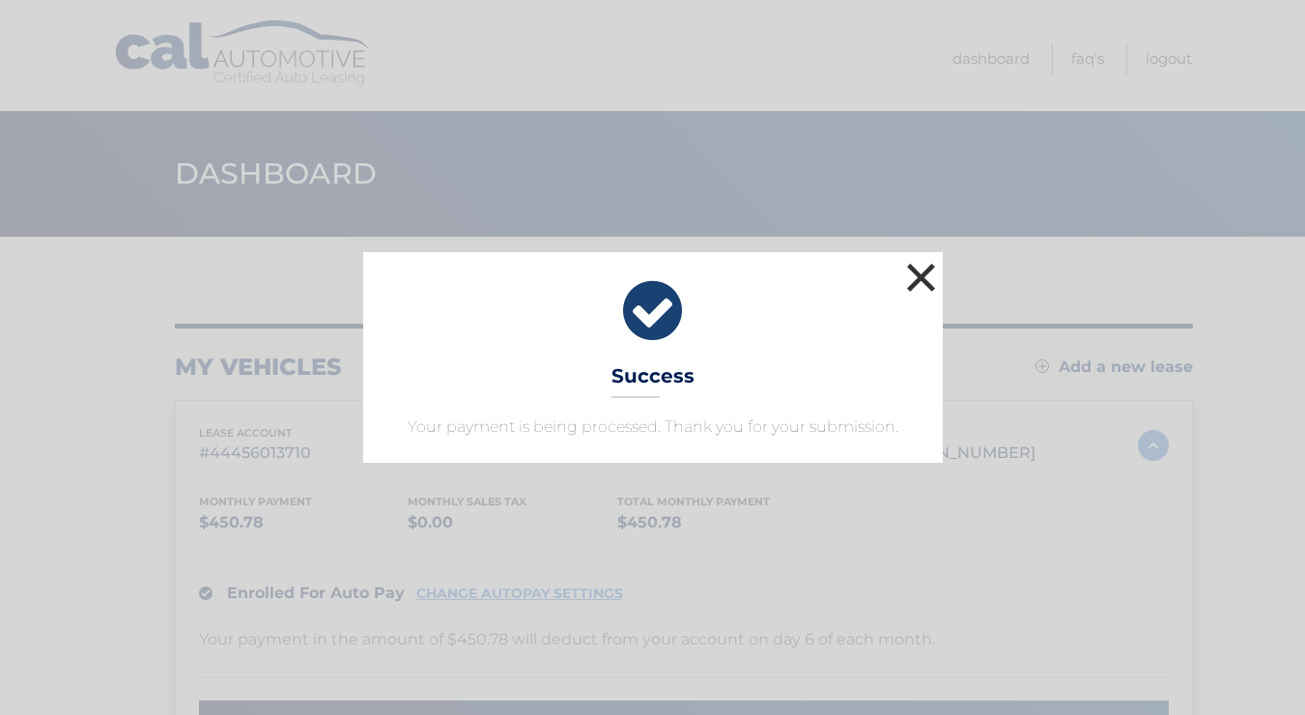
click at [919, 283] on button "×" at bounding box center [921, 277] width 39 height 39
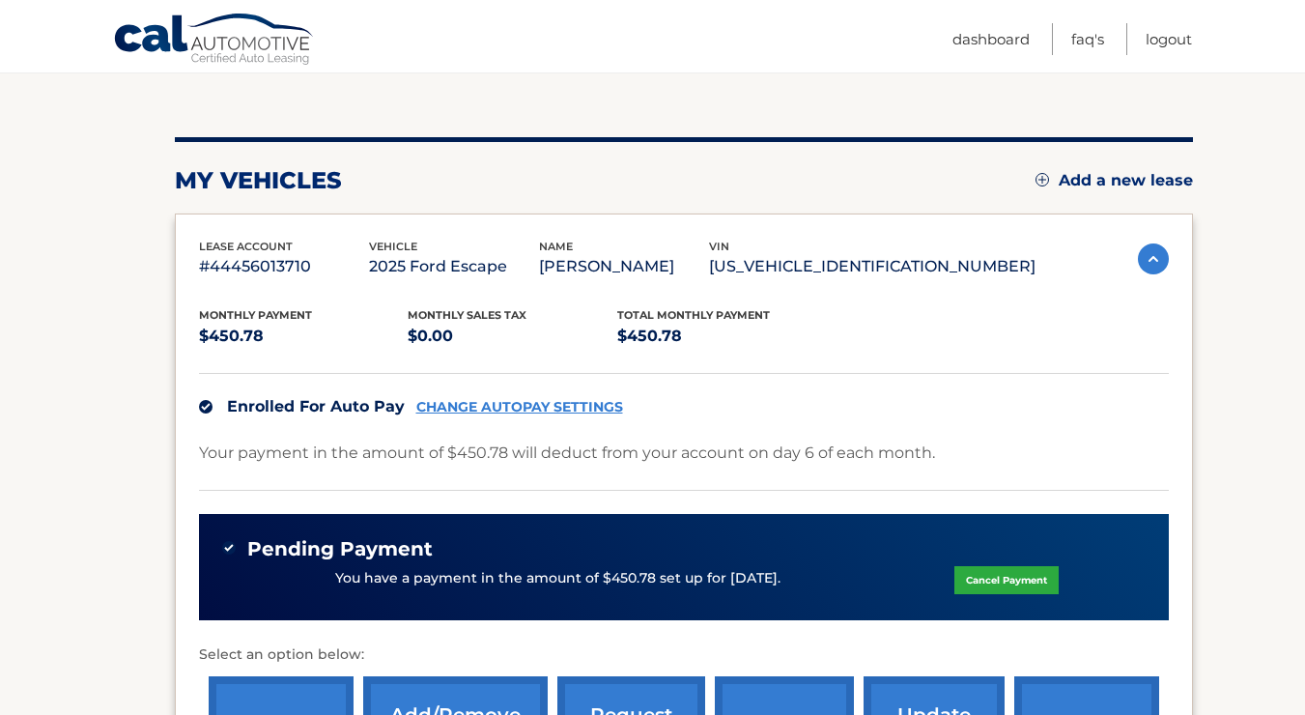
scroll to position [180, 0]
